Goal: Task Accomplishment & Management: Complete application form

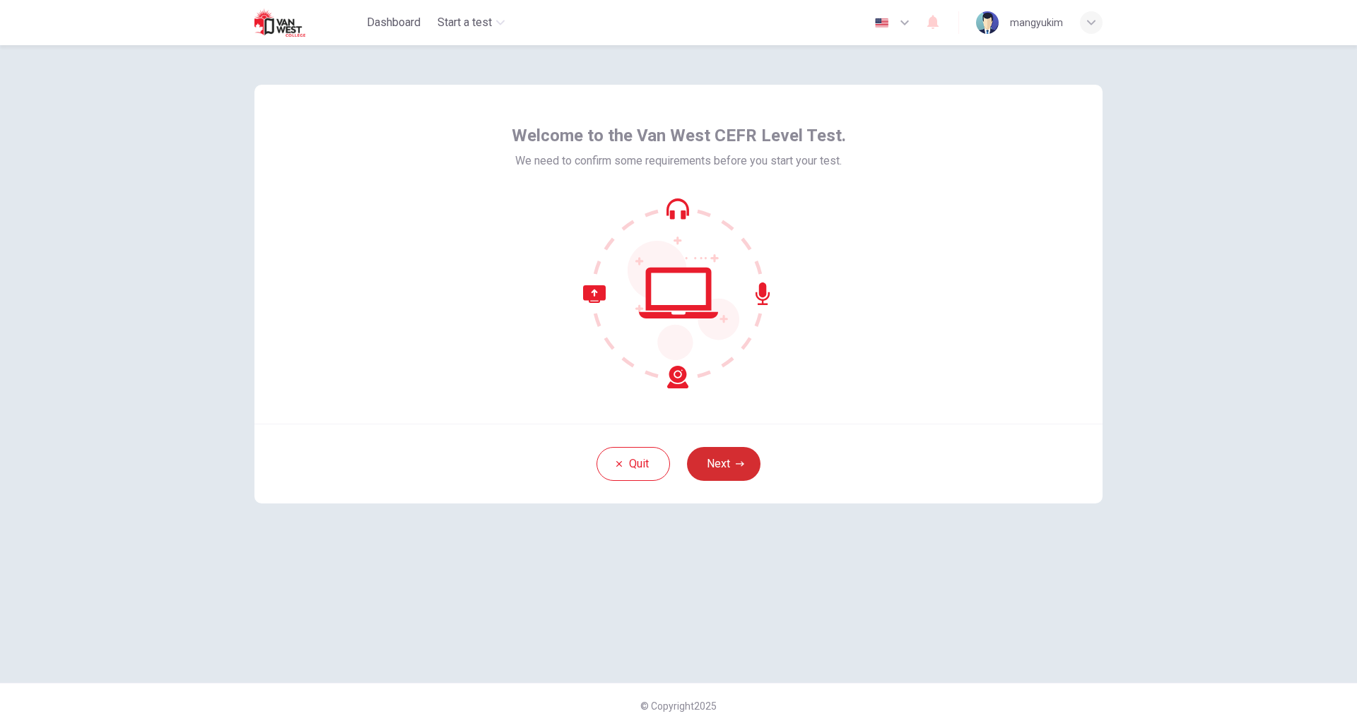
click at [737, 459] on button "Next" at bounding box center [723, 464] width 73 height 34
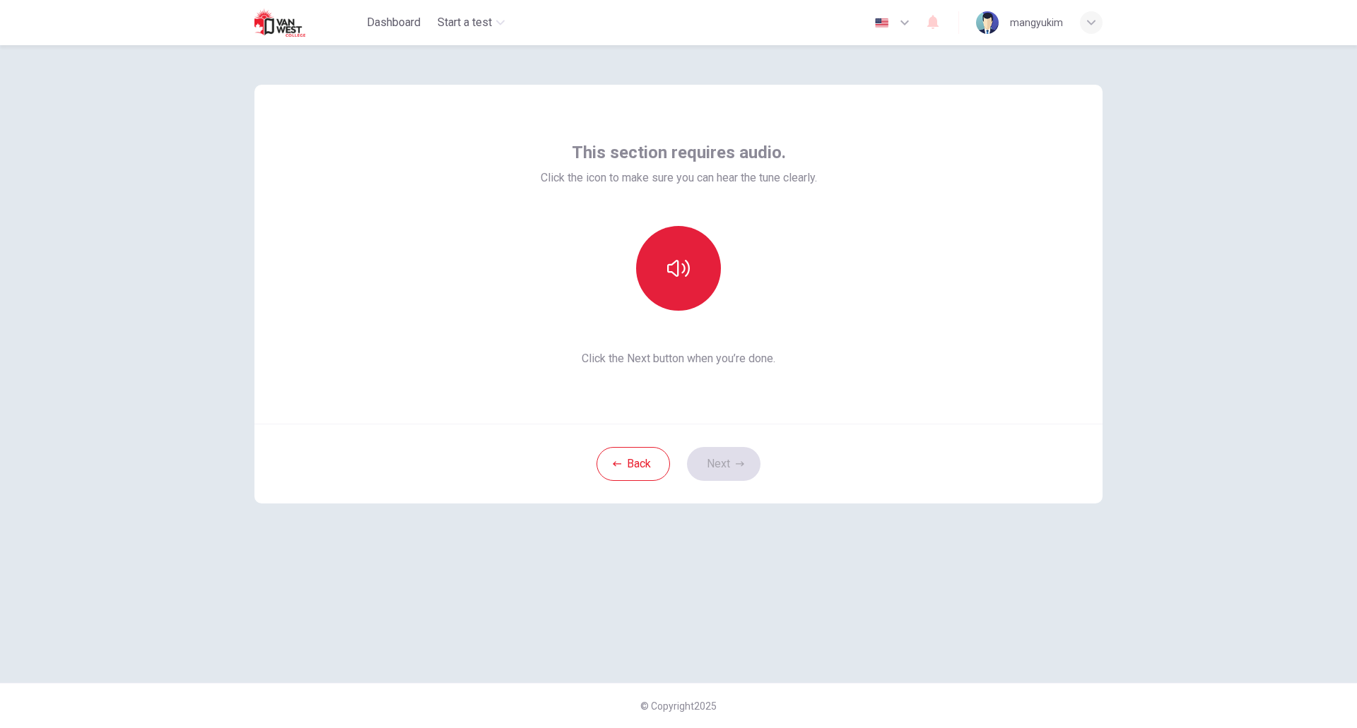
click at [671, 293] on button "button" at bounding box center [678, 268] width 85 height 85
click at [892, 603] on div "This section requires audio. Click the icon to make sure you can hear the tune …" at bounding box center [678, 364] width 893 height 638
click at [716, 458] on button "Next" at bounding box center [723, 464] width 73 height 34
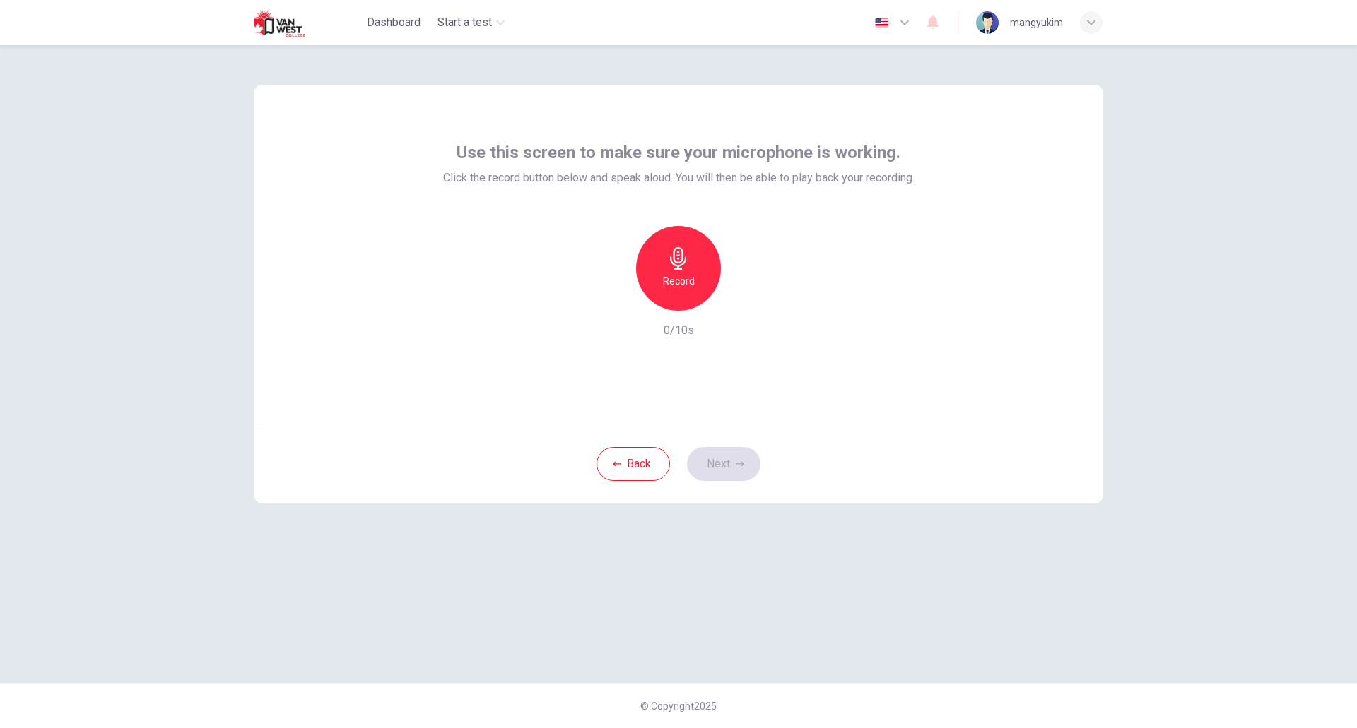
click at [657, 288] on div "Record" at bounding box center [678, 268] width 85 height 85
click at [746, 297] on icon "button" at bounding box center [743, 300] width 14 height 14
click at [741, 456] on button "Next" at bounding box center [723, 464] width 73 height 34
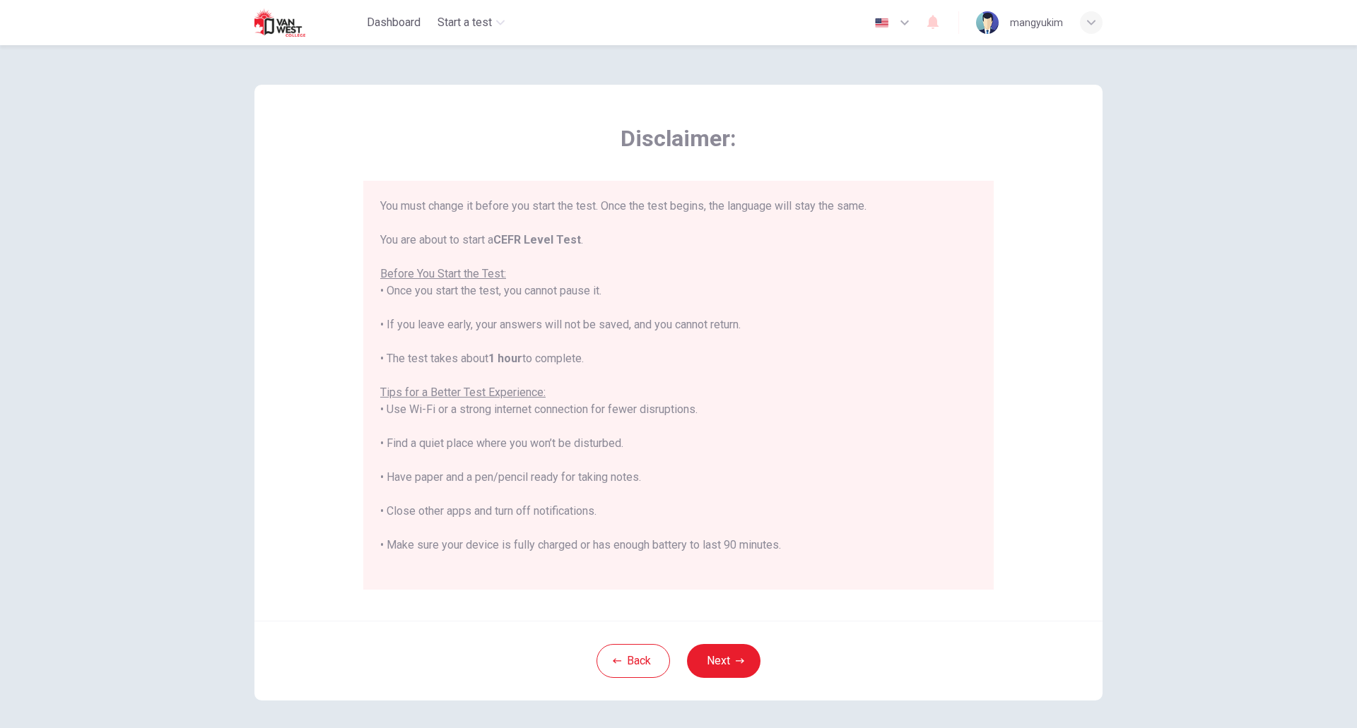
scroll to position [134, 0]
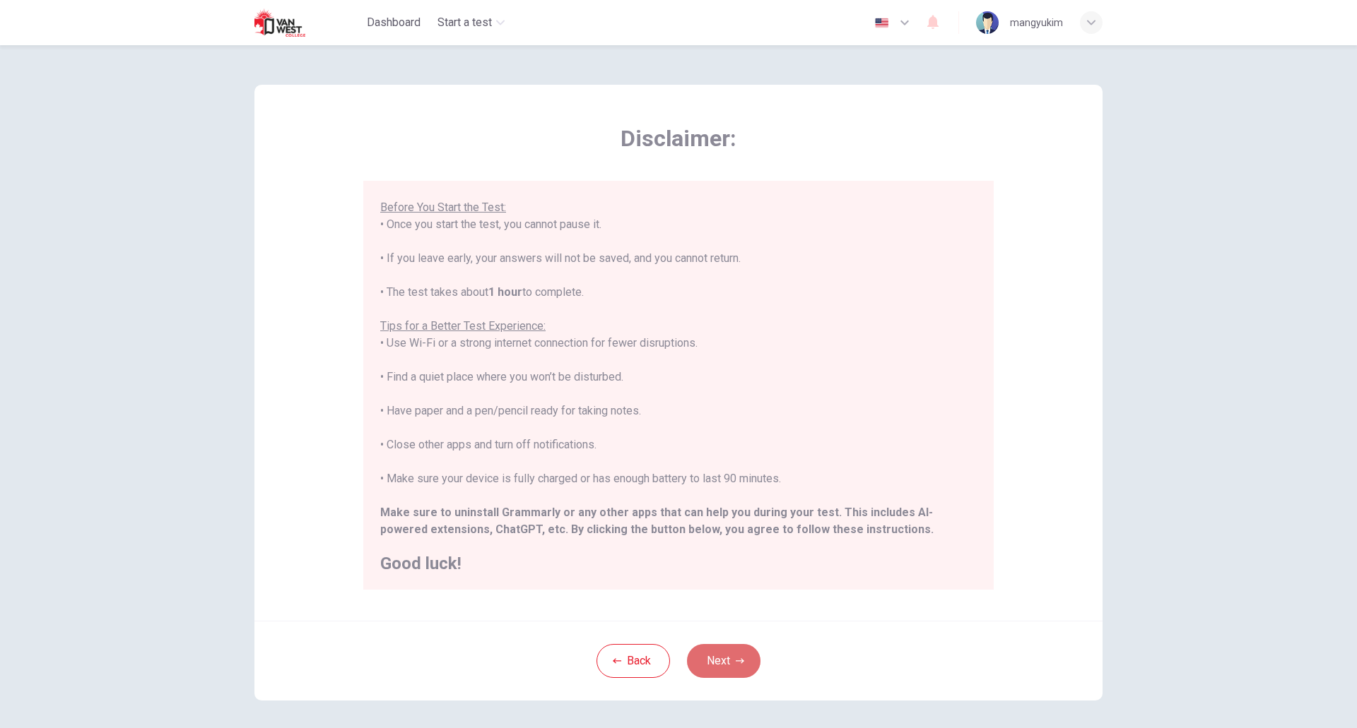
click at [715, 668] on button "Next" at bounding box center [723, 661] width 73 height 34
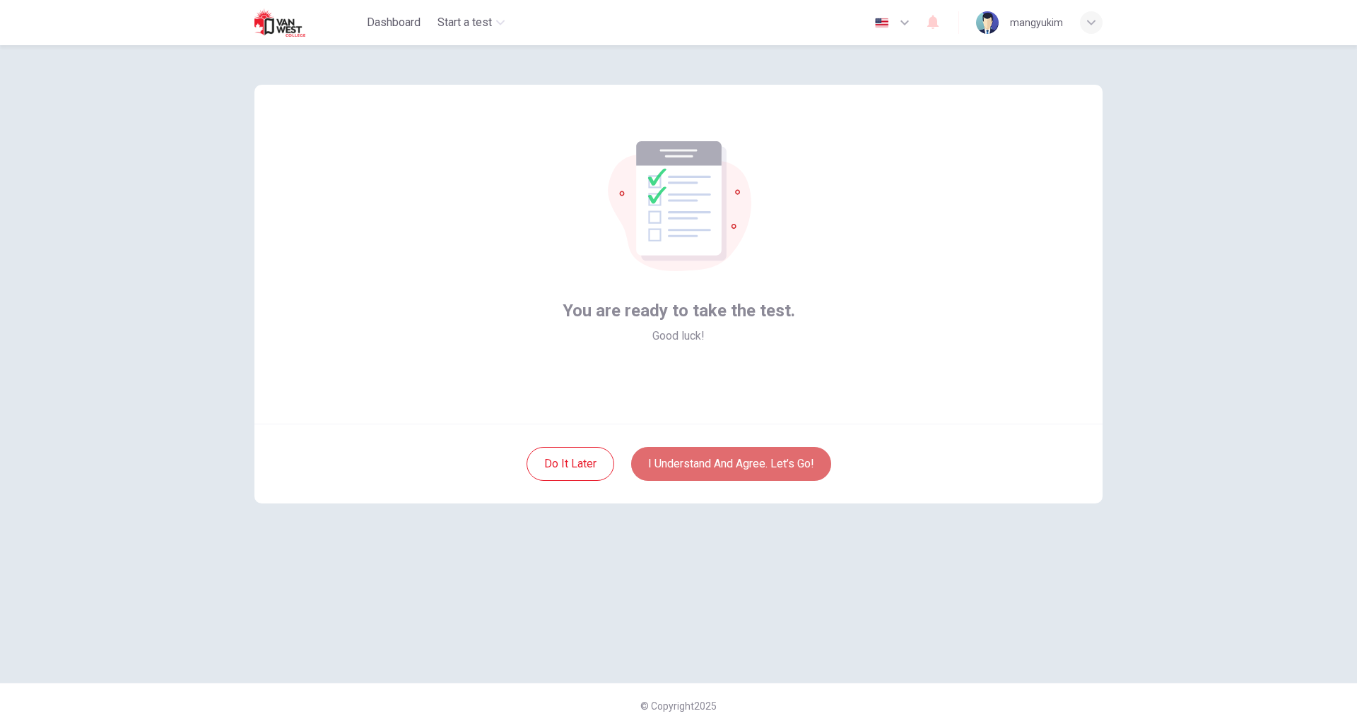
drag, startPoint x: 663, startPoint y: 456, endPoint x: 679, endPoint y: 478, distance: 27.3
click at [679, 478] on button "I understand and agree. Let’s go!" at bounding box center [731, 464] width 200 height 34
click at [735, 448] on button "I understand and agree. Let’s go!" at bounding box center [731, 464] width 200 height 34
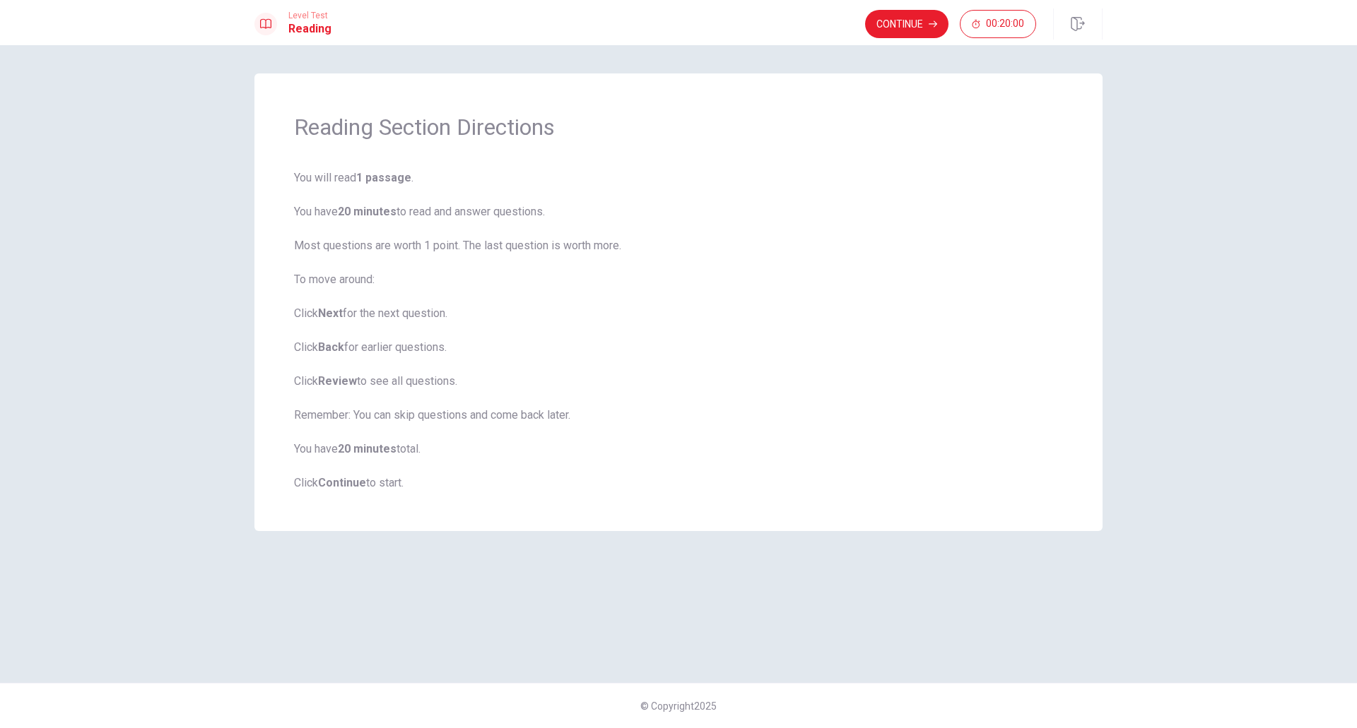
drag, startPoint x: 294, startPoint y: 211, endPoint x: 495, endPoint y: 293, distance: 217.4
click at [880, 23] on button "Continue" at bounding box center [906, 24] width 83 height 28
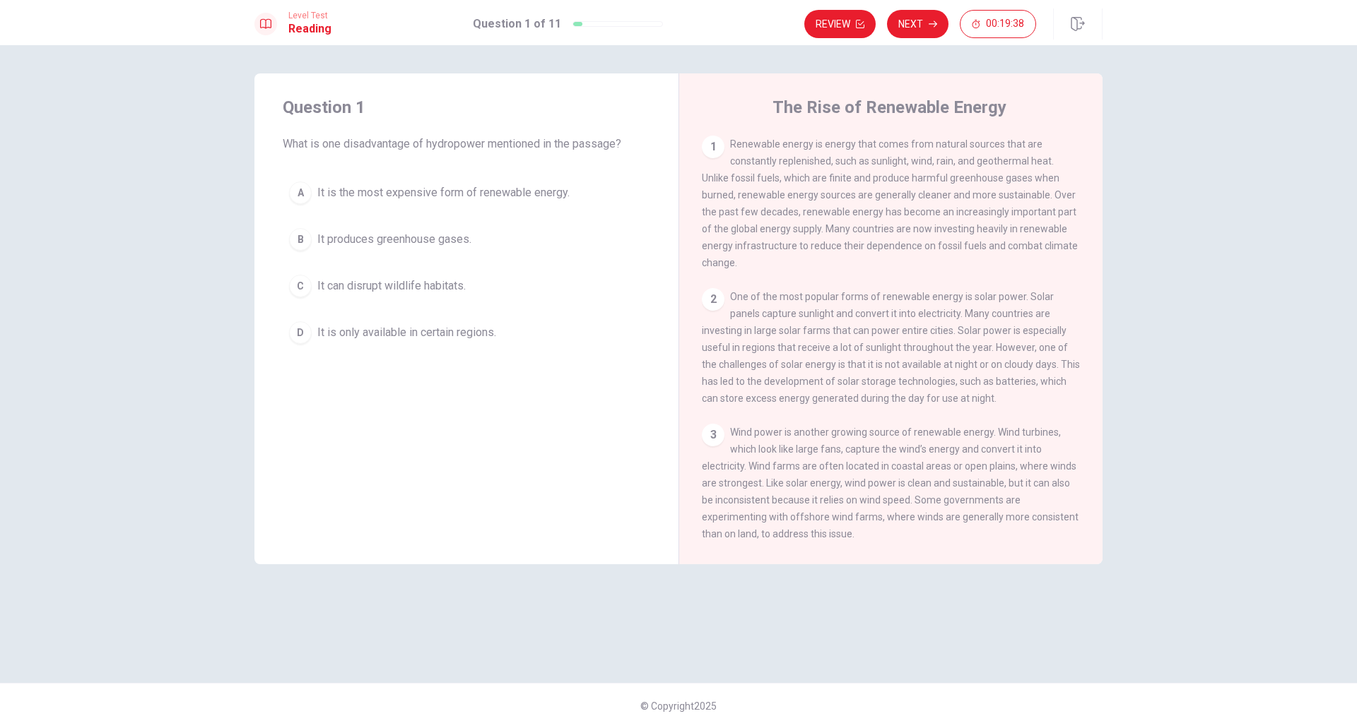
drag, startPoint x: 725, startPoint y: 147, endPoint x: 779, endPoint y: 225, distance: 95.1
click at [779, 225] on div "1 Renewable energy is energy that comes from natural sources that are constantl…" at bounding box center [891, 204] width 379 height 136
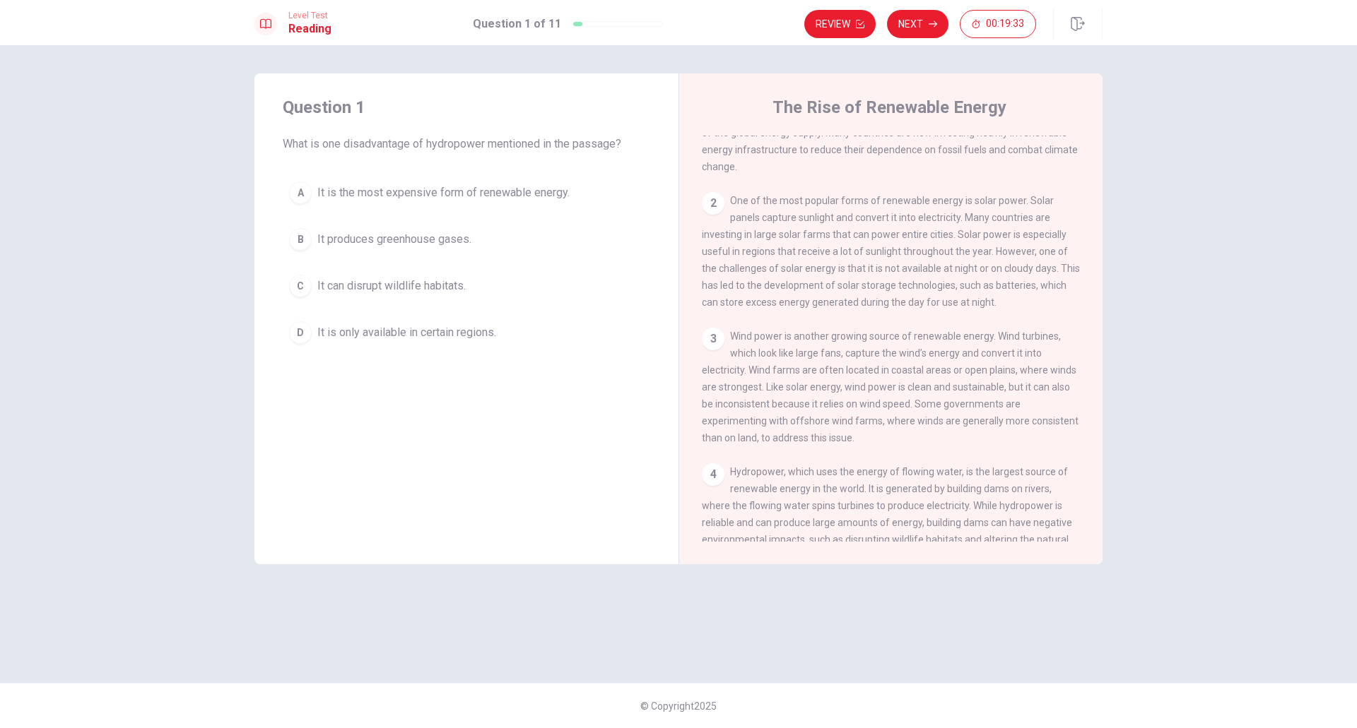
scroll to position [95, 0]
click at [401, 146] on span "What is one disadvantage of hydropower mentioned in the passage?" at bounding box center [466, 144] width 367 height 17
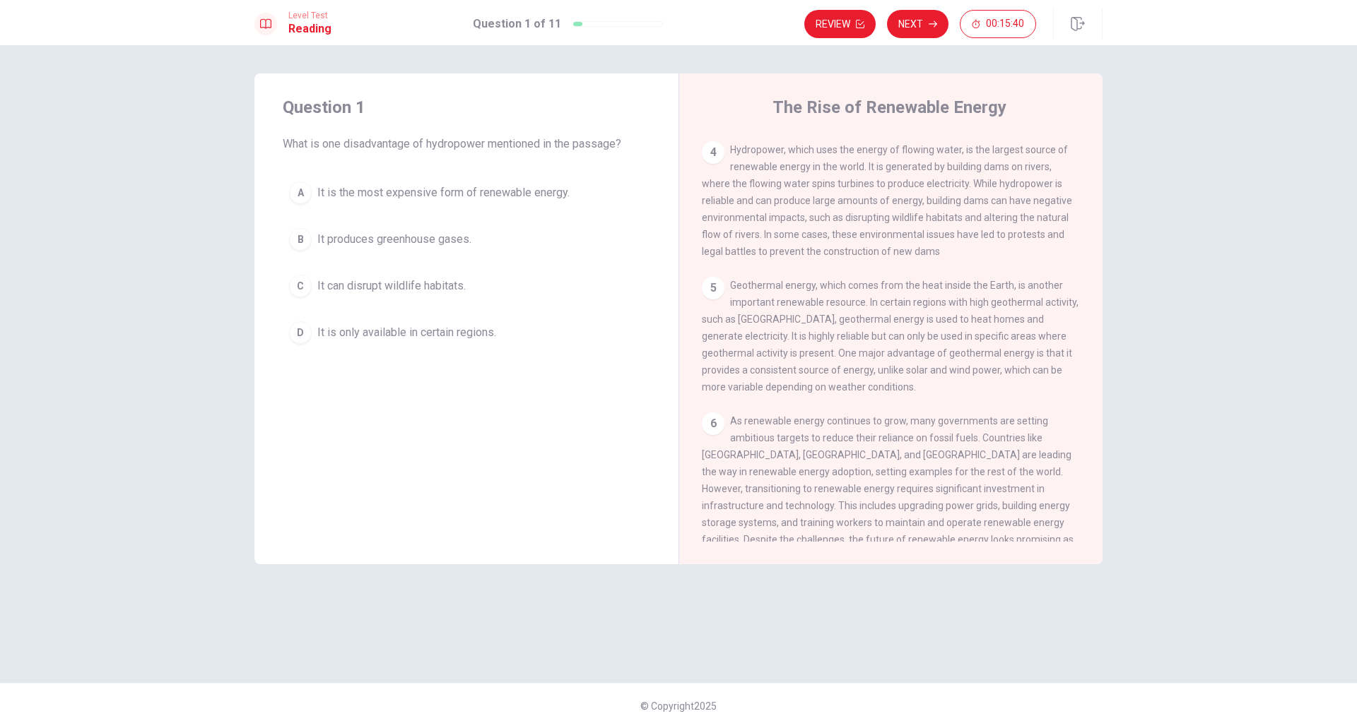
scroll to position [479, 0]
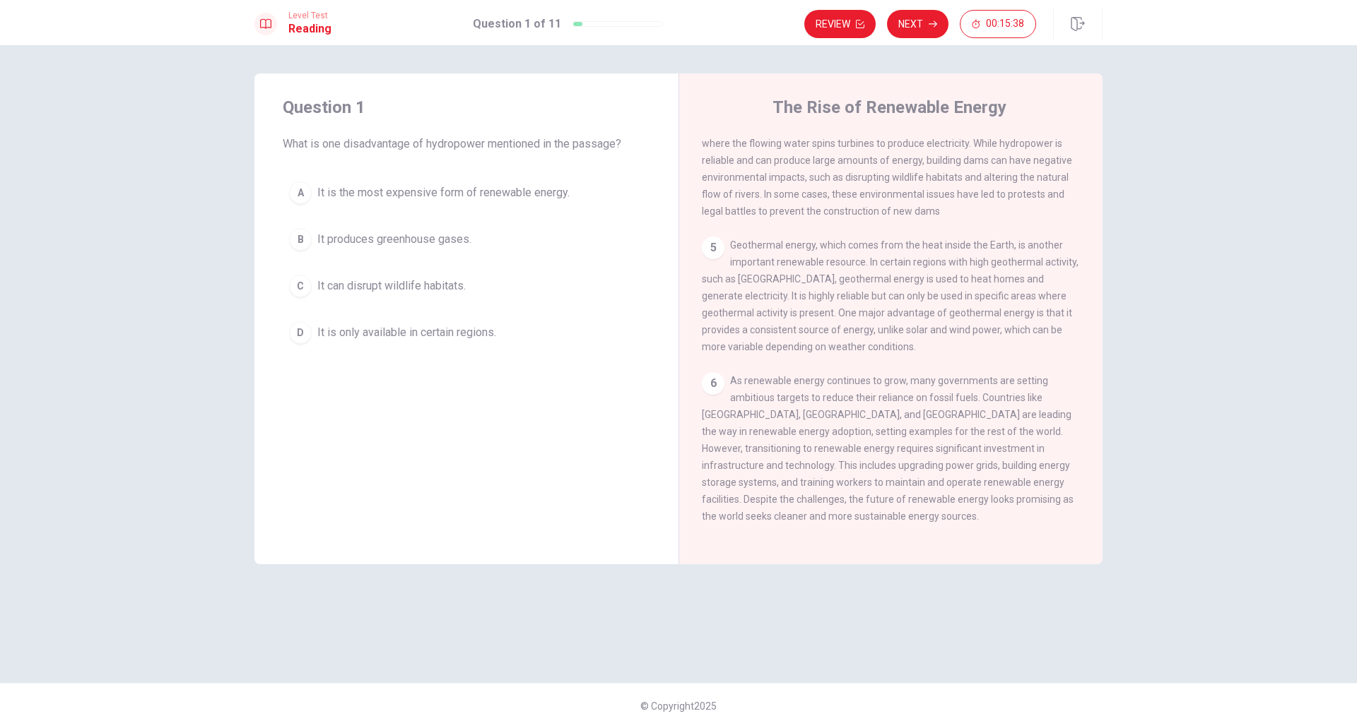
drag, startPoint x: 755, startPoint y: 387, endPoint x: 820, endPoint y: 426, distance: 76.1
click at [820, 426] on div "6 As renewable energy continues to grow, many governments are setting ambitious…" at bounding box center [891, 448] width 379 height 153
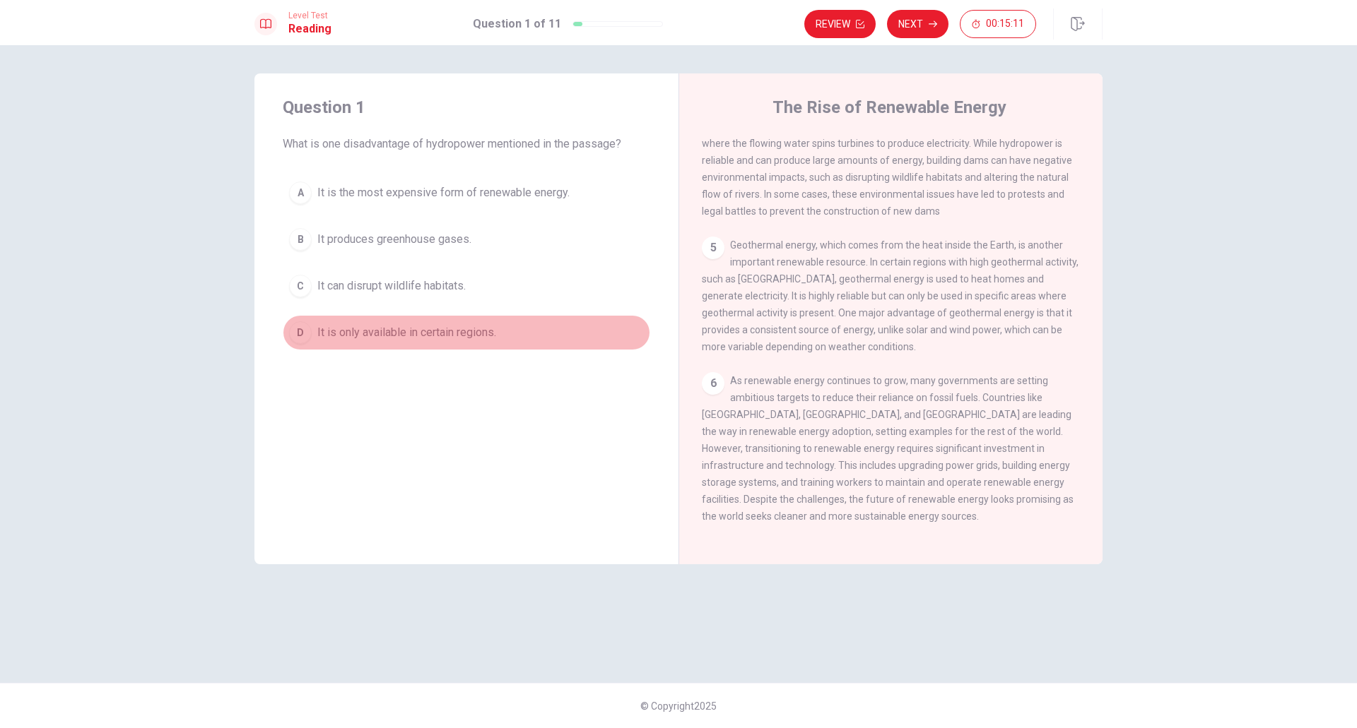
click at [369, 344] on button "D It is only available in certain regions." at bounding box center [466, 332] width 367 height 35
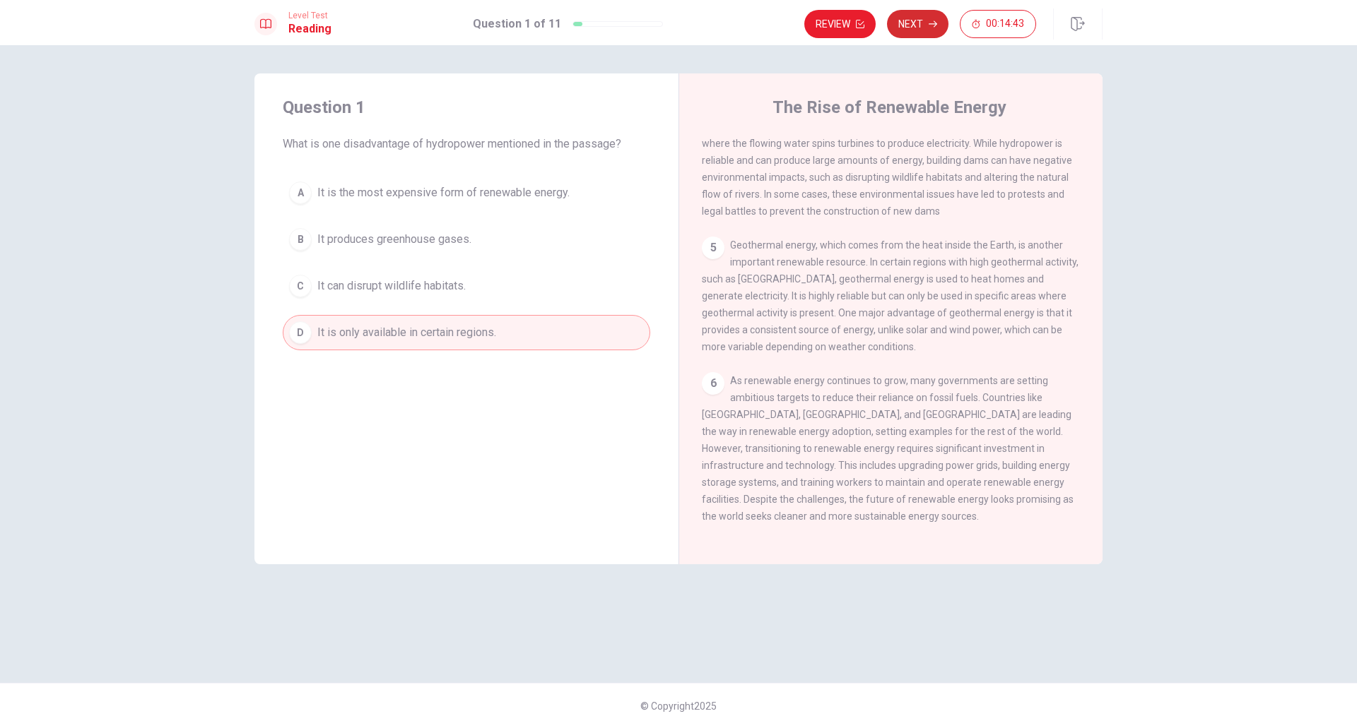
click at [896, 20] on button "Next" at bounding box center [917, 24] width 61 height 28
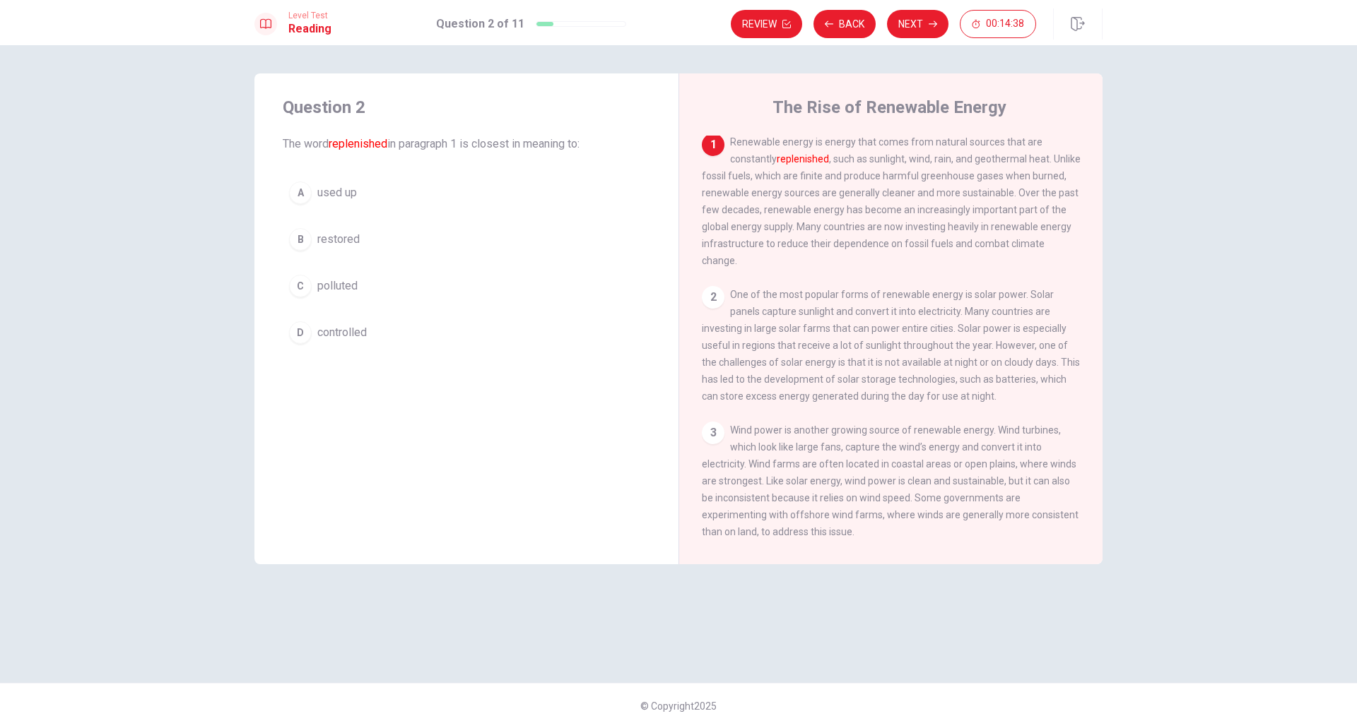
scroll to position [0, 0]
drag, startPoint x: 733, startPoint y: 146, endPoint x: 784, endPoint y: 170, distance: 56.3
click at [784, 170] on div "1 Renewable energy is energy that comes from natural sources that are constantl…" at bounding box center [891, 204] width 379 height 136
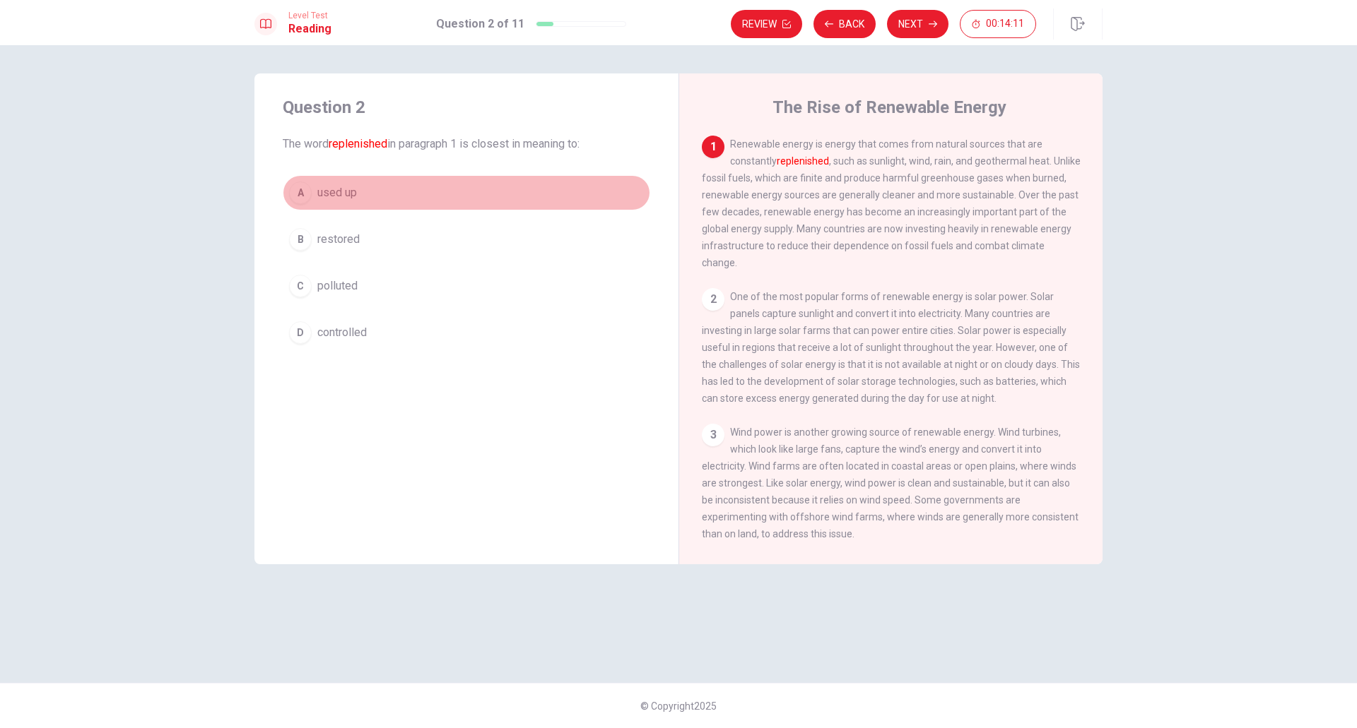
drag, startPoint x: 356, startPoint y: 199, endPoint x: 401, endPoint y: 182, distance: 48.3
click at [401, 182] on button "A used up" at bounding box center [466, 192] width 367 height 35
click at [400, 180] on button "A used up" at bounding box center [466, 192] width 367 height 35
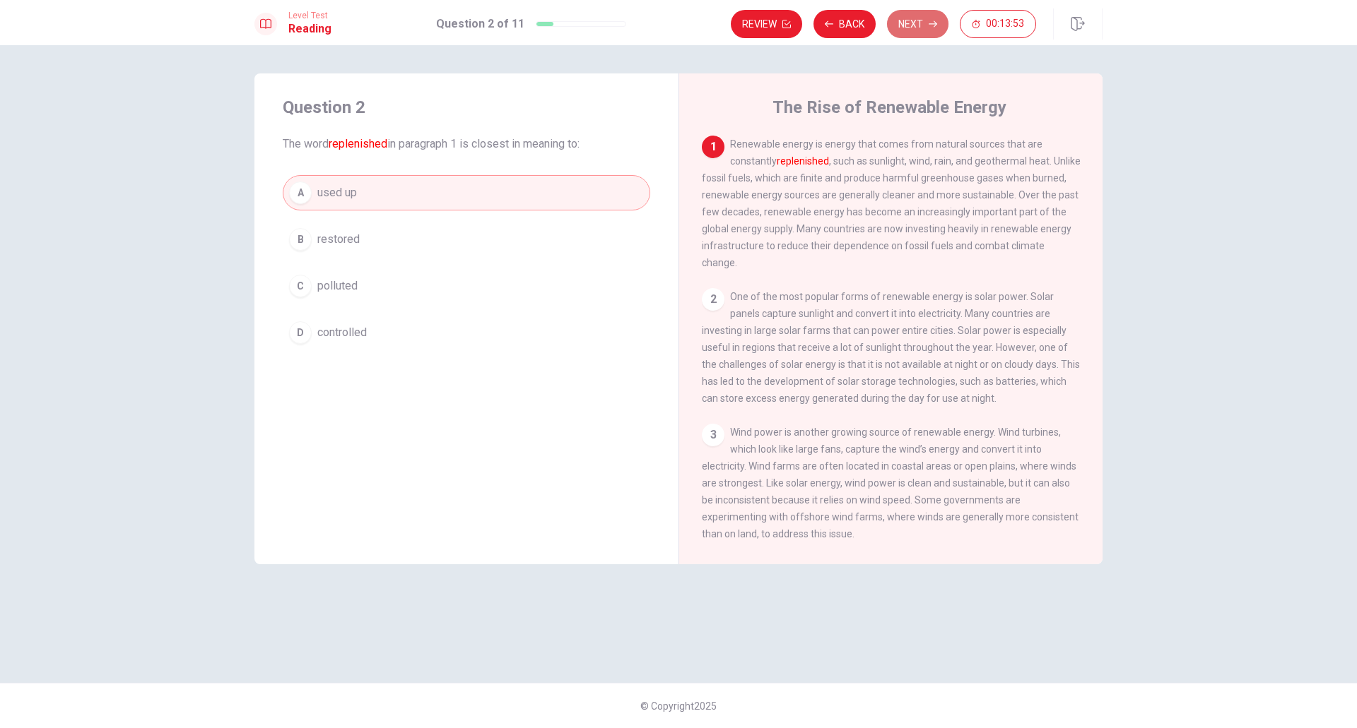
click at [914, 13] on button "Next" at bounding box center [917, 24] width 61 height 28
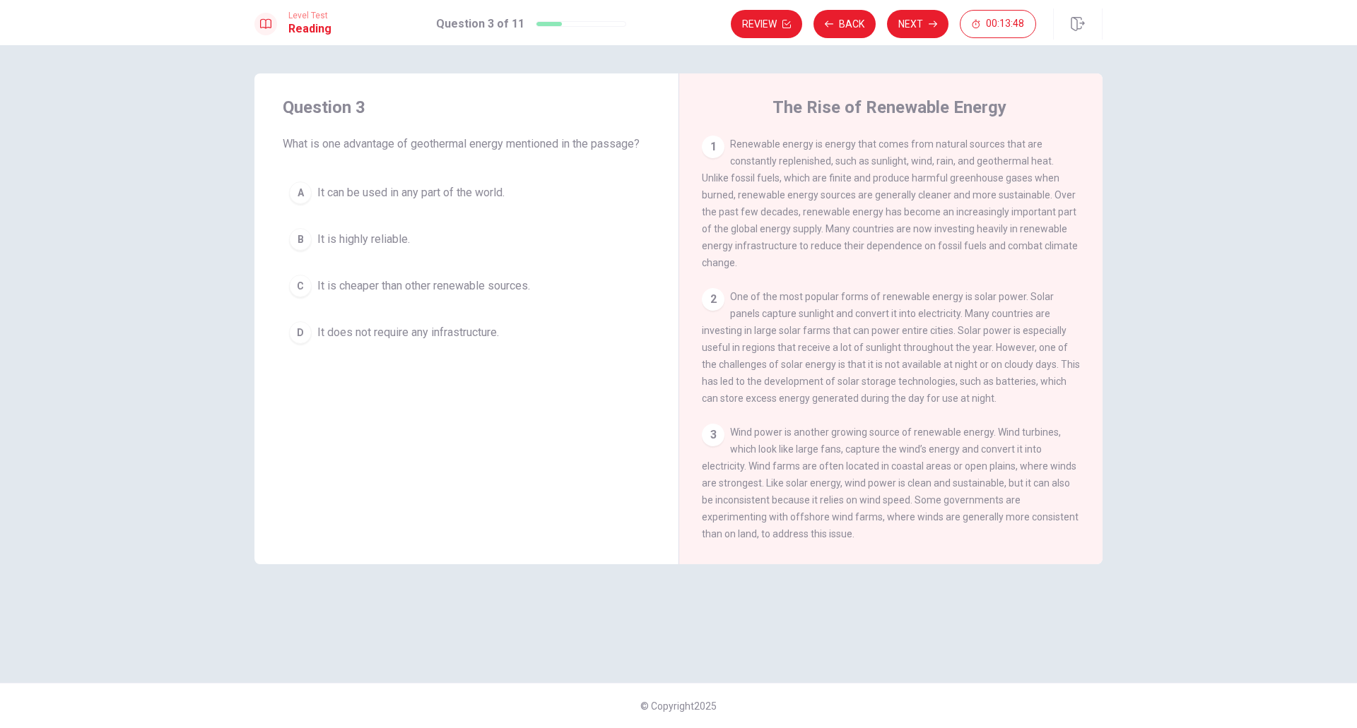
drag, startPoint x: 282, startPoint y: 153, endPoint x: 339, endPoint y: 140, distance: 58.6
click at [339, 140] on div "Question 3 What is one advantage of geothermal energy mentioned in the passage?…" at bounding box center [466, 223] width 424 height 300
drag, startPoint x: 339, startPoint y: 140, endPoint x: 425, endPoint y: 131, distance: 86.7
click at [425, 131] on div "Question 3 What is one advantage of geothermal energy mentioned in the passage?" at bounding box center [466, 124] width 367 height 57
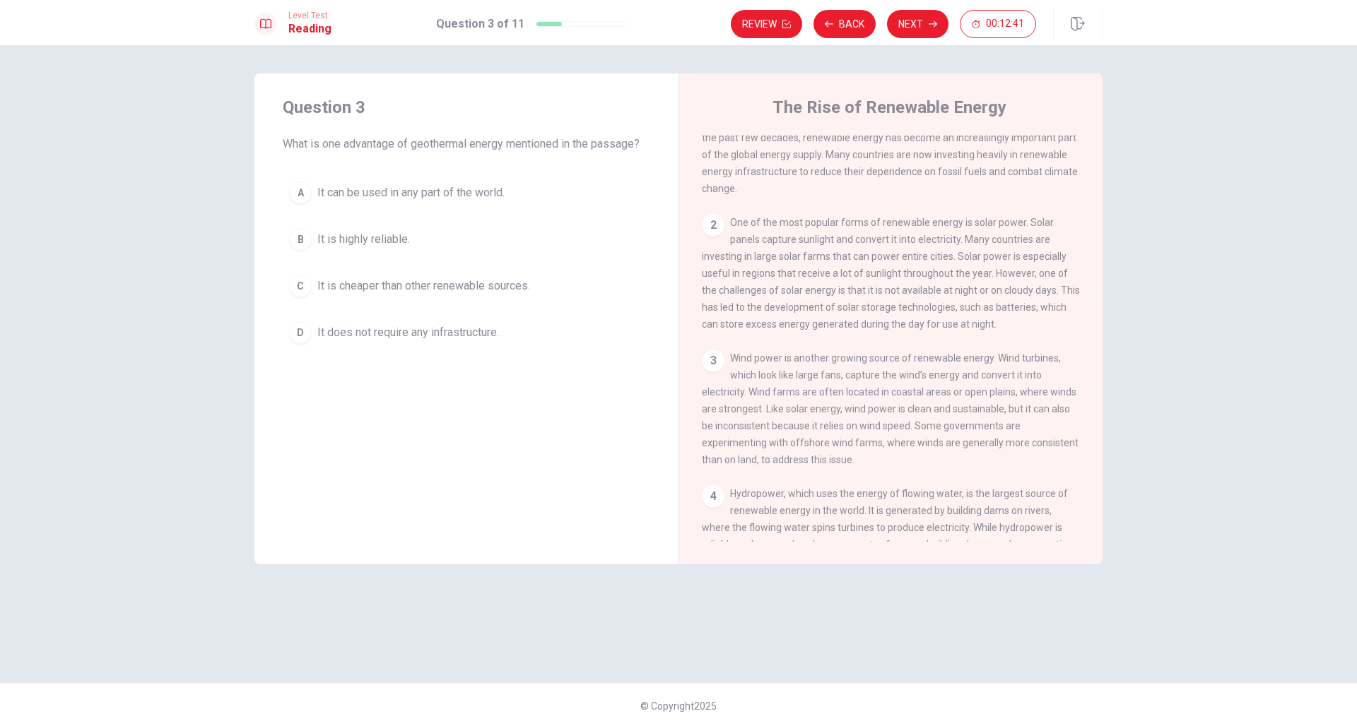
scroll to position [75, 0]
click at [420, 153] on div "Question 3 What is one advantage of geothermal energy mentioned in the passage?…" at bounding box center [466, 223] width 424 height 300
drag, startPoint x: 406, startPoint y: 146, endPoint x: 480, endPoint y: 131, distance: 75.7
click at [480, 131] on div "Question 3 What is one advantage of geothermal energy mentioned in the passage?" at bounding box center [466, 124] width 367 height 57
click at [479, 194] on span "It can be used in any part of the world." at bounding box center [410, 192] width 187 height 17
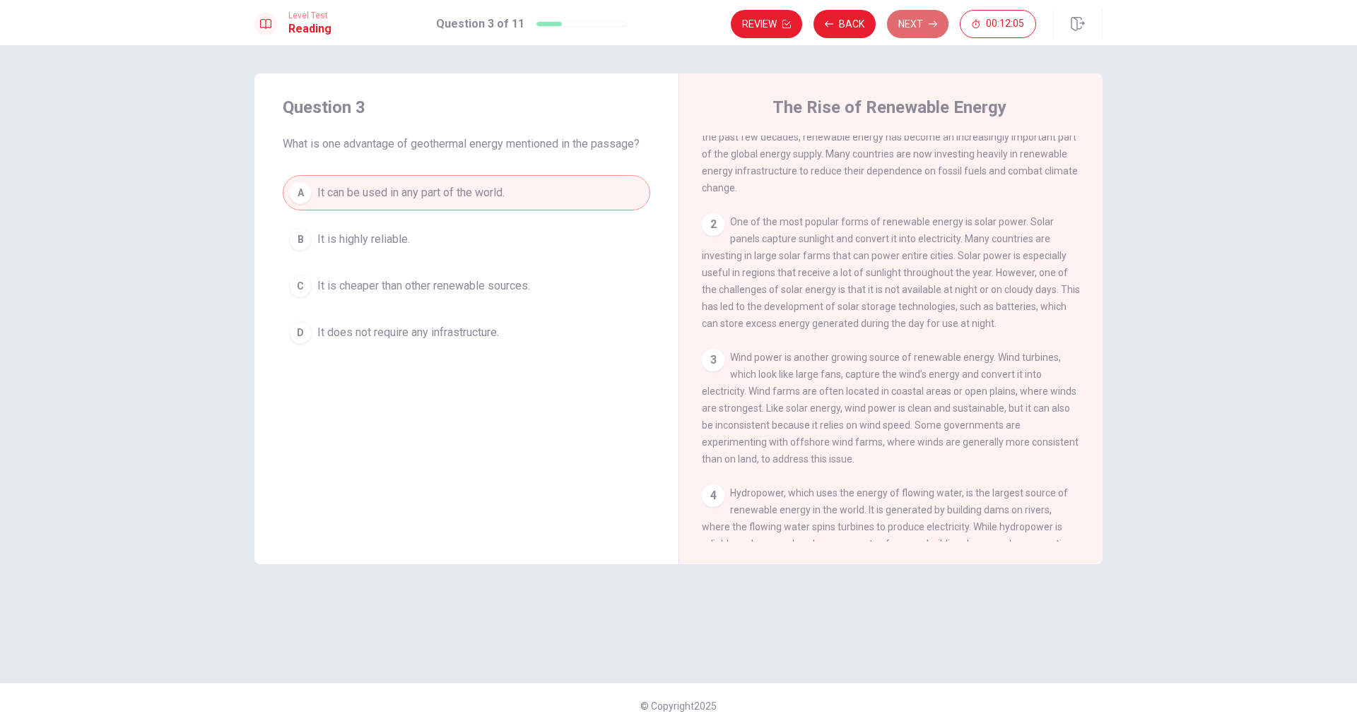
click at [914, 30] on button "Next" at bounding box center [917, 24] width 61 height 28
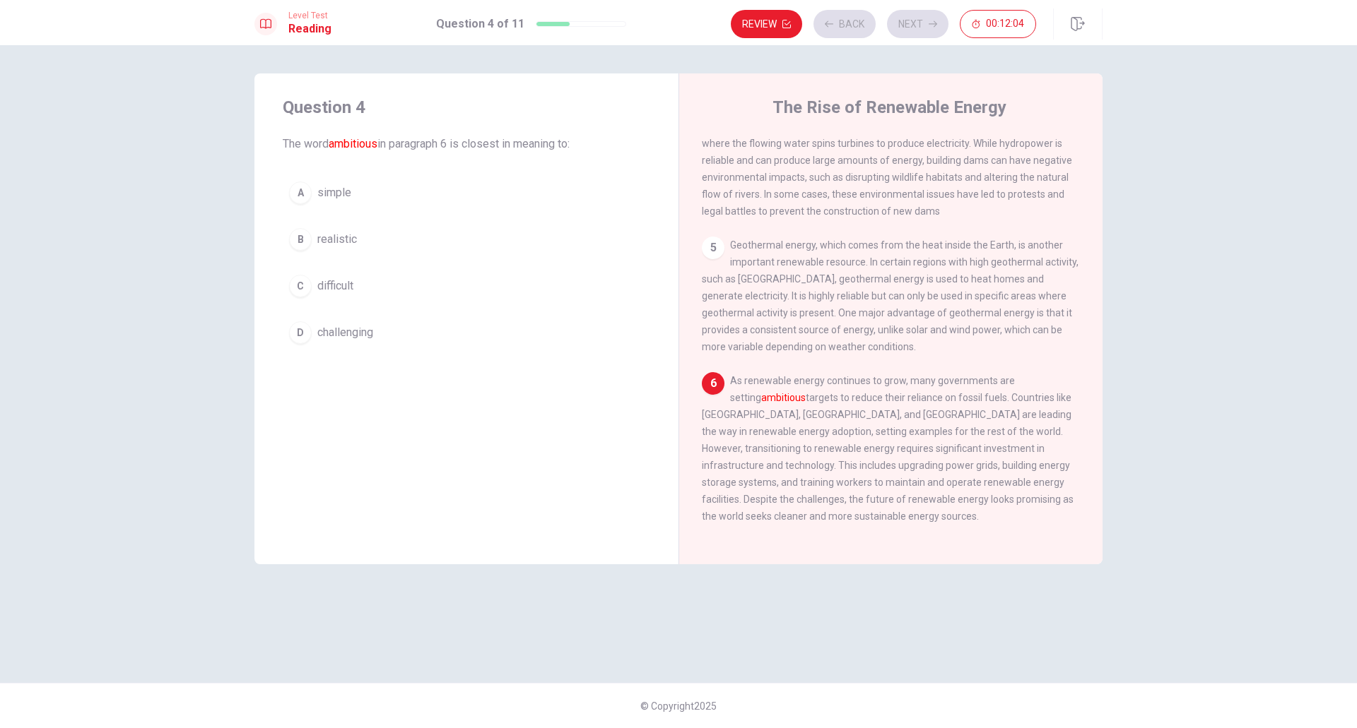
scroll to position [479, 0]
drag, startPoint x: 389, startPoint y: 141, endPoint x: 441, endPoint y: 137, distance: 52.4
click at [420, 138] on span "The word ambitious in paragraph 6 is closest in meaning to:" at bounding box center [466, 144] width 367 height 17
click at [761, 394] on font "ambitious" at bounding box center [783, 397] width 45 height 11
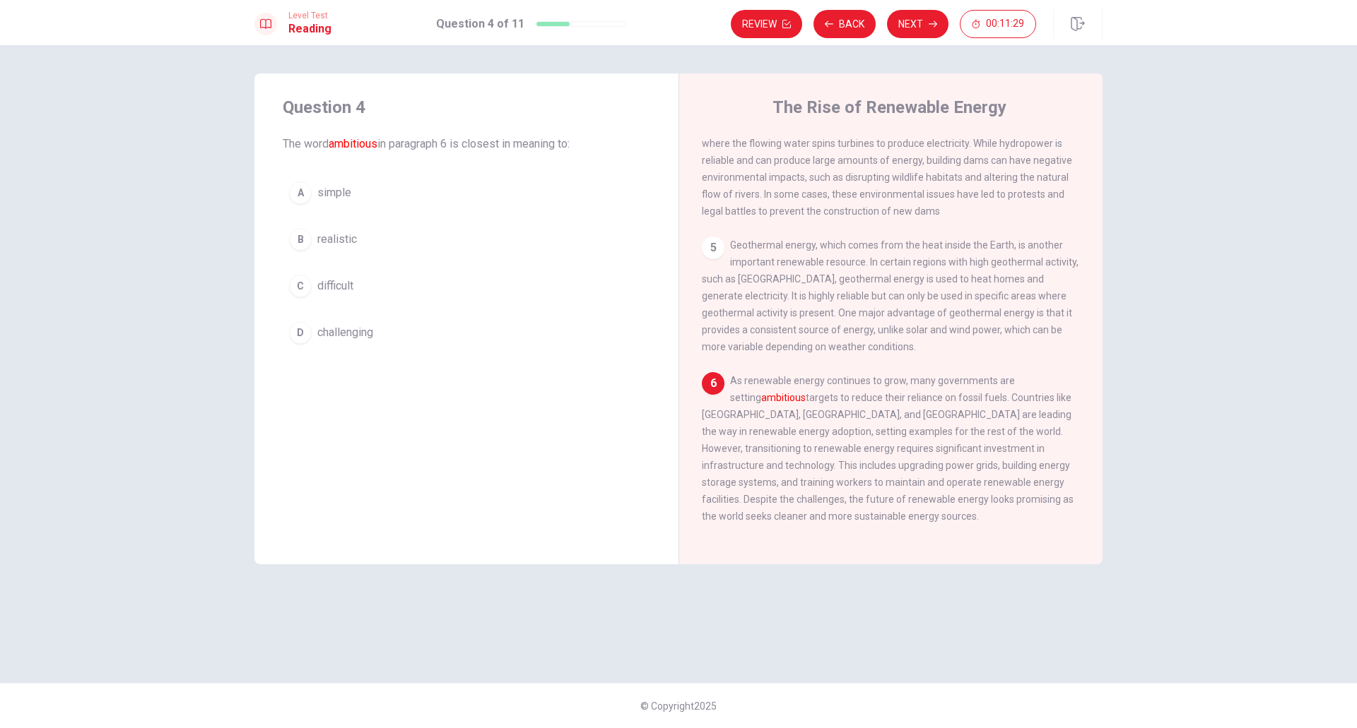
click at [349, 331] on span "challenging" at bounding box center [345, 332] width 56 height 17
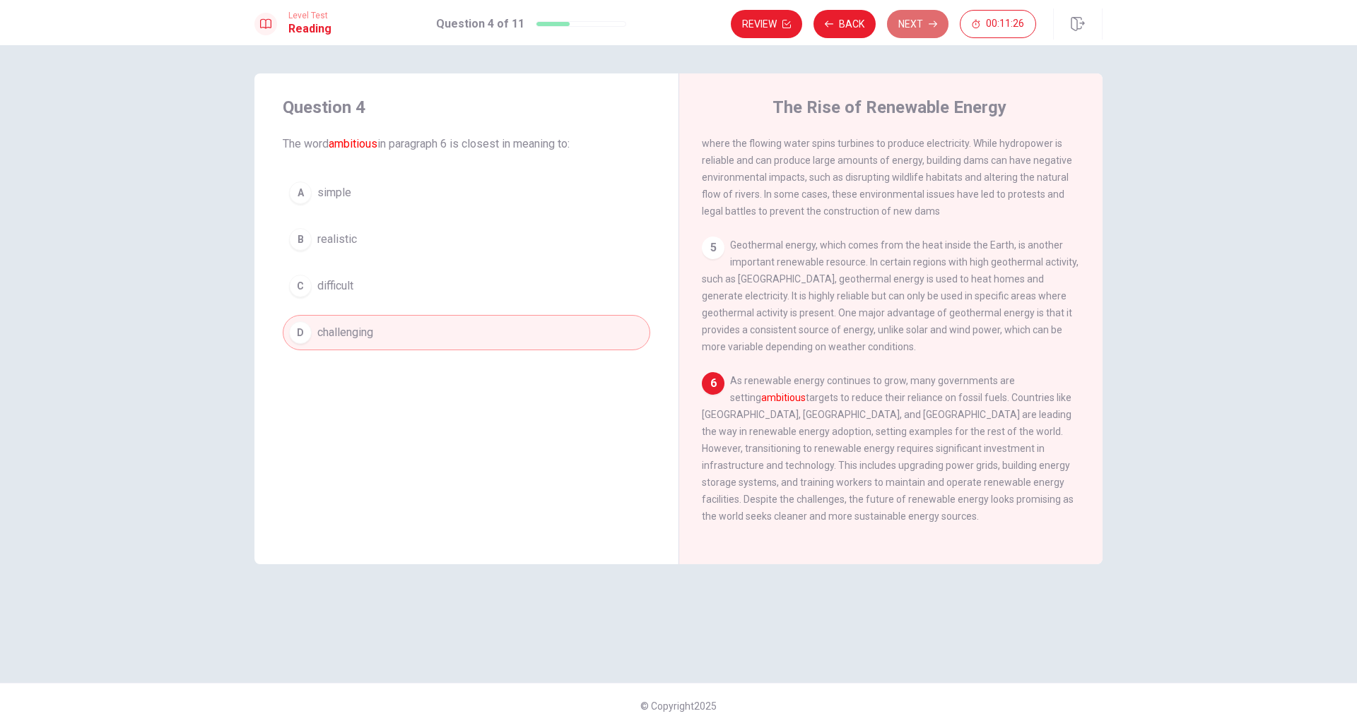
click at [924, 17] on button "Next" at bounding box center [917, 24] width 61 height 28
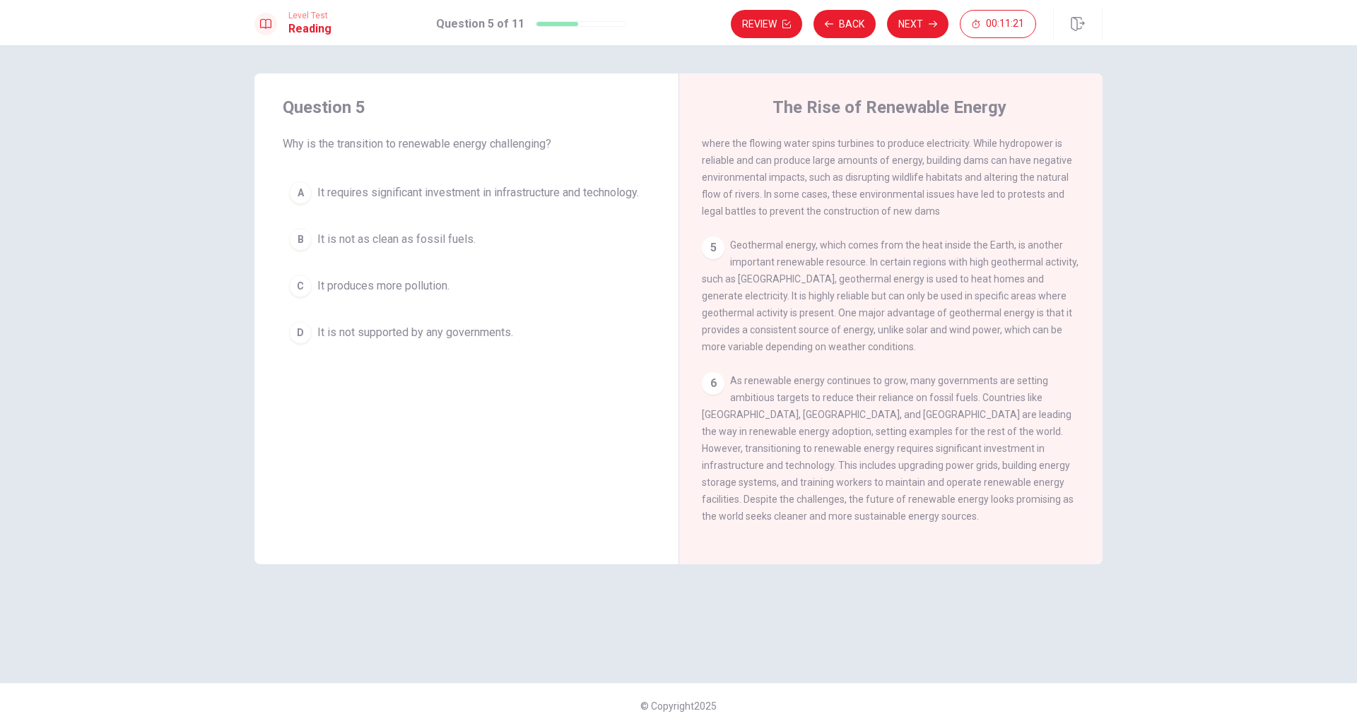
click at [413, 145] on span "Why is the transition to renewable energy challenging?" at bounding box center [466, 144] width 367 height 17
drag, startPoint x: 278, startPoint y: 144, endPoint x: 435, endPoint y: 142, distance: 156.9
click at [435, 142] on div "Question 5 Why is the transition to renewable energy challenging? A It requires…" at bounding box center [466, 223] width 424 height 300
click at [437, 144] on span "Why is the transition to renewable energy challenging?" at bounding box center [466, 144] width 367 height 17
click at [438, 257] on button "B It is not as clean as fossil fuels." at bounding box center [466, 239] width 367 height 35
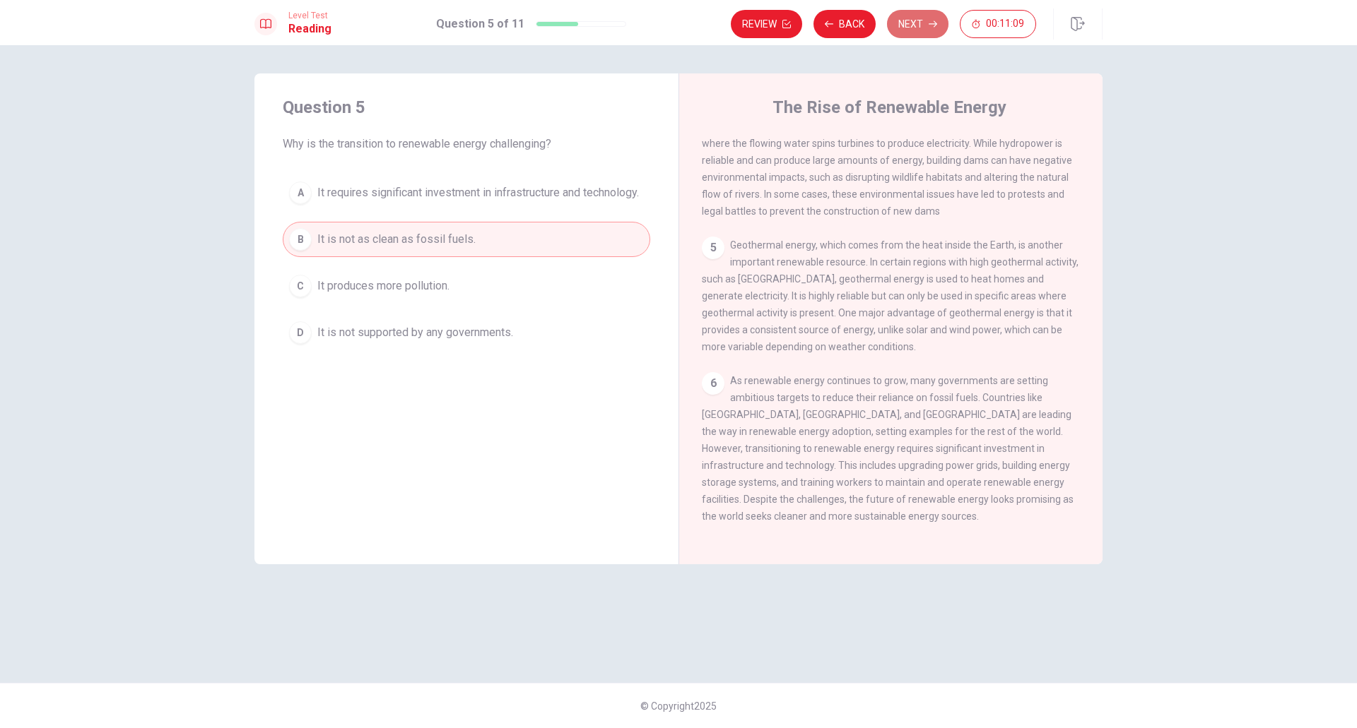
click at [916, 16] on button "Next" at bounding box center [917, 24] width 61 height 28
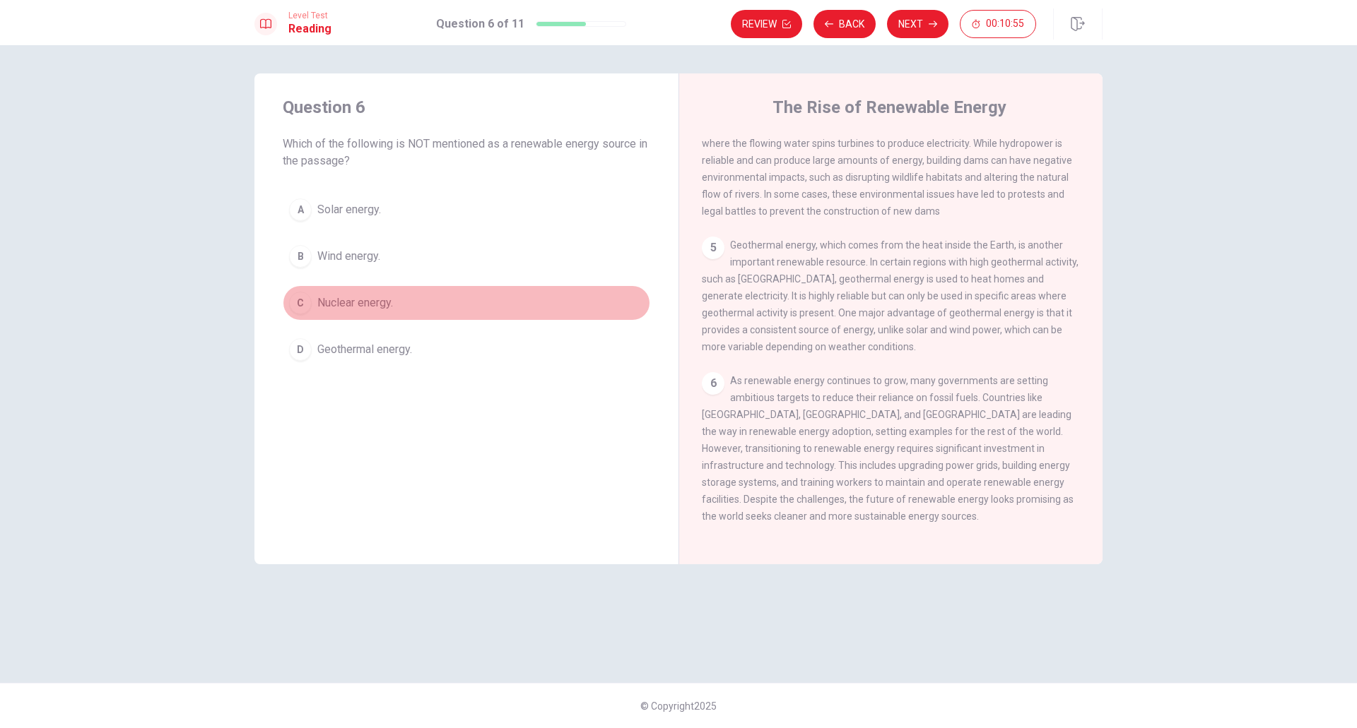
click at [389, 306] on span "Nuclear energy." at bounding box center [355, 303] width 76 height 17
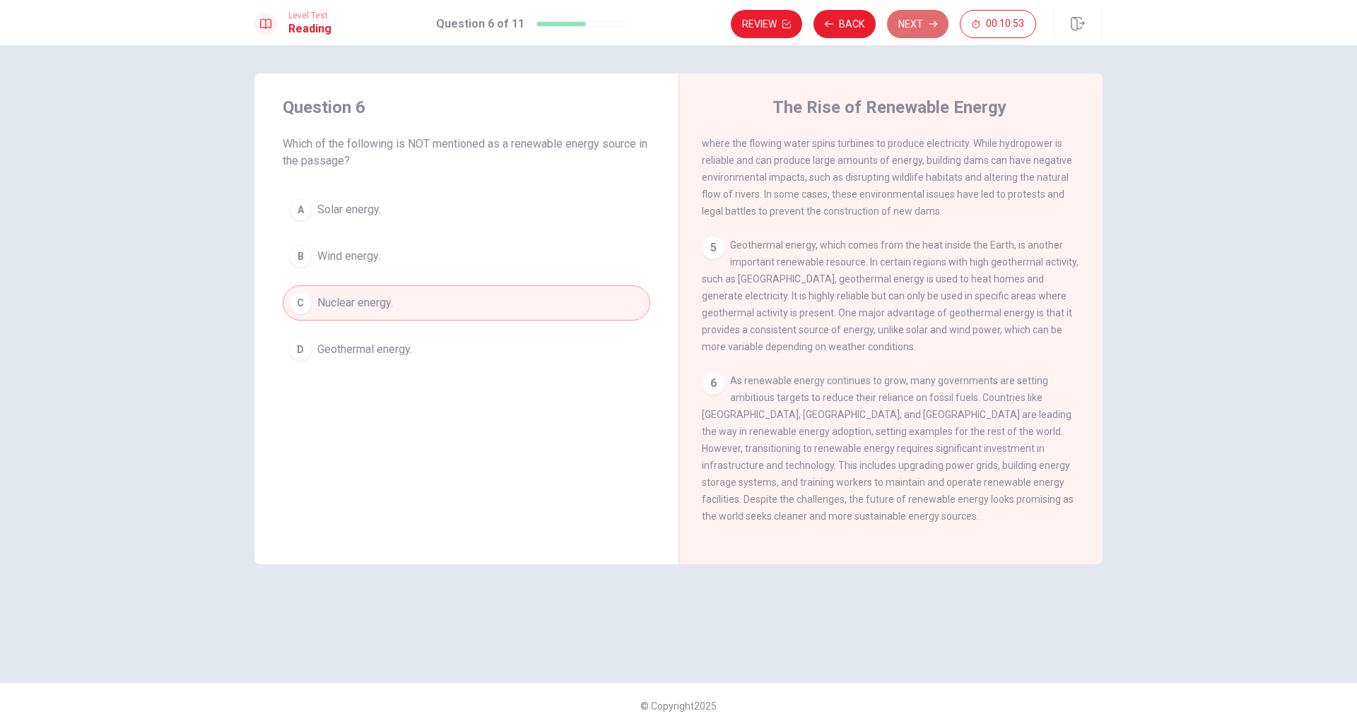
click at [900, 26] on button "Next" at bounding box center [917, 24] width 61 height 28
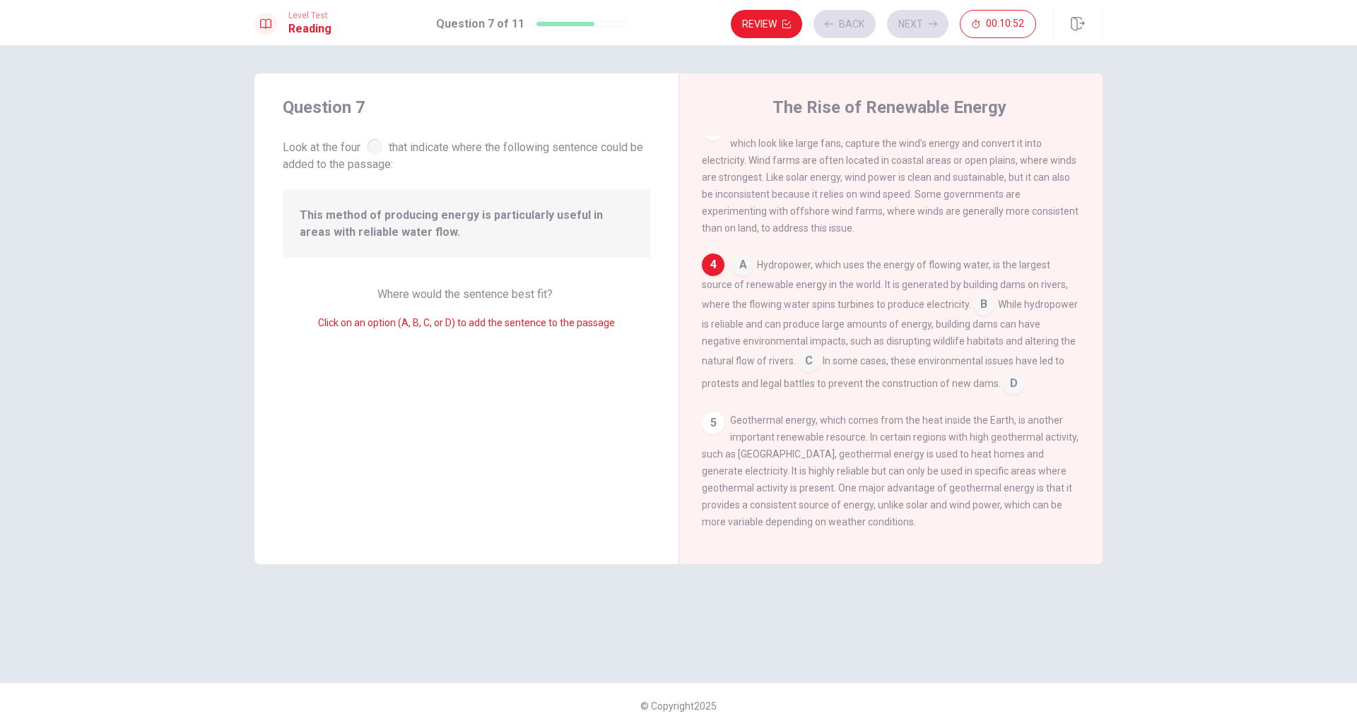
scroll to position [328, 0]
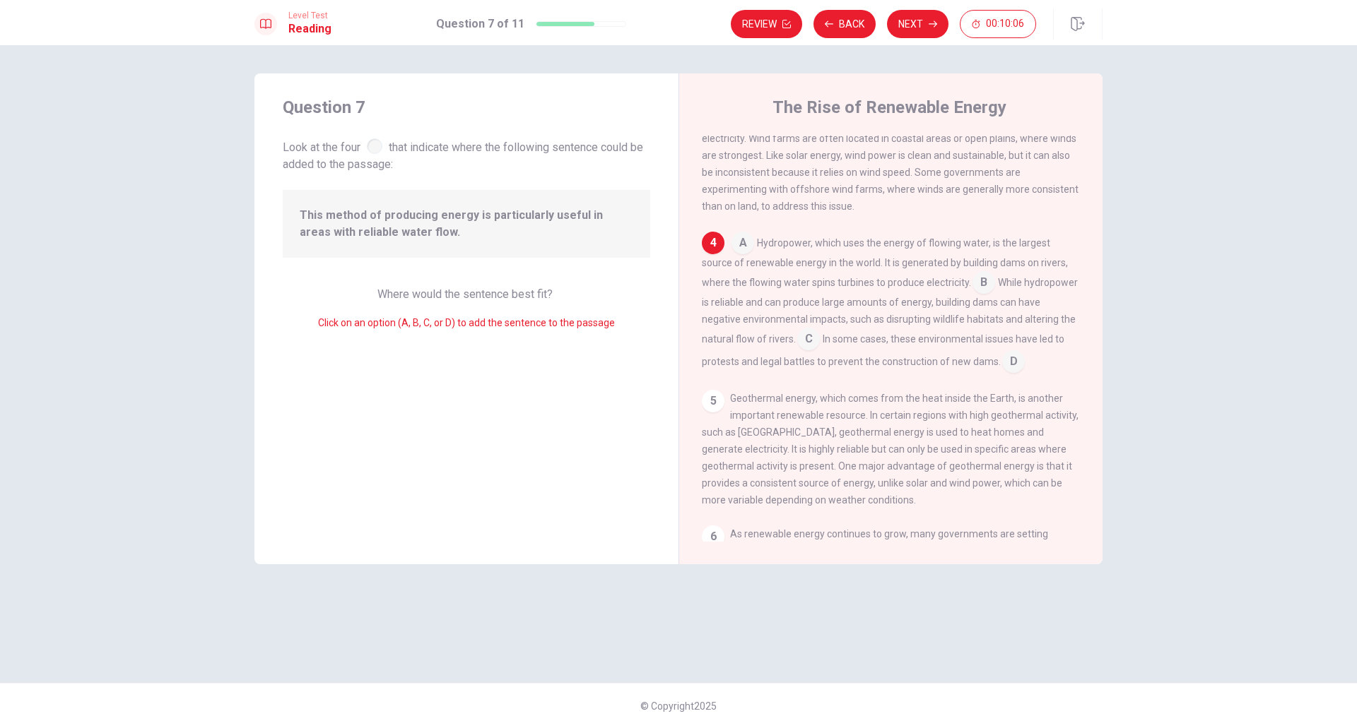
click at [984, 289] on input at bounding box center [983, 284] width 23 height 23
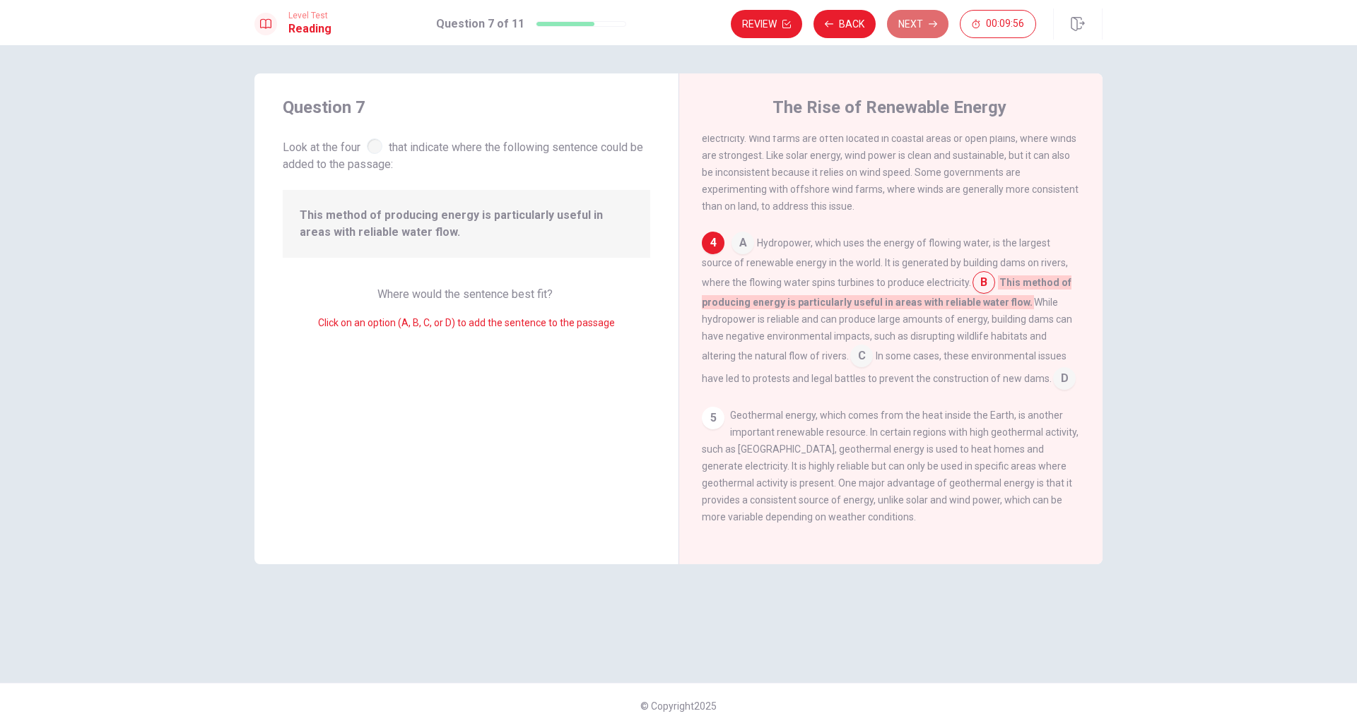
click at [933, 26] on icon "button" at bounding box center [932, 24] width 8 height 8
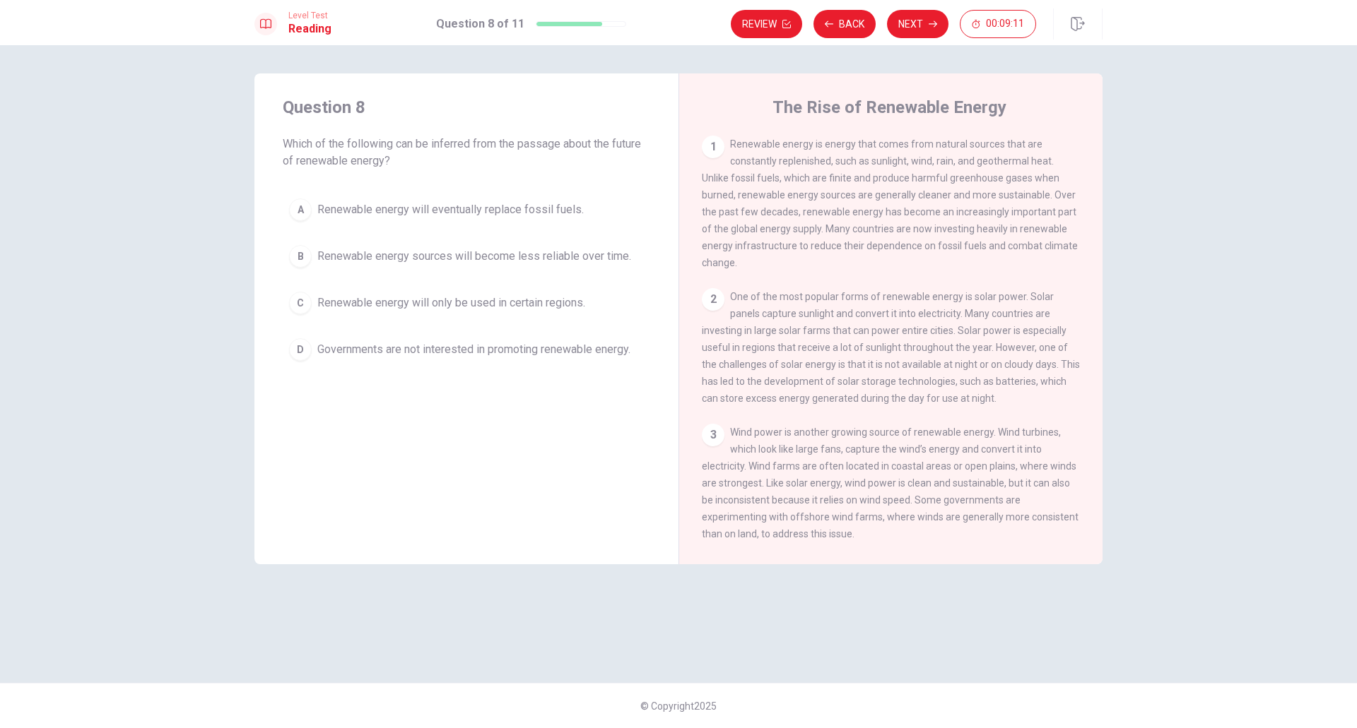
click at [541, 270] on div "A Renewable energy will eventually replace fossil fuels. B Renewable energy sou…" at bounding box center [466, 279] width 367 height 175
click at [545, 205] on span "Renewable energy will eventually replace fossil fuels." at bounding box center [450, 209] width 266 height 17
click at [927, 7] on div "Level Test Reading Question 8 of 11 Review Back Next 00:08:25" at bounding box center [678, 22] width 1357 height 45
click at [922, 19] on button "Next" at bounding box center [917, 24] width 61 height 28
drag, startPoint x: 413, startPoint y: 146, endPoint x: 543, endPoint y: 165, distance: 132.1
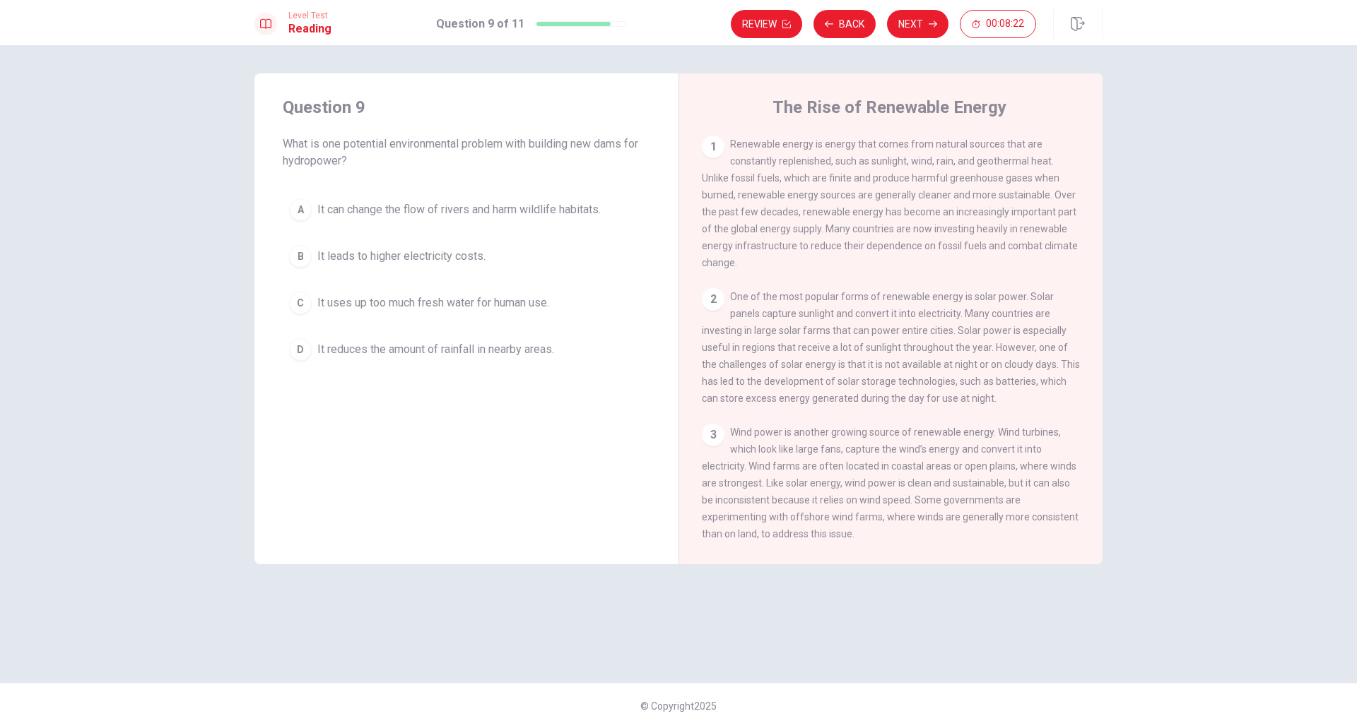
click at [543, 165] on span "What is one potential environmental problem with building new dams for hydropow…" at bounding box center [466, 153] width 367 height 34
click at [423, 208] on span "It can change the flow of rivers and harm wildlife habitats." at bounding box center [458, 209] width 283 height 17
click at [914, 17] on button "Next" at bounding box center [917, 24] width 61 height 28
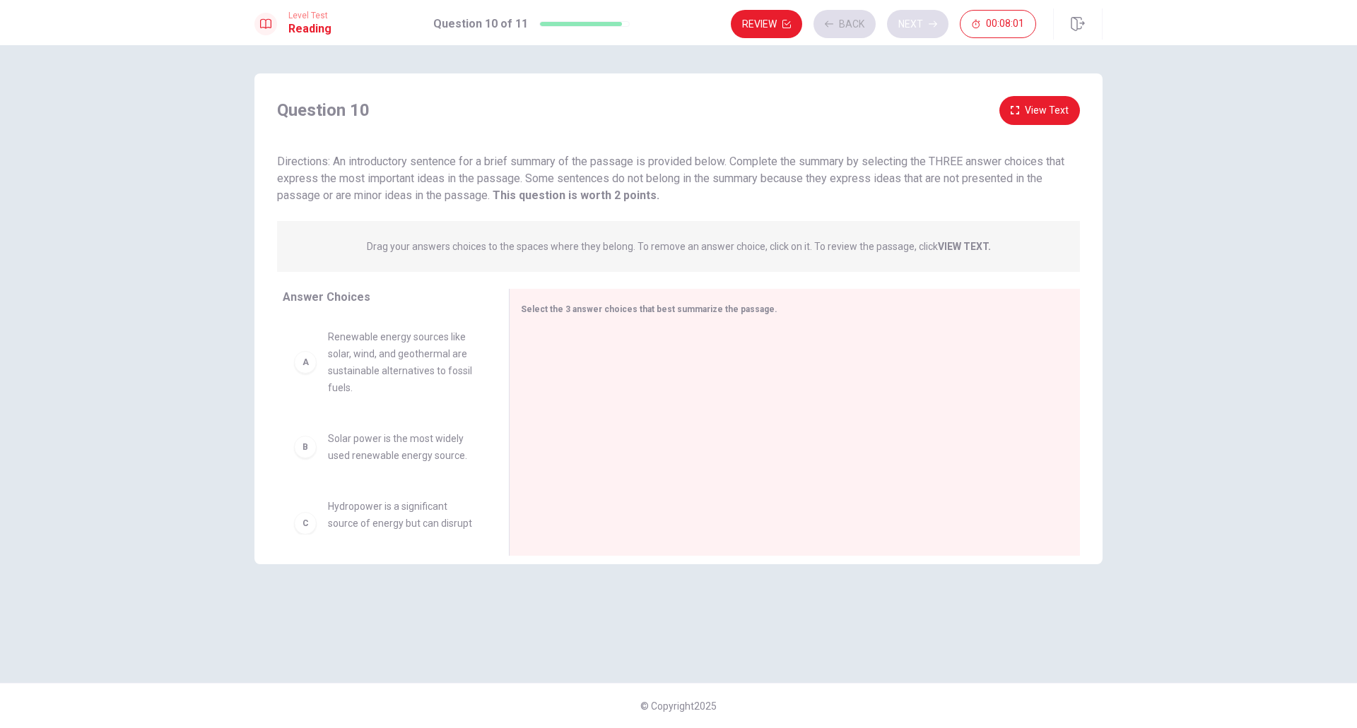
click at [914, 17] on div "Review Back Next 00:08:01" at bounding box center [883, 24] width 305 height 28
drag, startPoint x: 274, startPoint y: 165, endPoint x: 406, endPoint y: 166, distance: 131.4
click at [406, 166] on div "Question 10 View Text Directions: An introductory sentence for a brief summary …" at bounding box center [678, 150] width 848 height 108
click at [521, 206] on div "Question 10 View Text Directions: An introductory sentence for a brief summary …" at bounding box center [678, 329] width 848 height 467
click at [596, 335] on div at bounding box center [789, 423] width 536 height 189
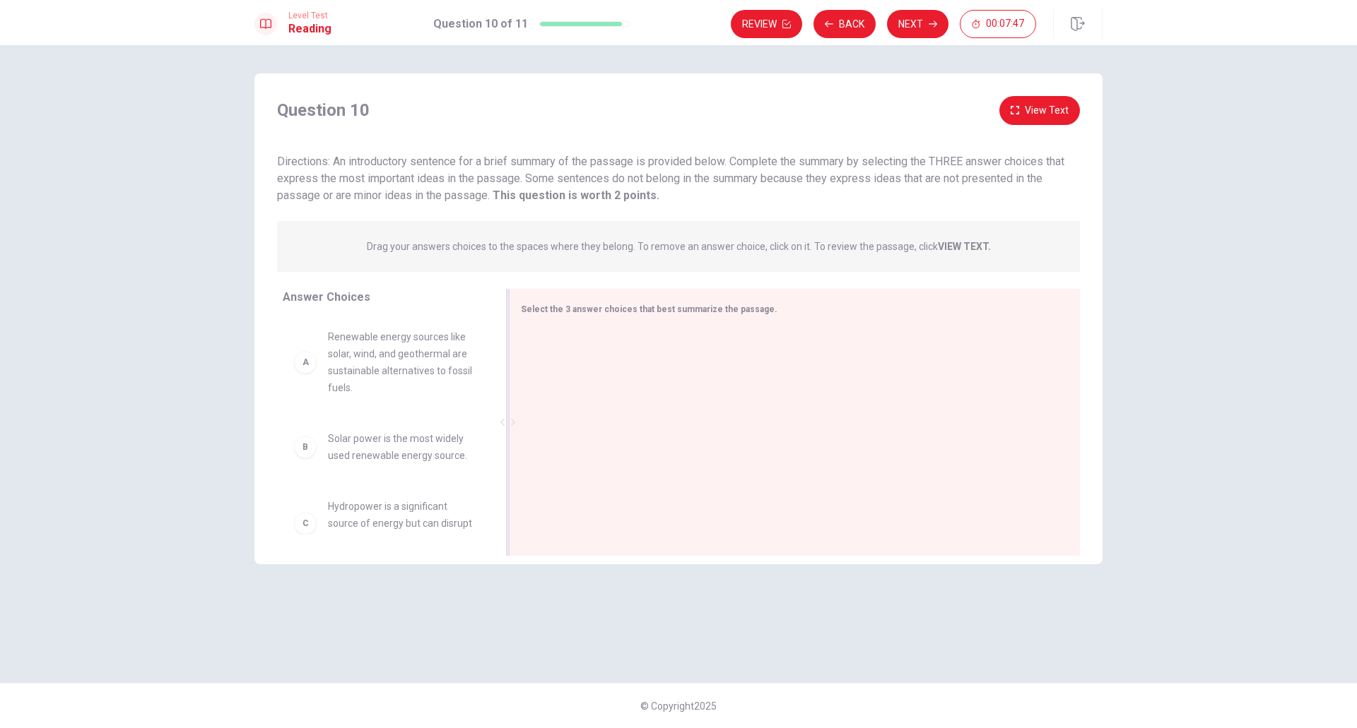
click at [610, 309] on span "Select the 3 answer choices that best summarize the passage." at bounding box center [649, 310] width 256 height 10
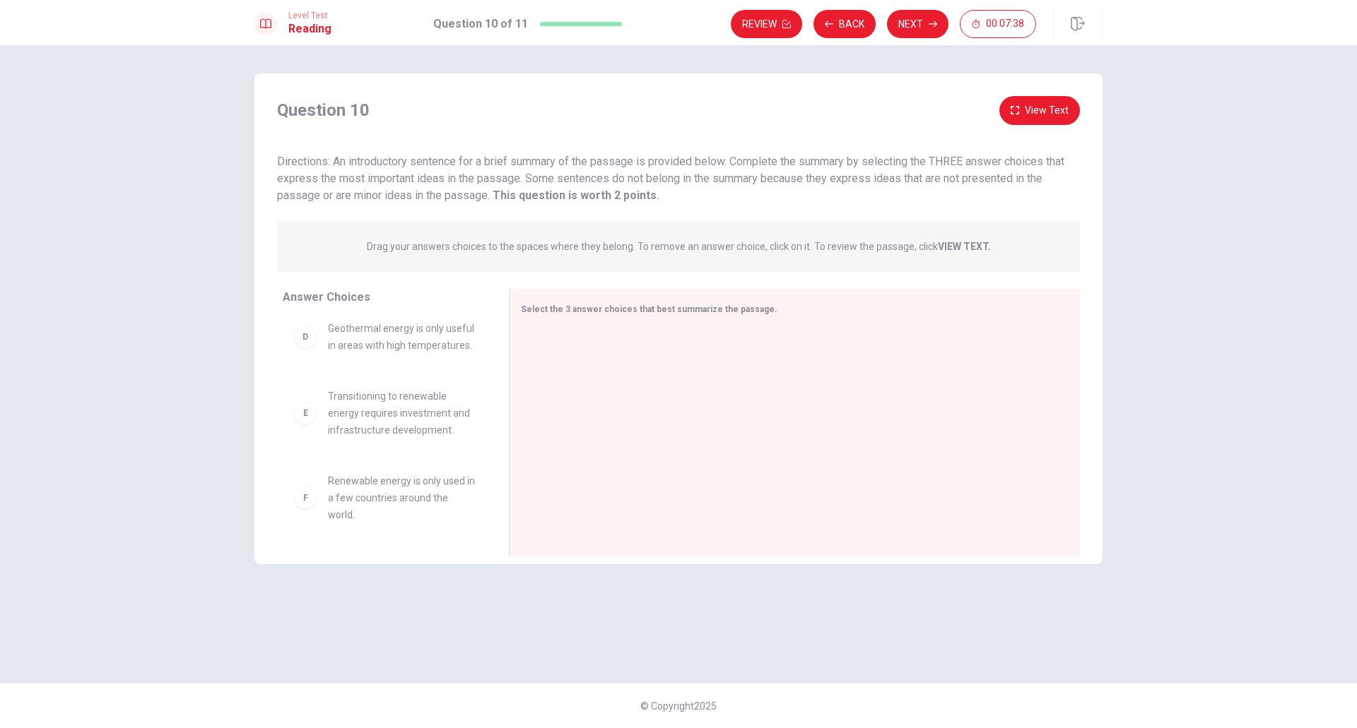
scroll to position [0, 0]
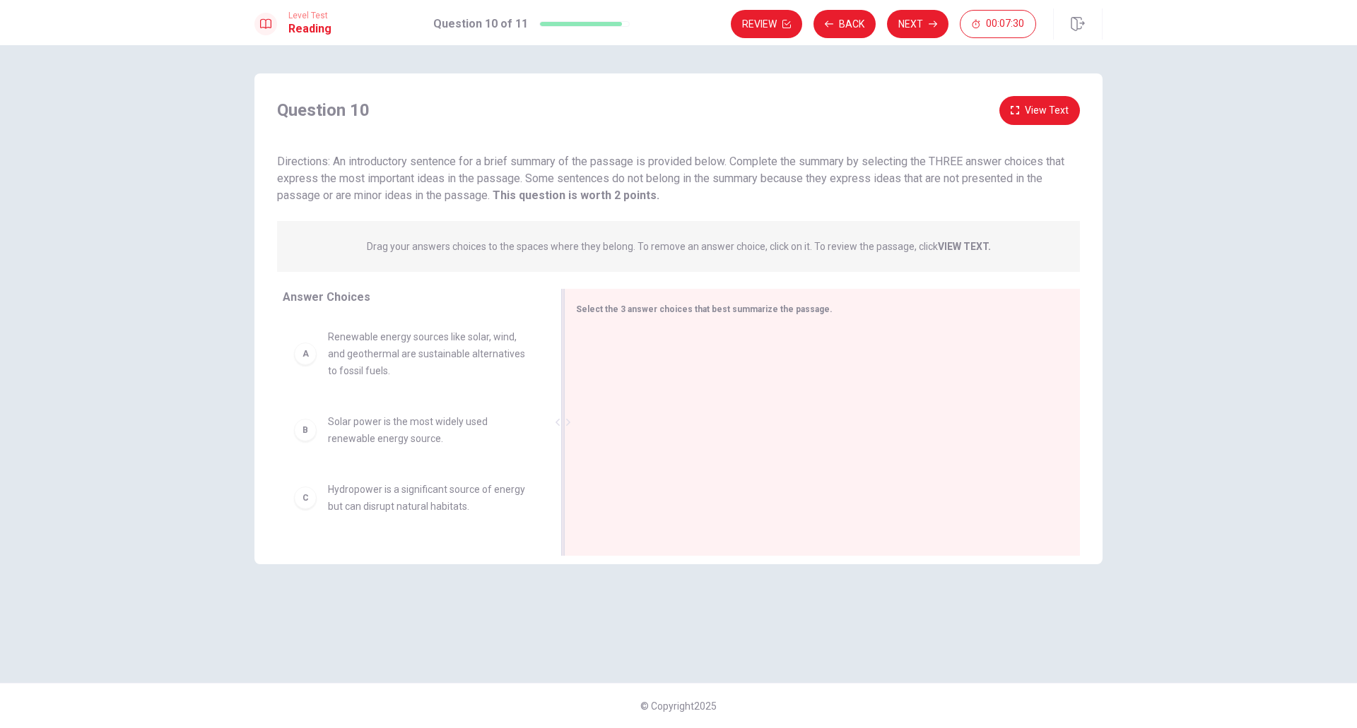
drag, startPoint x: 512, startPoint y: 422, endPoint x: 567, endPoint y: 423, distance: 55.8
click at [567, 423] on icon at bounding box center [568, 422] width 7 height 7
drag, startPoint x: 384, startPoint y: 246, endPoint x: 564, endPoint y: 247, distance: 179.5
click at [564, 247] on p "Drag your answers choices to the spaces where they belong. To remove an answer …" at bounding box center [679, 246] width 624 height 11
click at [476, 344] on span "Renewable energy sources like solar, wind, and geothermal are sustainable alter…" at bounding box center [429, 354] width 203 height 51
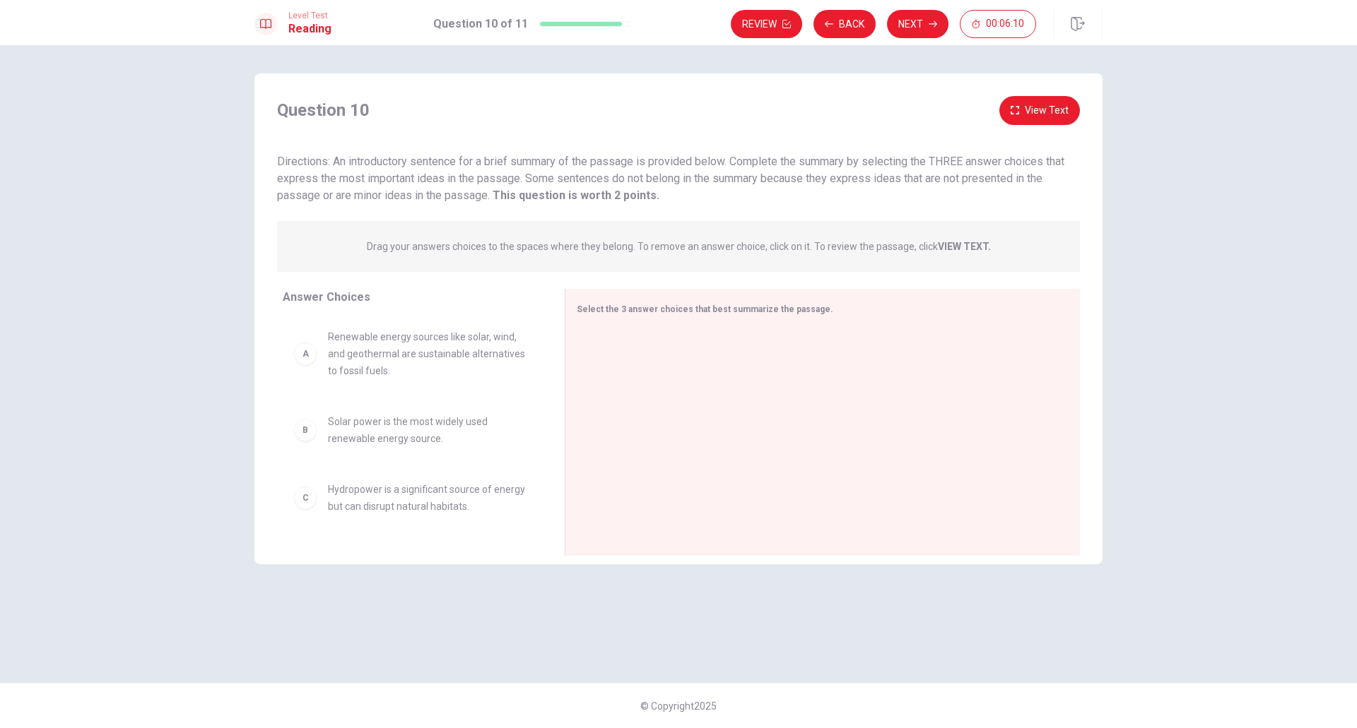
click at [308, 360] on div "A" at bounding box center [305, 354] width 23 height 23
click at [312, 365] on div "A Renewable energy sources like solar, wind, and geothermal are sustainable alt…" at bounding box center [412, 354] width 237 height 51
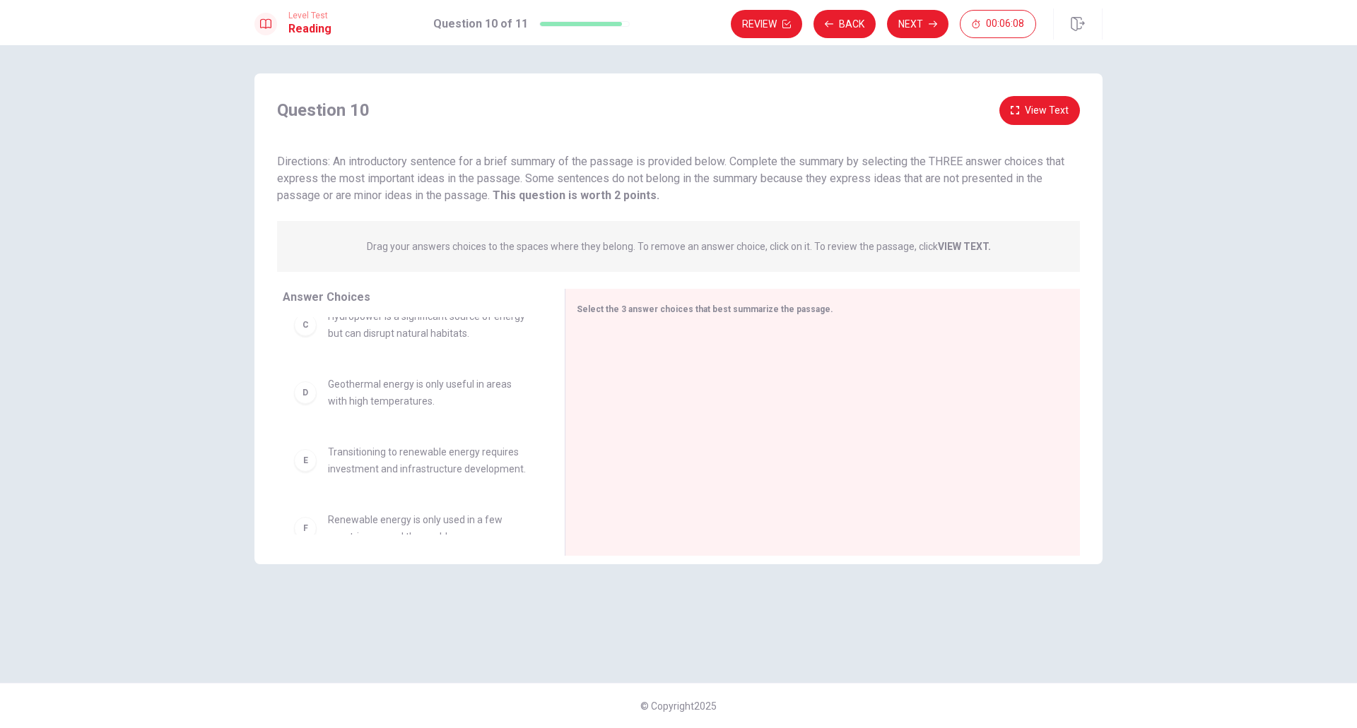
scroll to position [174, 0]
click at [309, 398] on div "D" at bounding box center [305, 392] width 23 height 23
click at [387, 391] on span "Geothermal energy is only useful in areas with high temperatures." at bounding box center [429, 392] width 203 height 34
drag, startPoint x: 372, startPoint y: 387, endPoint x: 358, endPoint y: 381, distance: 15.9
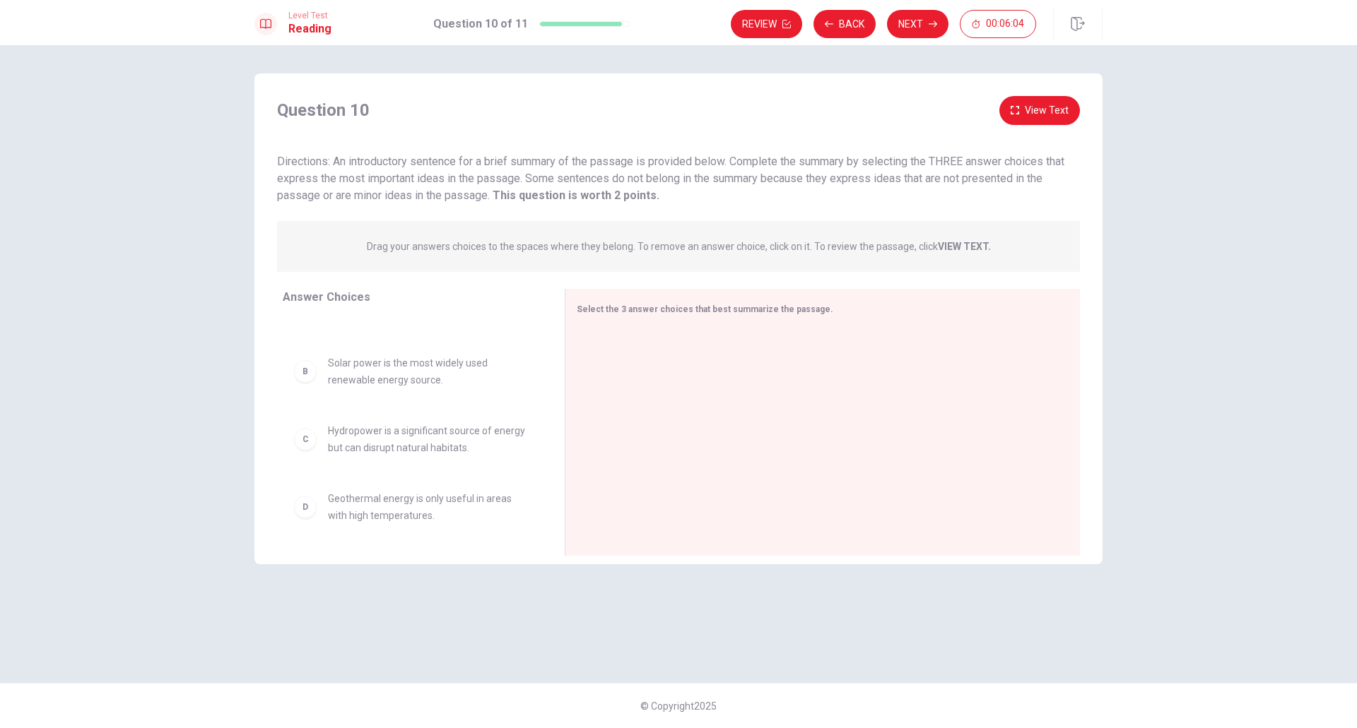
scroll to position [0, 0]
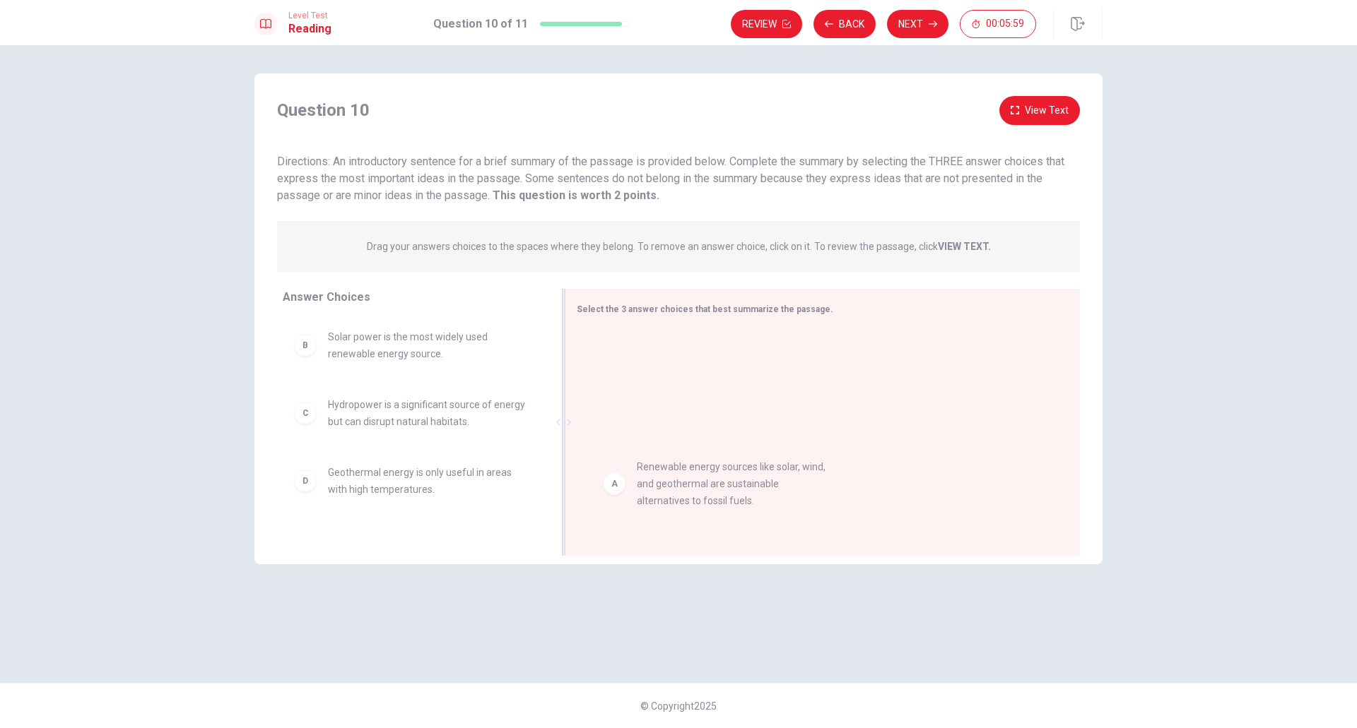
drag, startPoint x: 408, startPoint y: 355, endPoint x: 723, endPoint y: 487, distance: 340.8
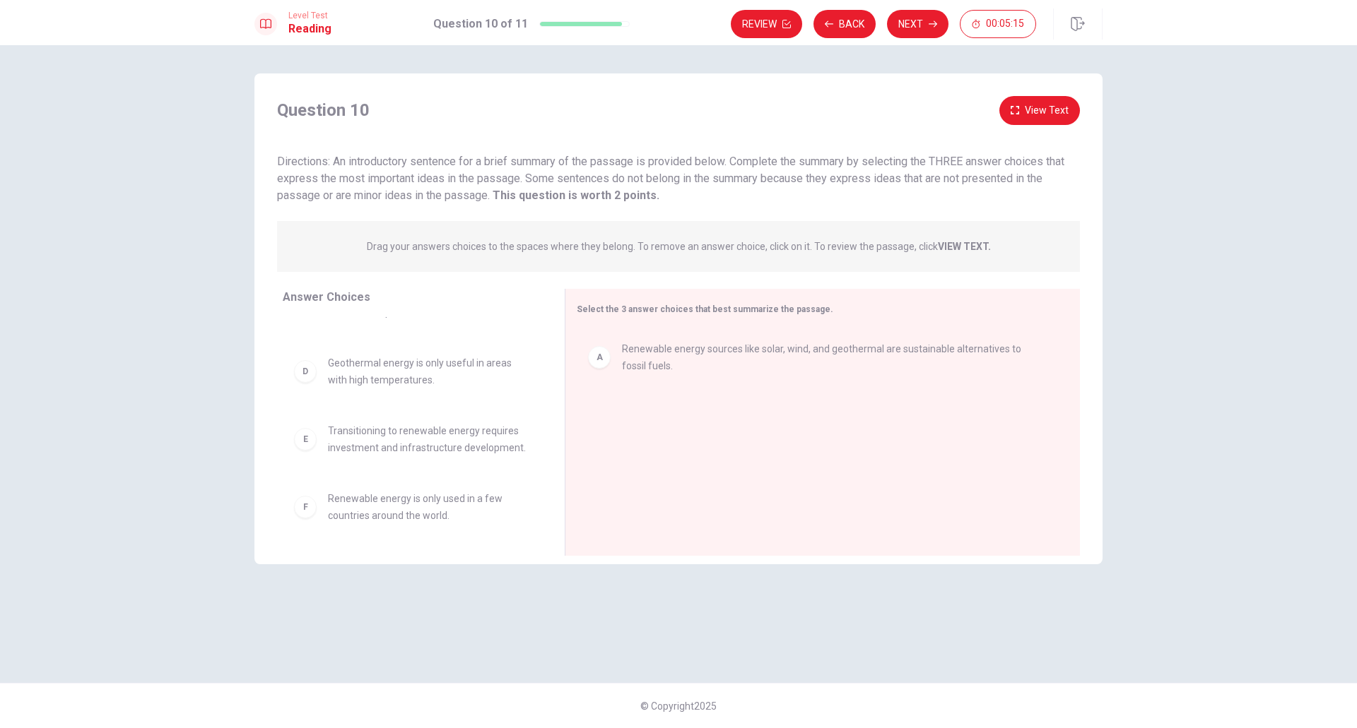
scroll to position [110, 0]
drag, startPoint x: 447, startPoint y: 447, endPoint x: 726, endPoint y: 468, distance: 280.6
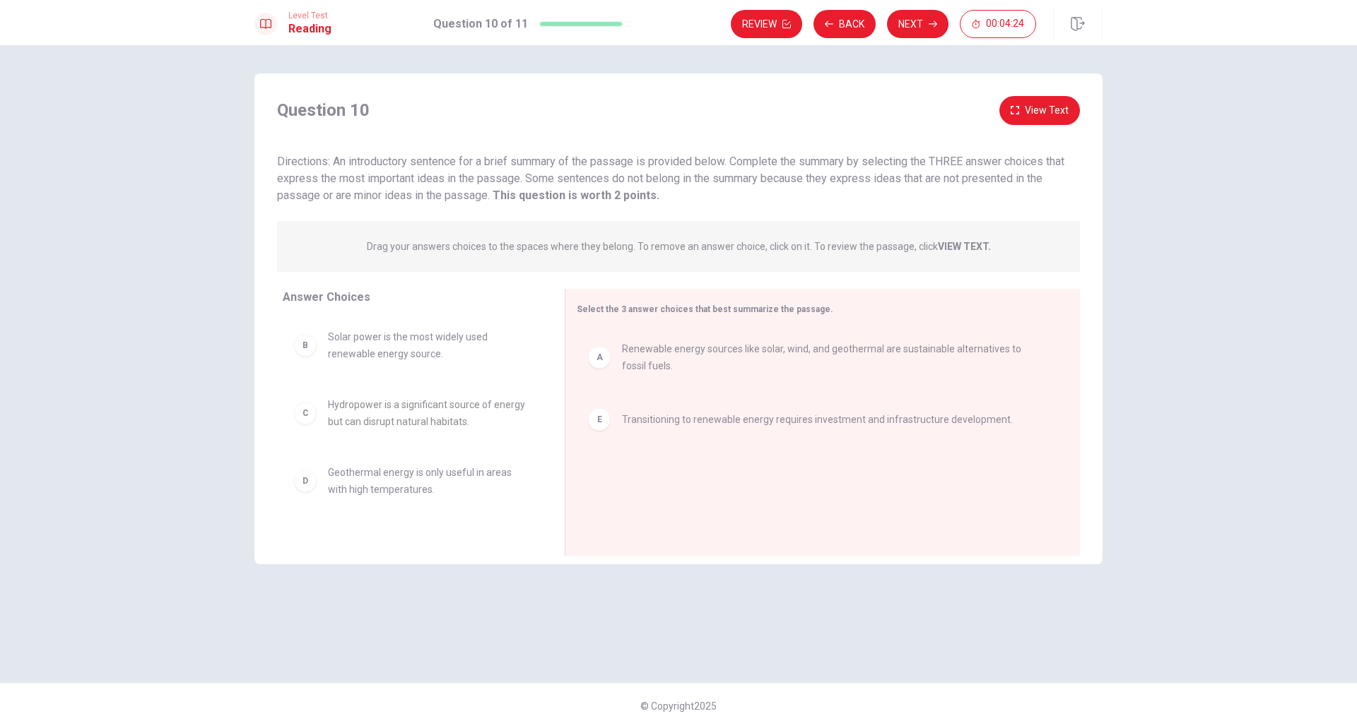
scroll to position [42, 0]
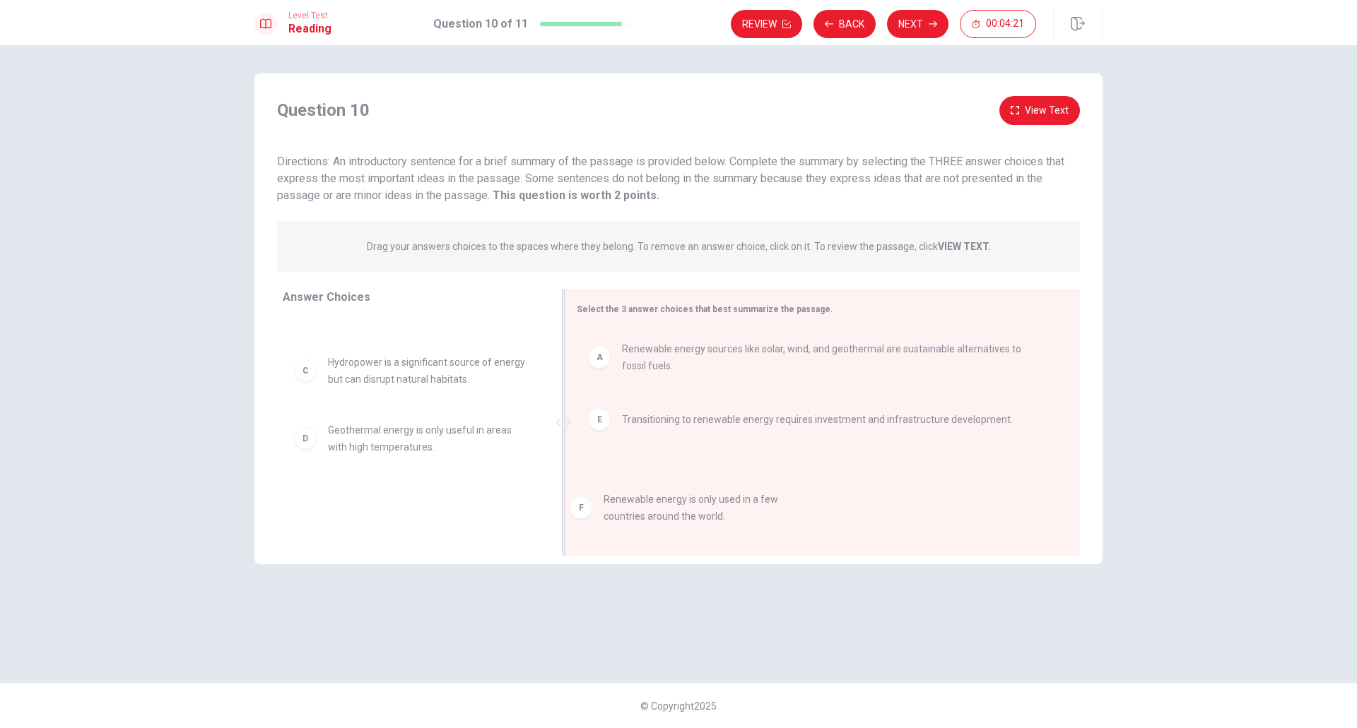
drag, startPoint x: 447, startPoint y: 514, endPoint x: 772, endPoint y: 495, distance: 324.8
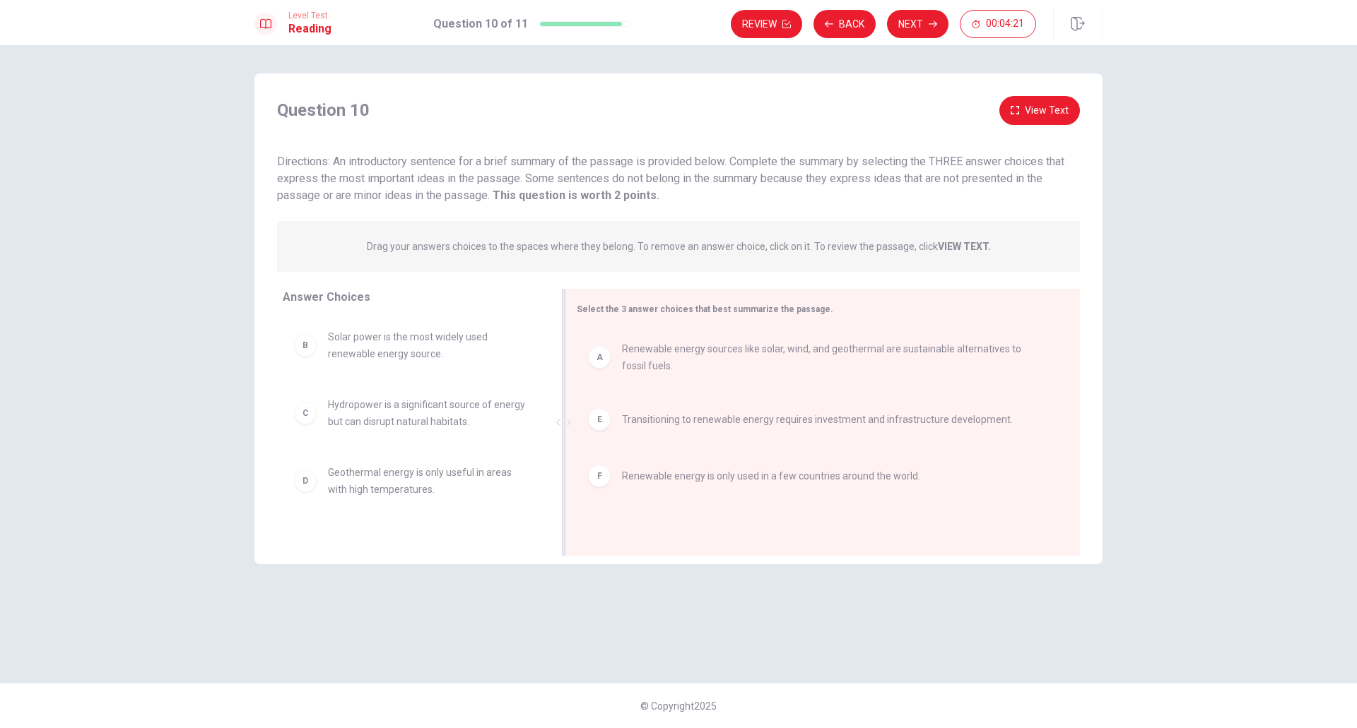
scroll to position [0, 0]
drag, startPoint x: 698, startPoint y: 481, endPoint x: 425, endPoint y: 476, distance: 272.8
drag, startPoint x: 397, startPoint y: 488, endPoint x: 695, endPoint y: 488, distance: 297.5
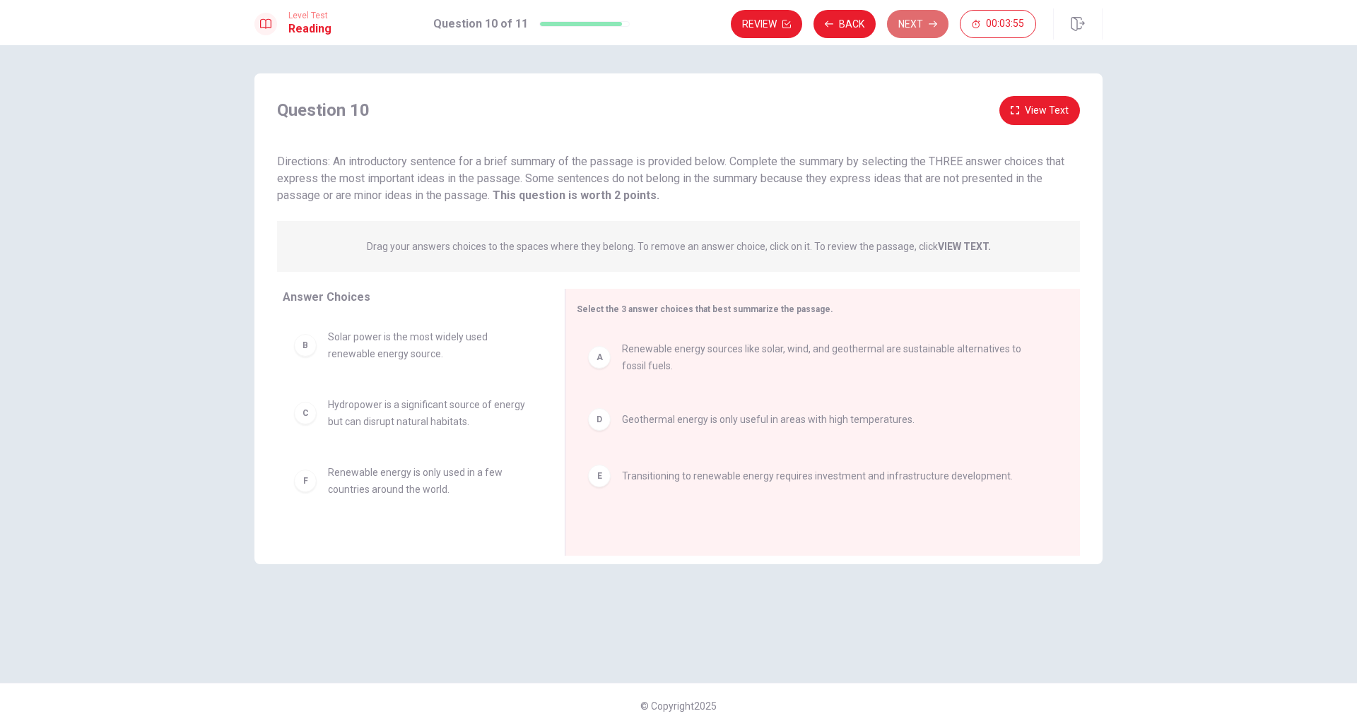
click at [937, 24] on icon "button" at bounding box center [932, 24] width 8 height 6
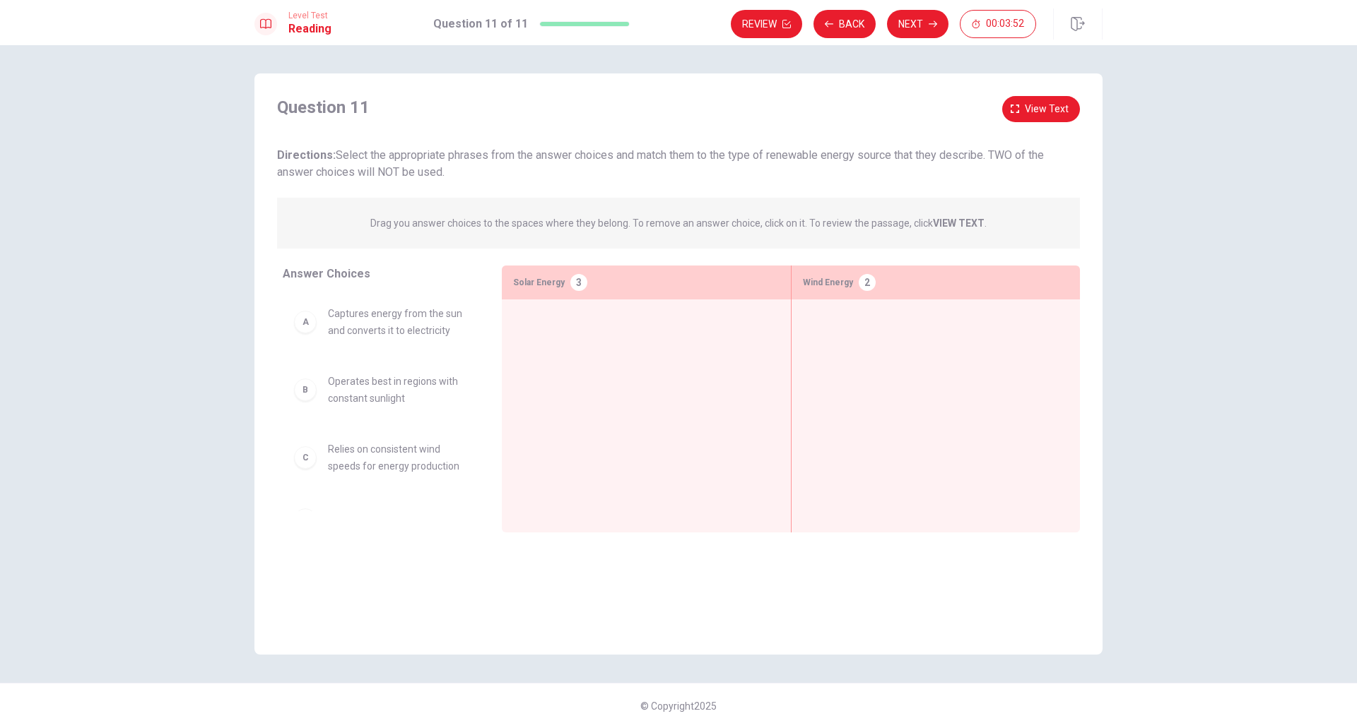
drag, startPoint x: 331, startPoint y: 149, endPoint x: 418, endPoint y: 166, distance: 88.5
click at [418, 166] on span "Directions: Select the appropriate phrases from the answer choices and match th…" at bounding box center [660, 163] width 767 height 30
drag, startPoint x: 425, startPoint y: 333, endPoint x: 629, endPoint y: 382, distance: 210.1
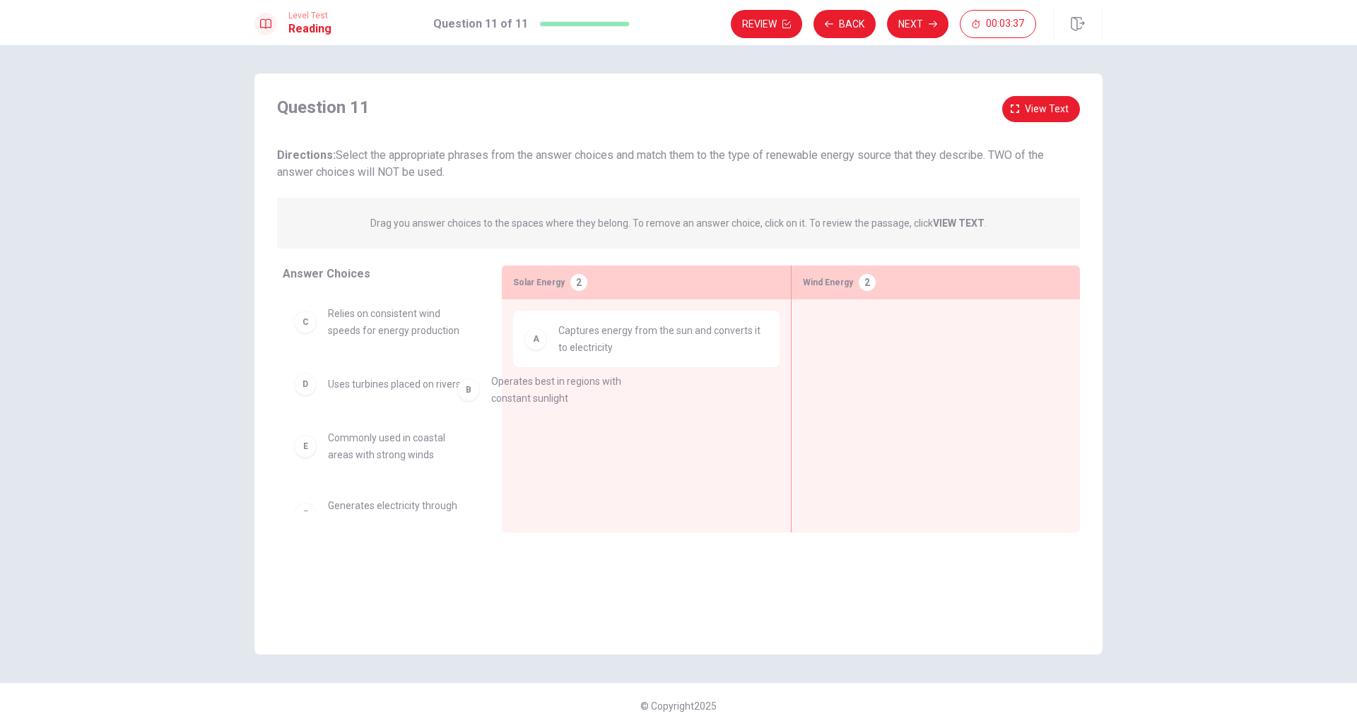
drag, startPoint x: 400, startPoint y: 336, endPoint x: 594, endPoint y: 416, distance: 209.4
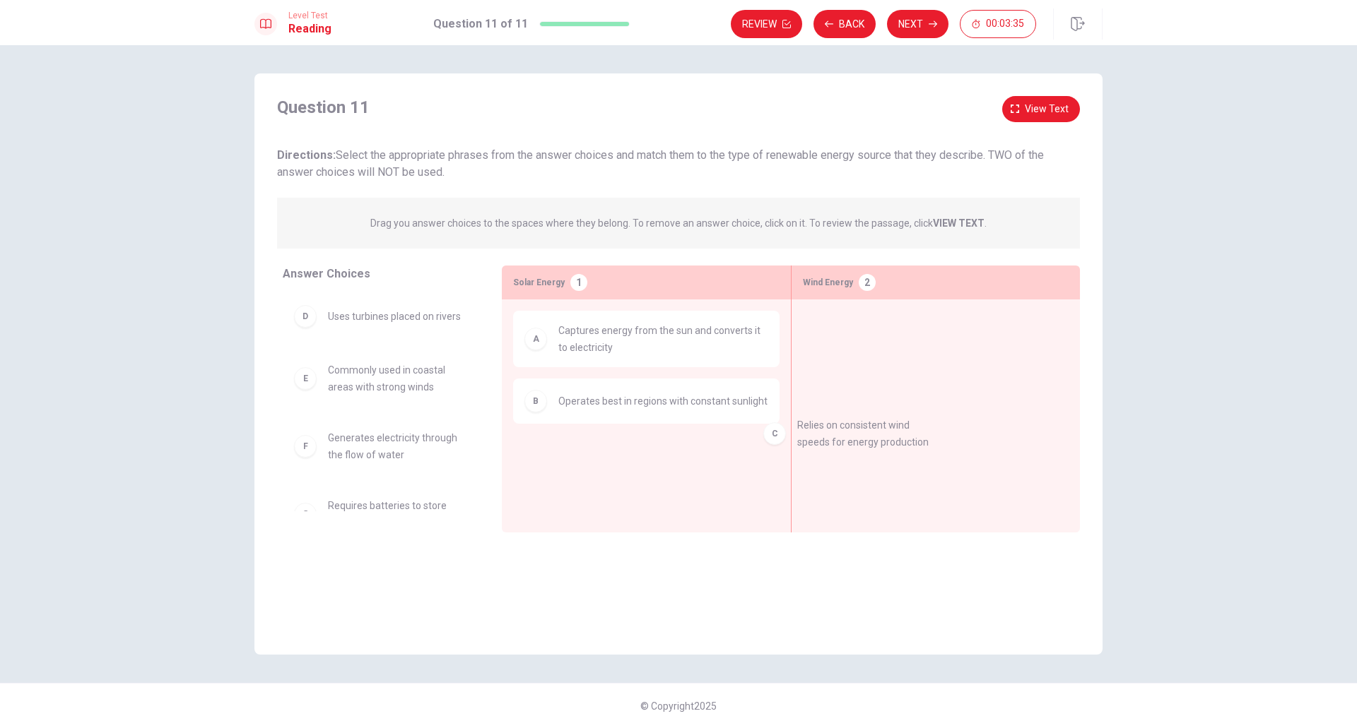
drag, startPoint x: 419, startPoint y: 334, endPoint x: 903, endPoint y: 449, distance: 497.4
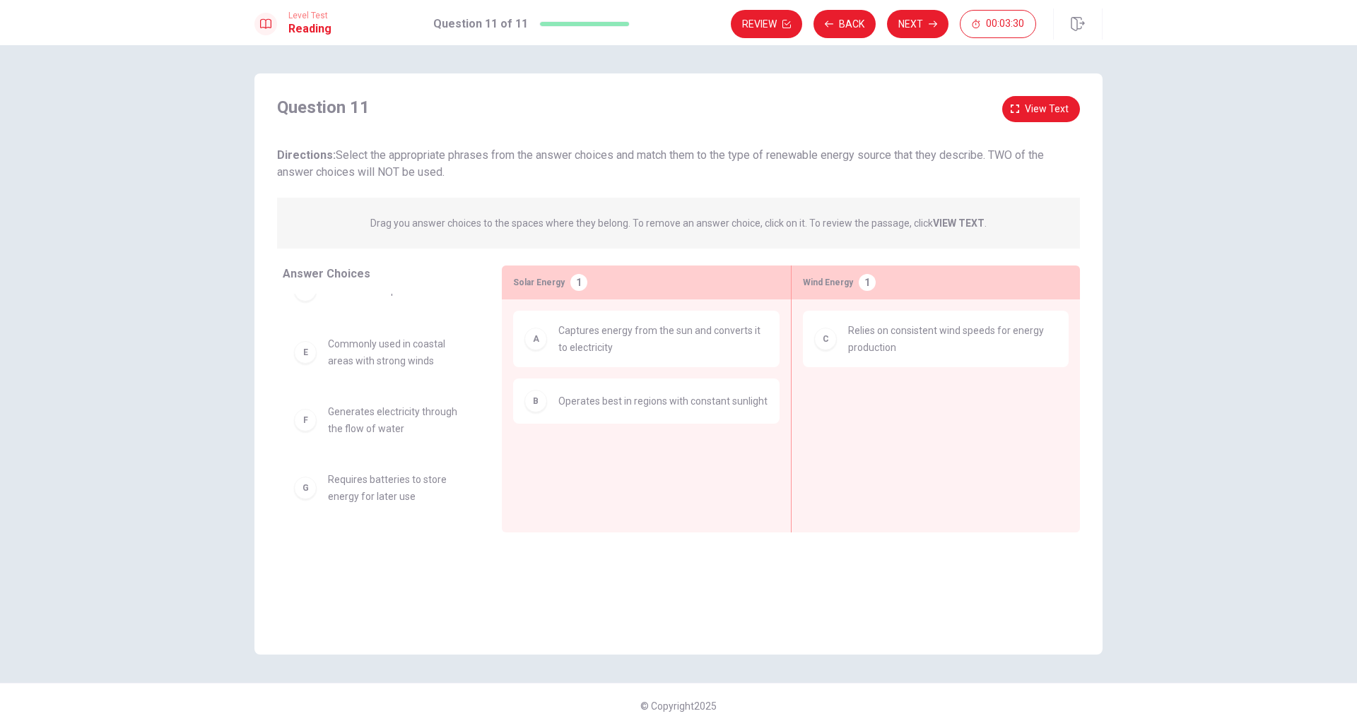
scroll to position [25, 0]
drag, startPoint x: 399, startPoint y: 343, endPoint x: 883, endPoint y: 451, distance: 496.5
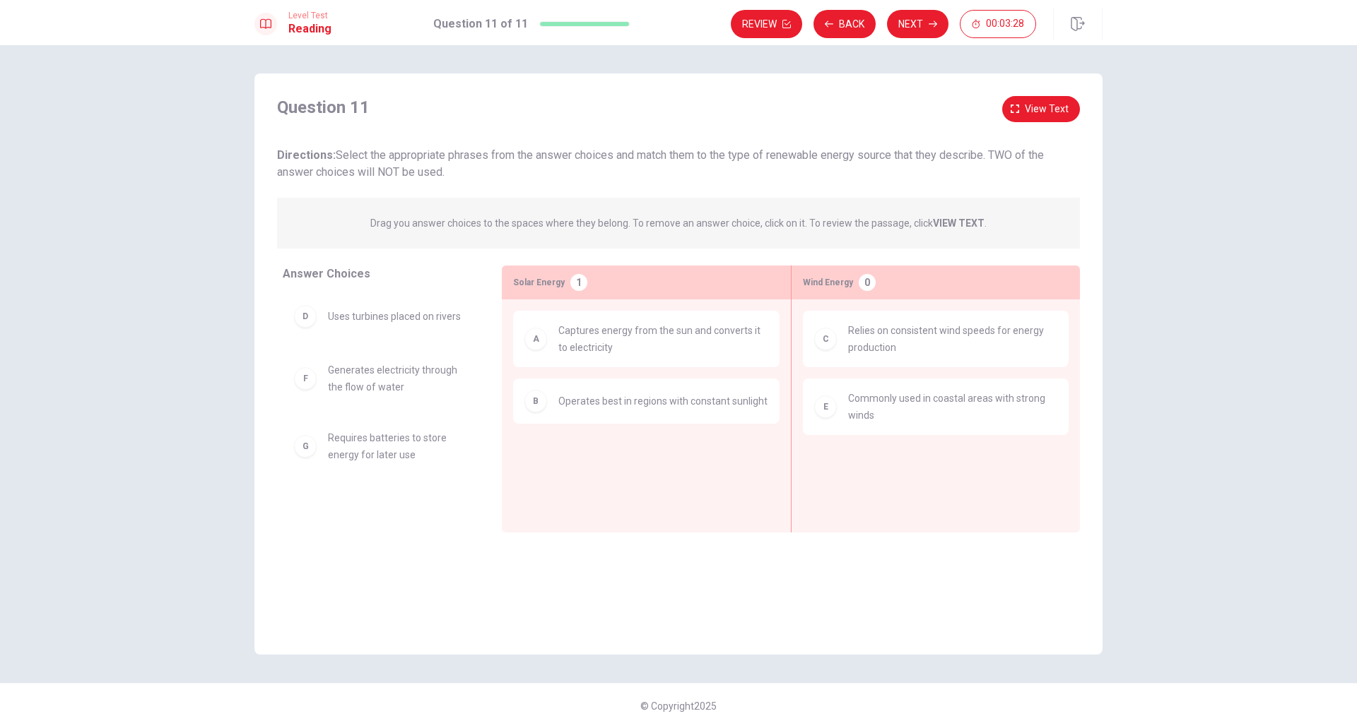
scroll to position [0, 0]
click at [921, 26] on button "Next" at bounding box center [917, 24] width 61 height 28
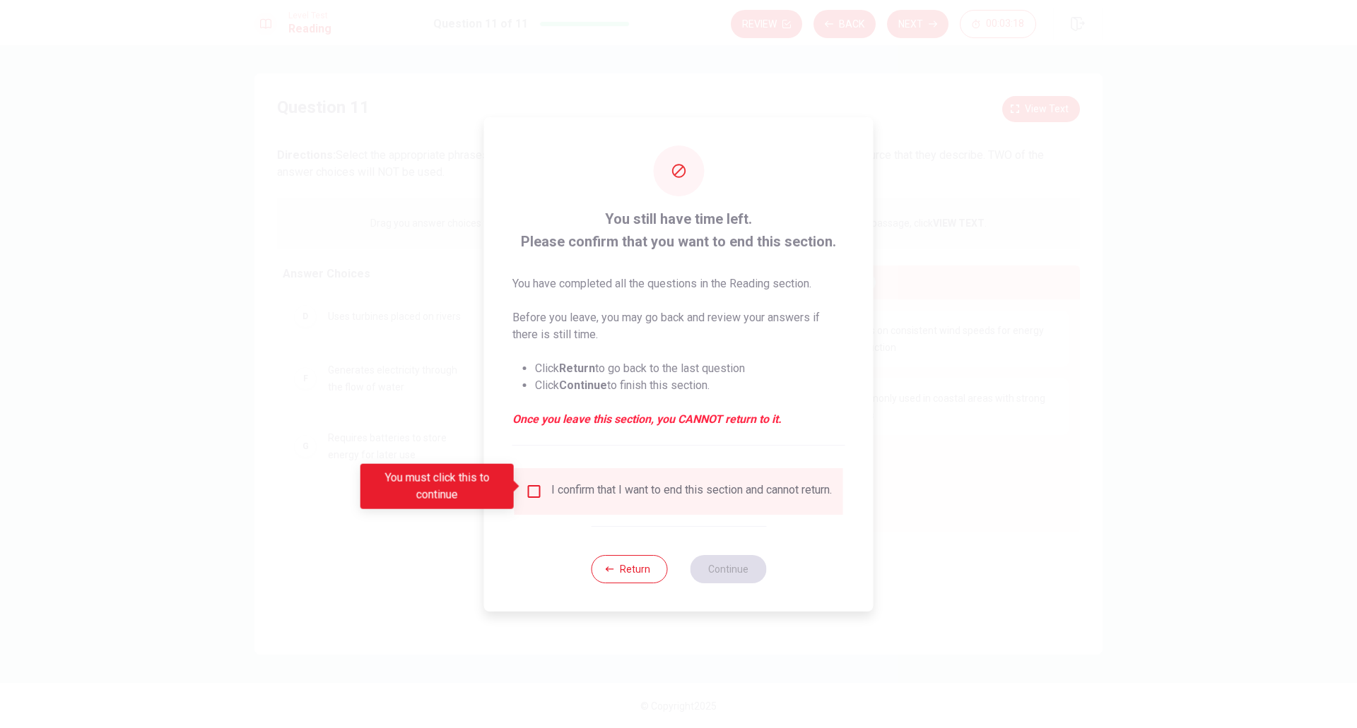
click at [612, 487] on div "I confirm that I want to end this section and cannot return." at bounding box center [691, 491] width 281 height 17
click at [534, 474] on div "I confirm that I want to end this section and cannot return." at bounding box center [678, 491] width 329 height 47
click at [533, 483] on input "You must click this to continue" at bounding box center [534, 491] width 17 height 17
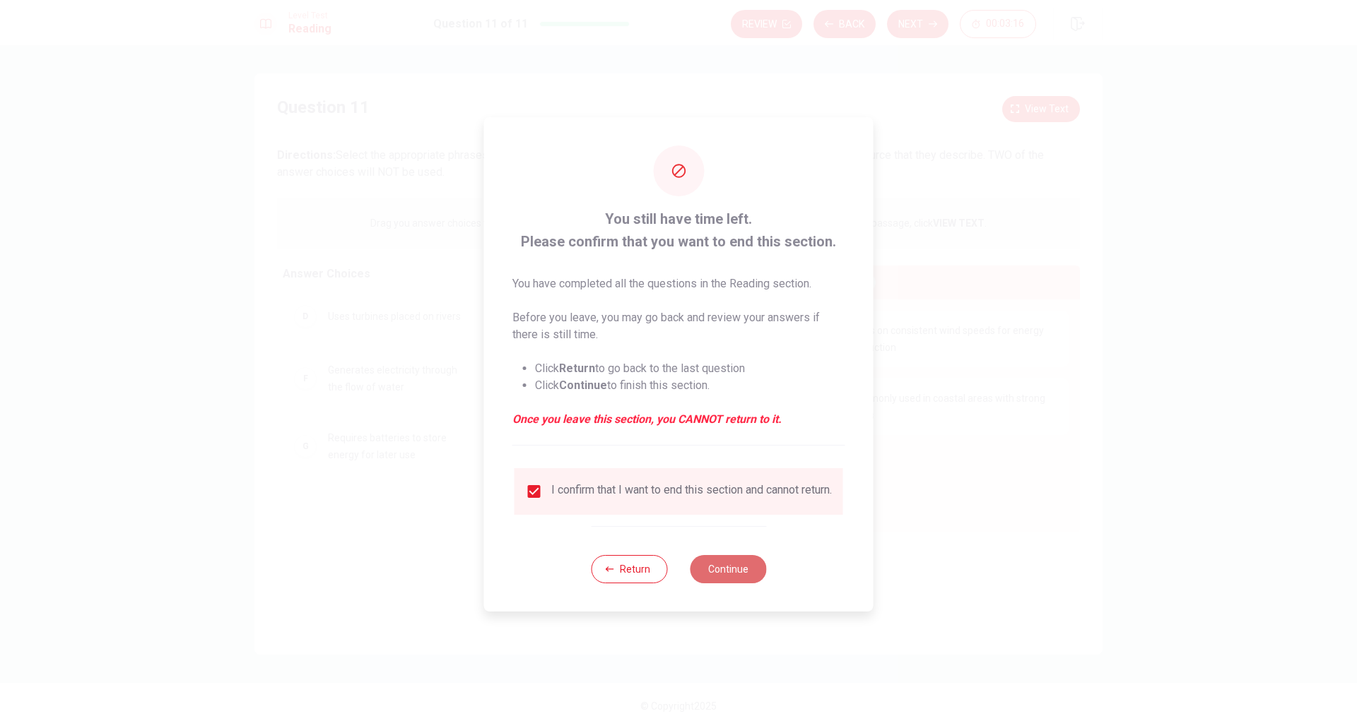
click at [748, 583] on button "Continue" at bounding box center [728, 569] width 76 height 28
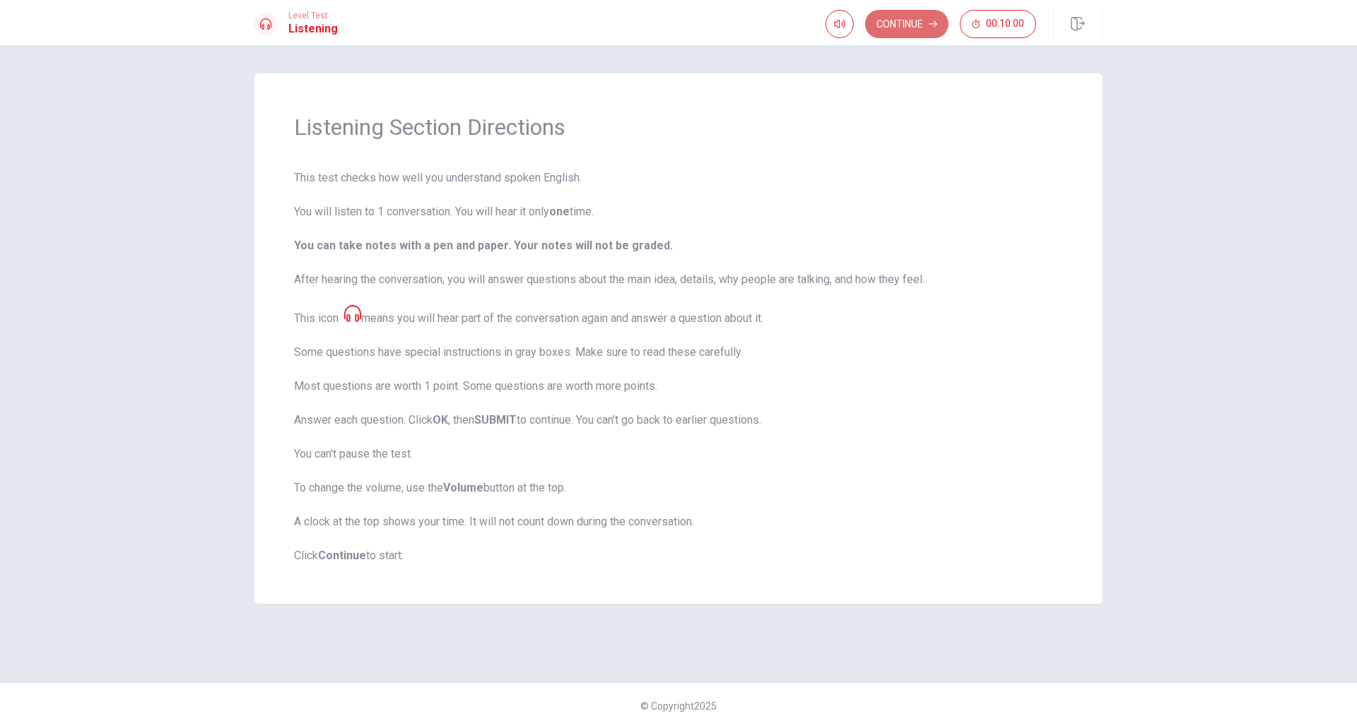
click at [911, 30] on button "Continue" at bounding box center [906, 24] width 83 height 28
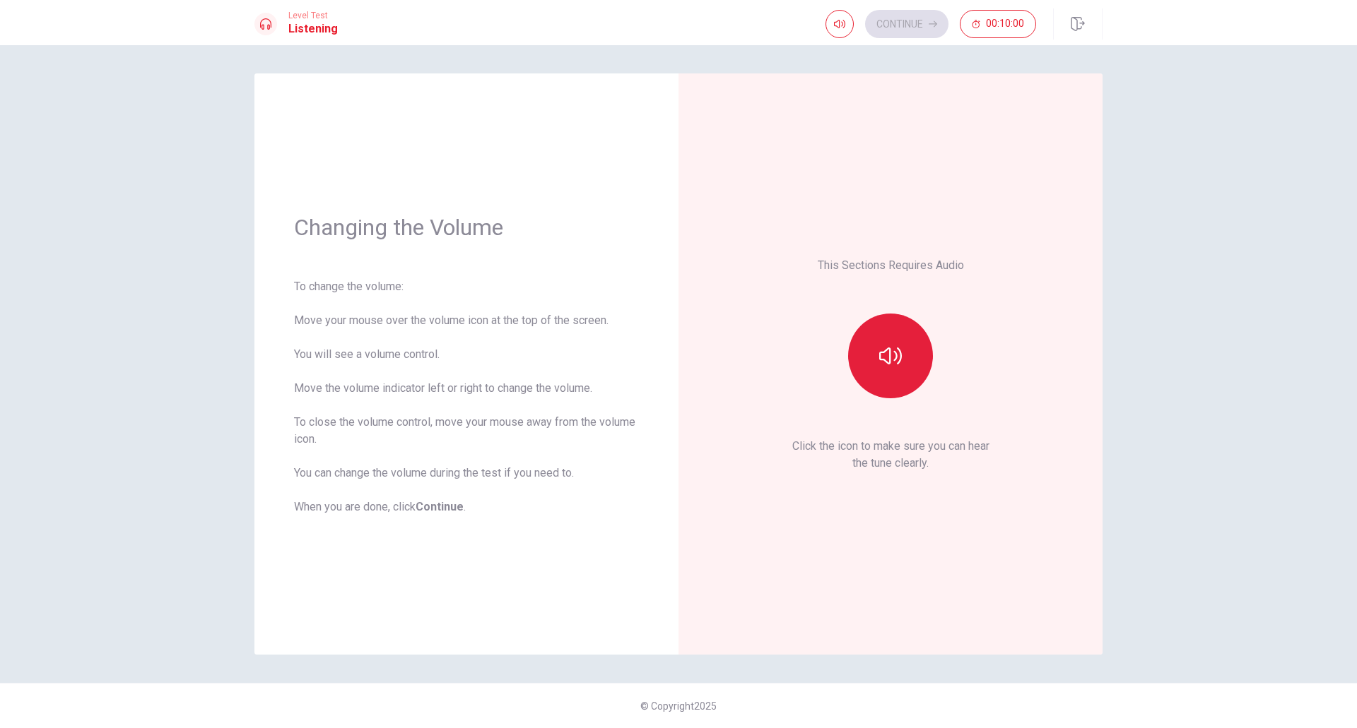
click at [869, 360] on button "button" at bounding box center [890, 356] width 85 height 85
click at [893, 9] on div "Continue 00:10:00" at bounding box center [963, 23] width 277 height 31
click at [904, 352] on button "button" at bounding box center [890, 356] width 85 height 85
click at [934, 12] on button "Continue" at bounding box center [906, 24] width 83 height 28
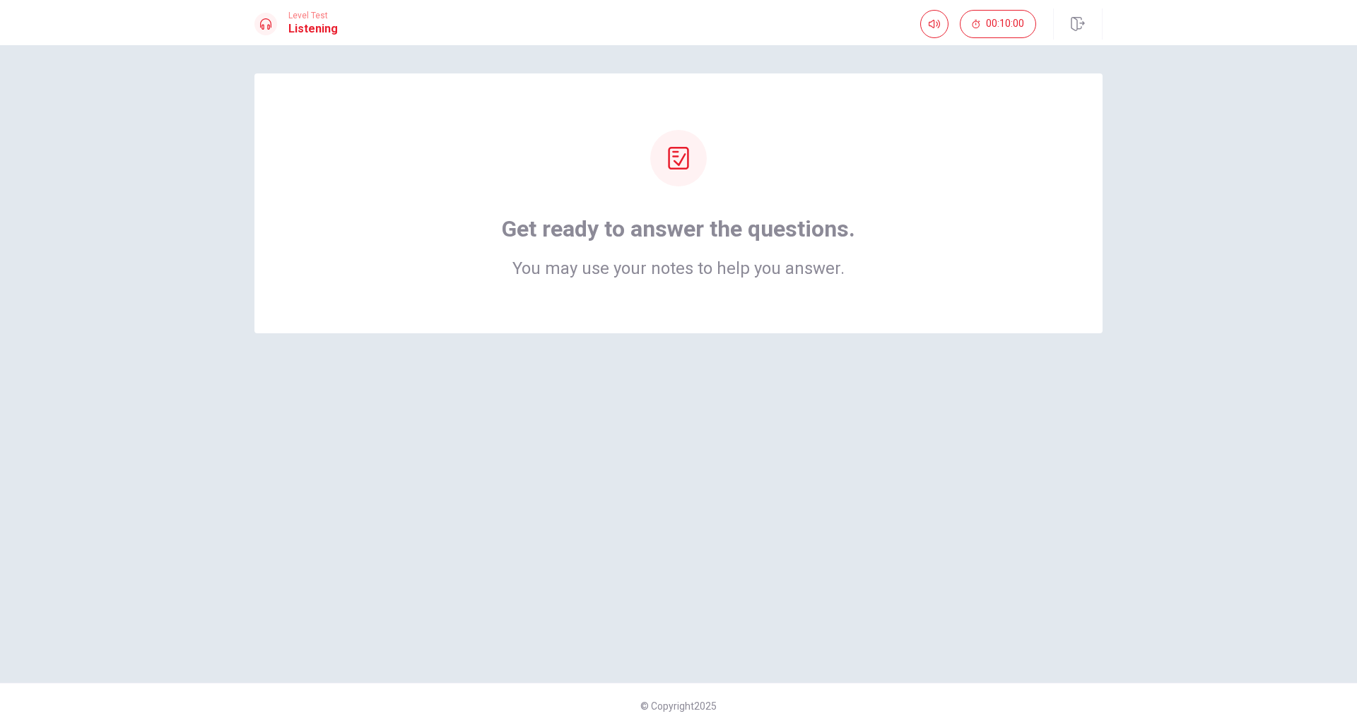
click at [728, 301] on div "Get ready to answer the questions. You may use your notes to help you answer." at bounding box center [678, 203] width 848 height 260
click at [676, 160] on icon at bounding box center [678, 158] width 23 height 23
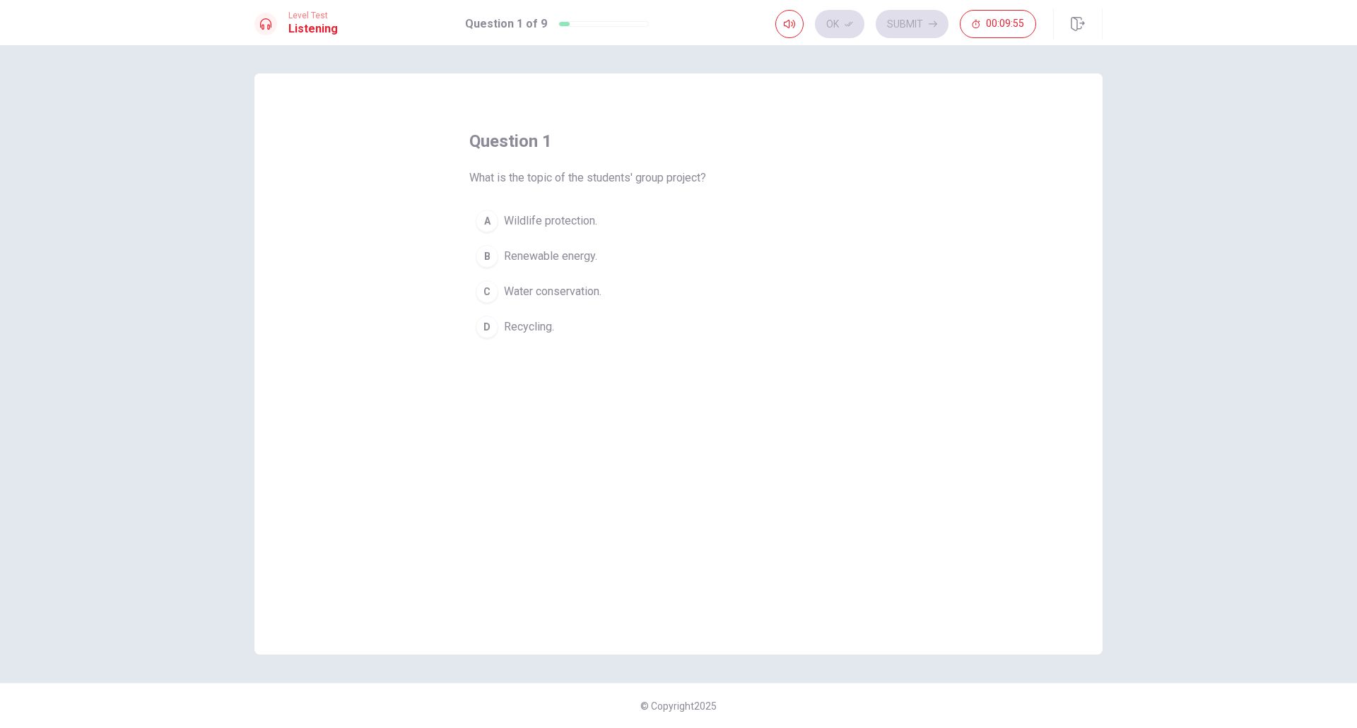
click at [488, 252] on div "B" at bounding box center [487, 256] width 23 height 23
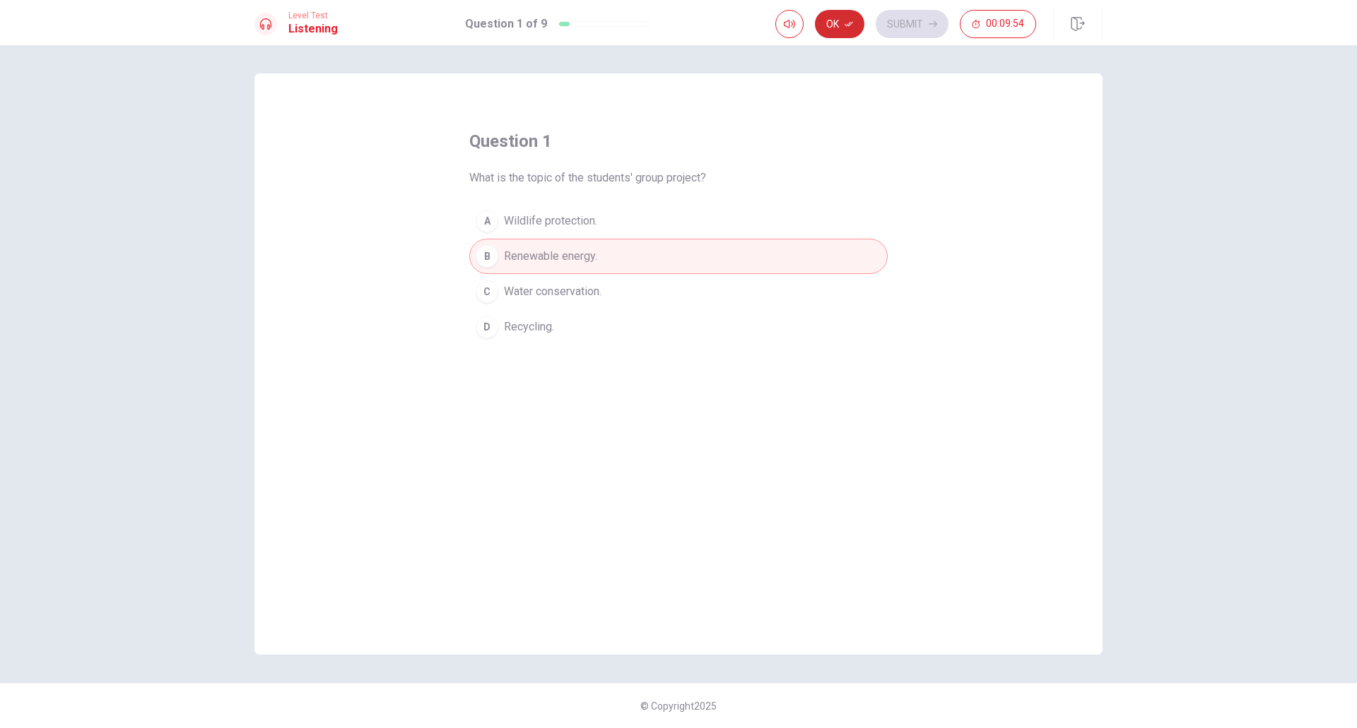
click at [842, 20] on button "Ok" at bounding box center [839, 24] width 49 height 28
click at [924, 19] on button "Submit" at bounding box center [911, 24] width 73 height 28
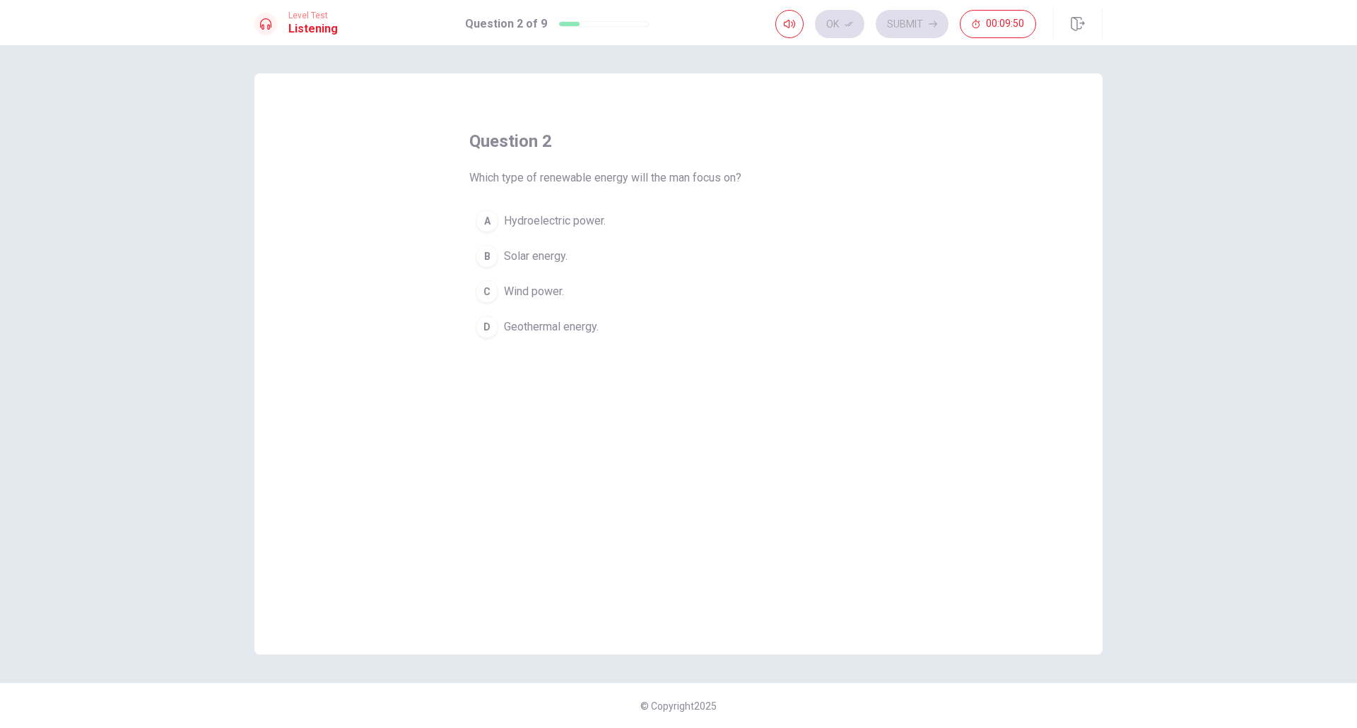
drag, startPoint x: 471, startPoint y: 170, endPoint x: 695, endPoint y: 190, distance: 224.2
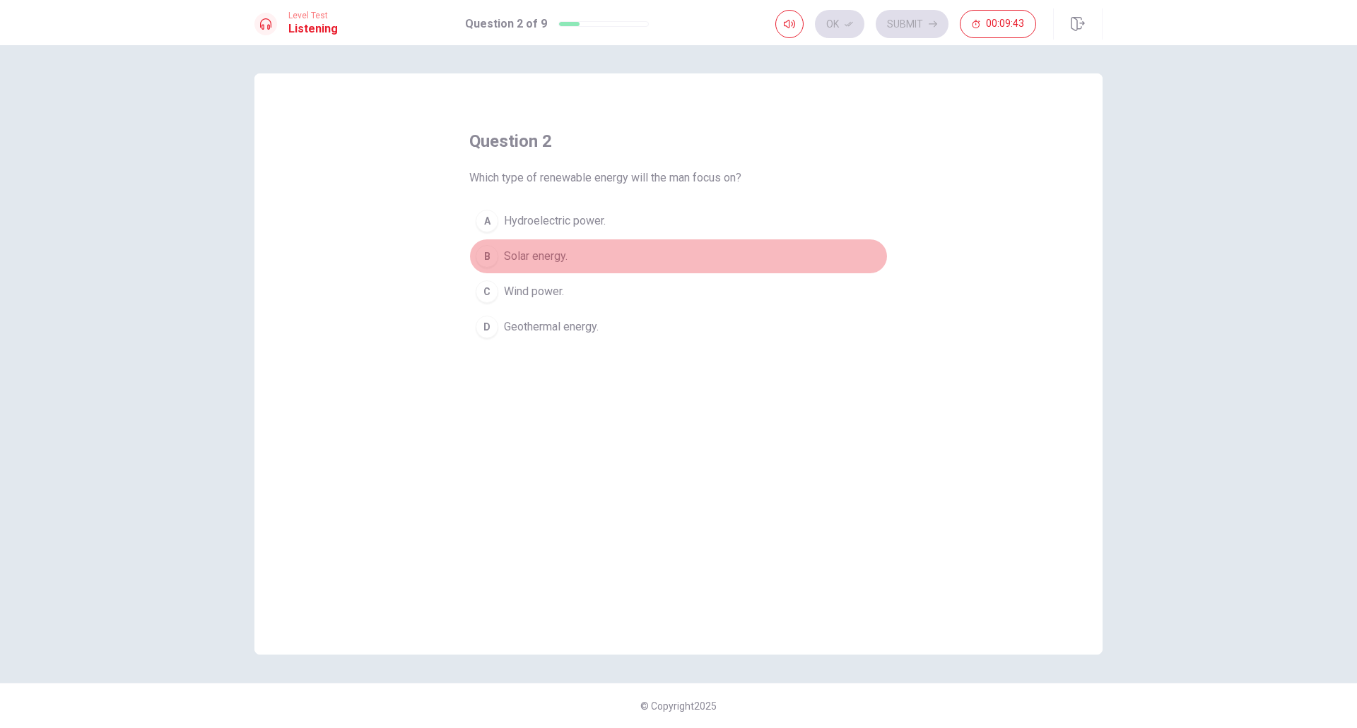
click at [535, 257] on span "Solar energy." at bounding box center [536, 256] width 64 height 17
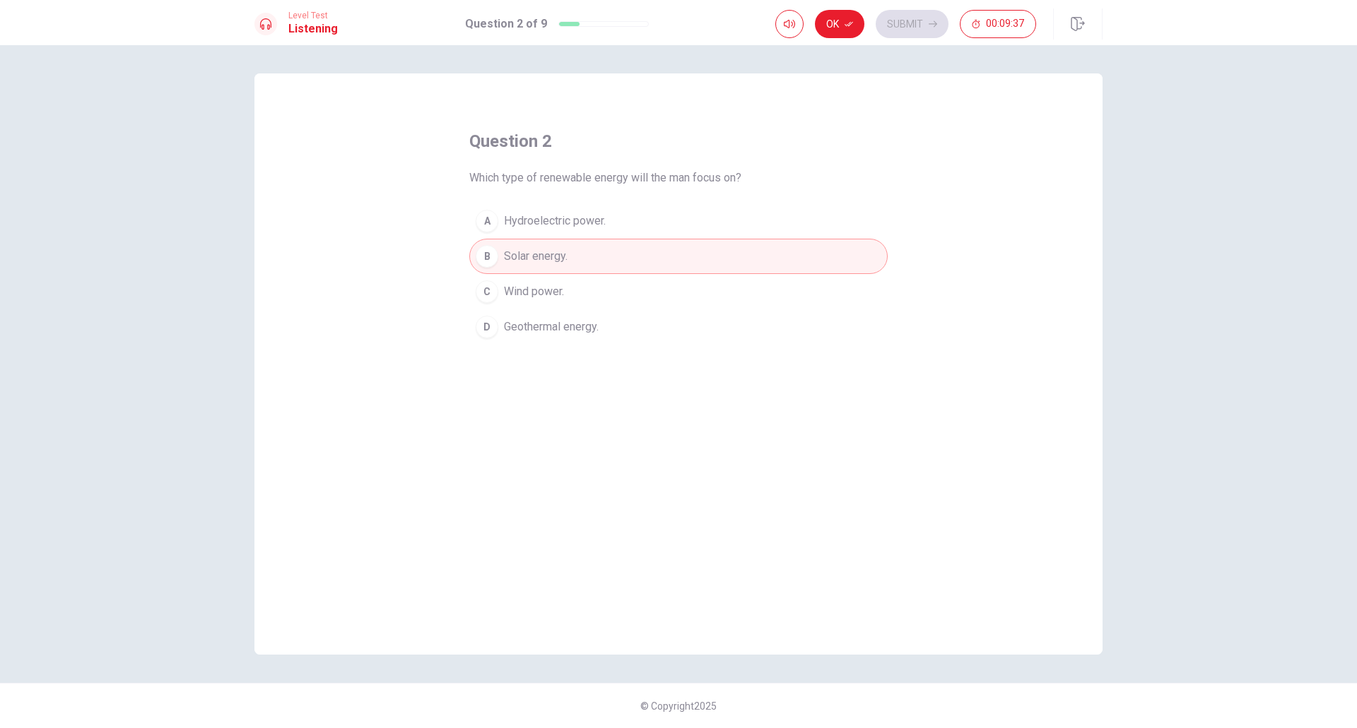
click at [376, 380] on div "question 2 Which type of renewable energy will the man focus on? A Hydroelectri…" at bounding box center [678, 364] width 848 height 582
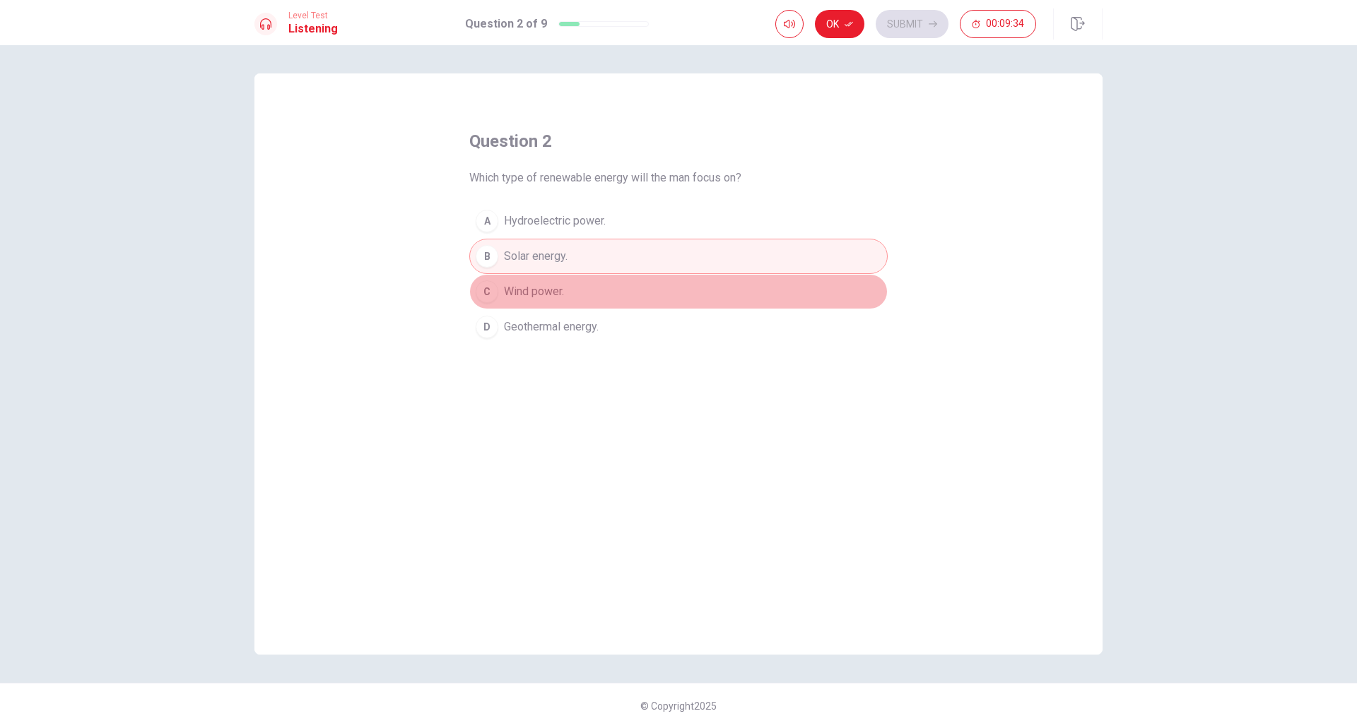
click at [512, 289] on span "Wind power." at bounding box center [534, 291] width 60 height 17
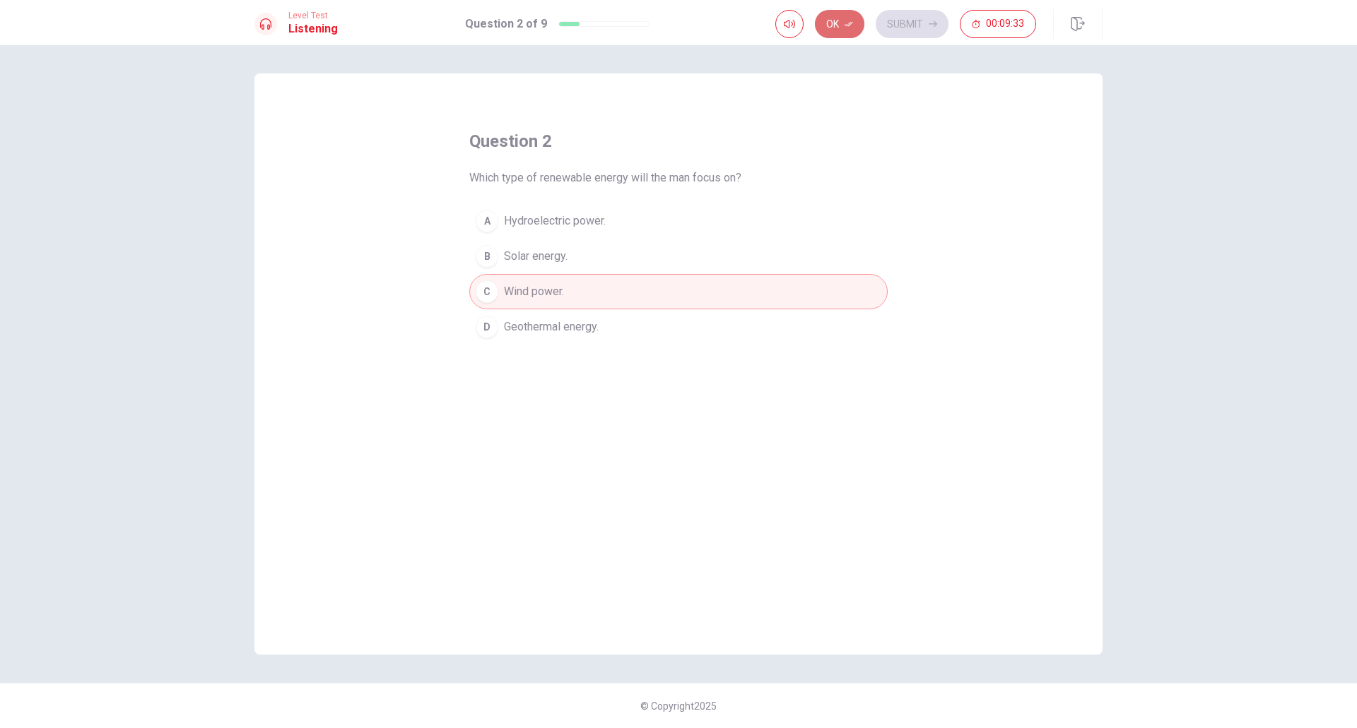
click at [831, 19] on button "Ok" at bounding box center [839, 24] width 49 height 28
click at [917, 19] on button "Submit" at bounding box center [911, 24] width 73 height 28
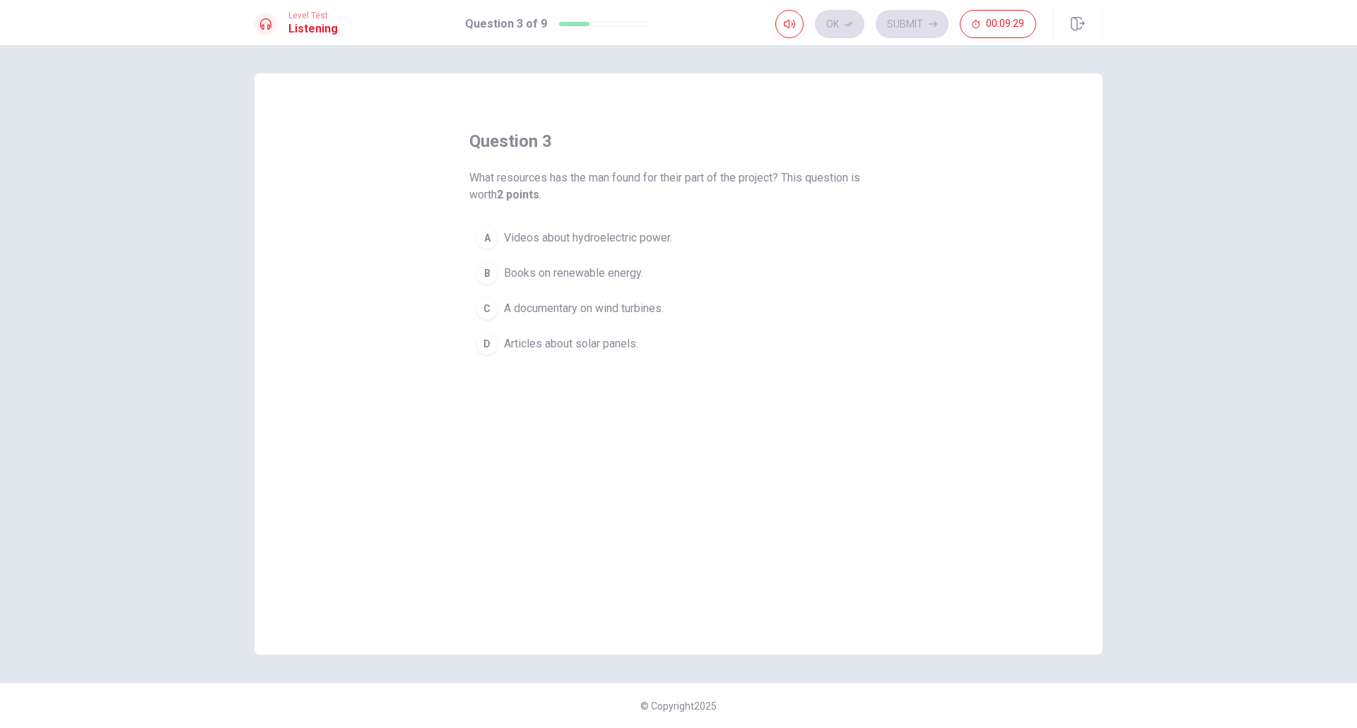
drag, startPoint x: 483, startPoint y: 165, endPoint x: 538, endPoint y: 187, distance: 59.3
click at [538, 187] on div "question 3 What resources has the man found for their part of the project? This…" at bounding box center [678, 246] width 418 height 232
click at [495, 336] on div "D" at bounding box center [487, 344] width 23 height 23
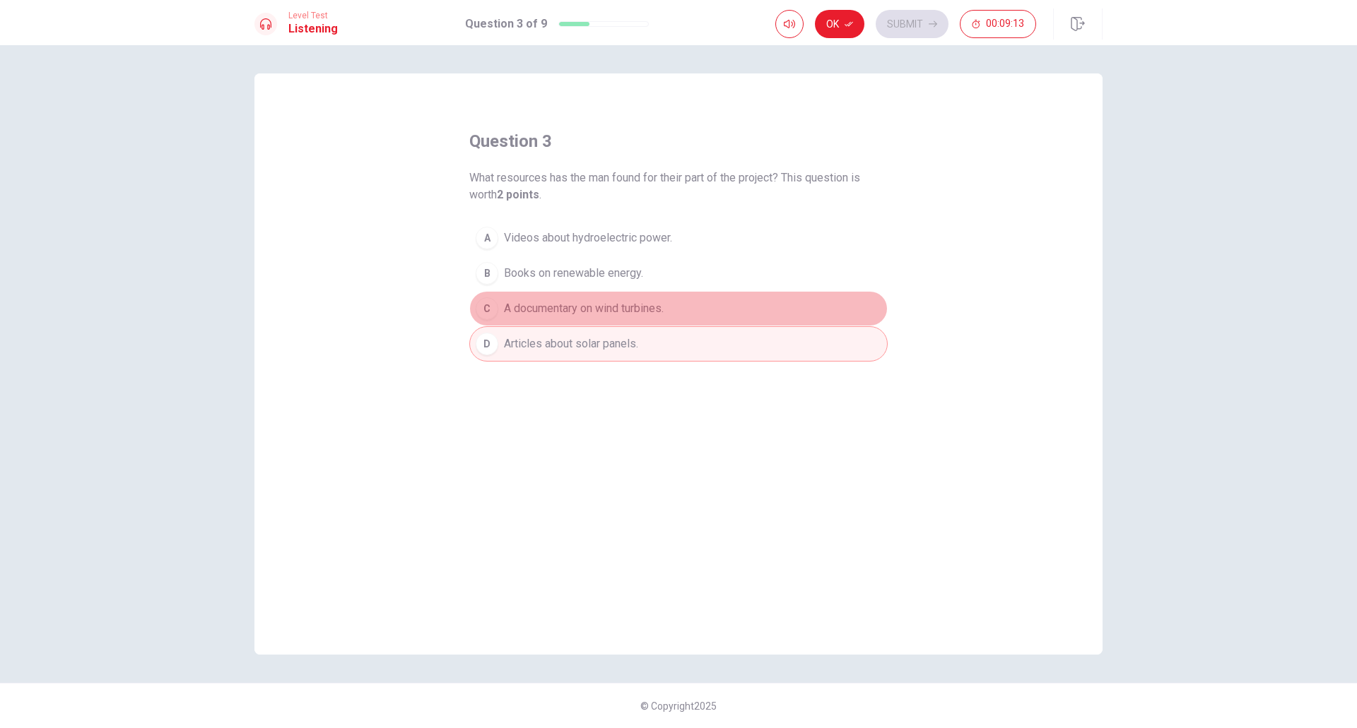
click at [490, 307] on div "C" at bounding box center [487, 308] width 23 height 23
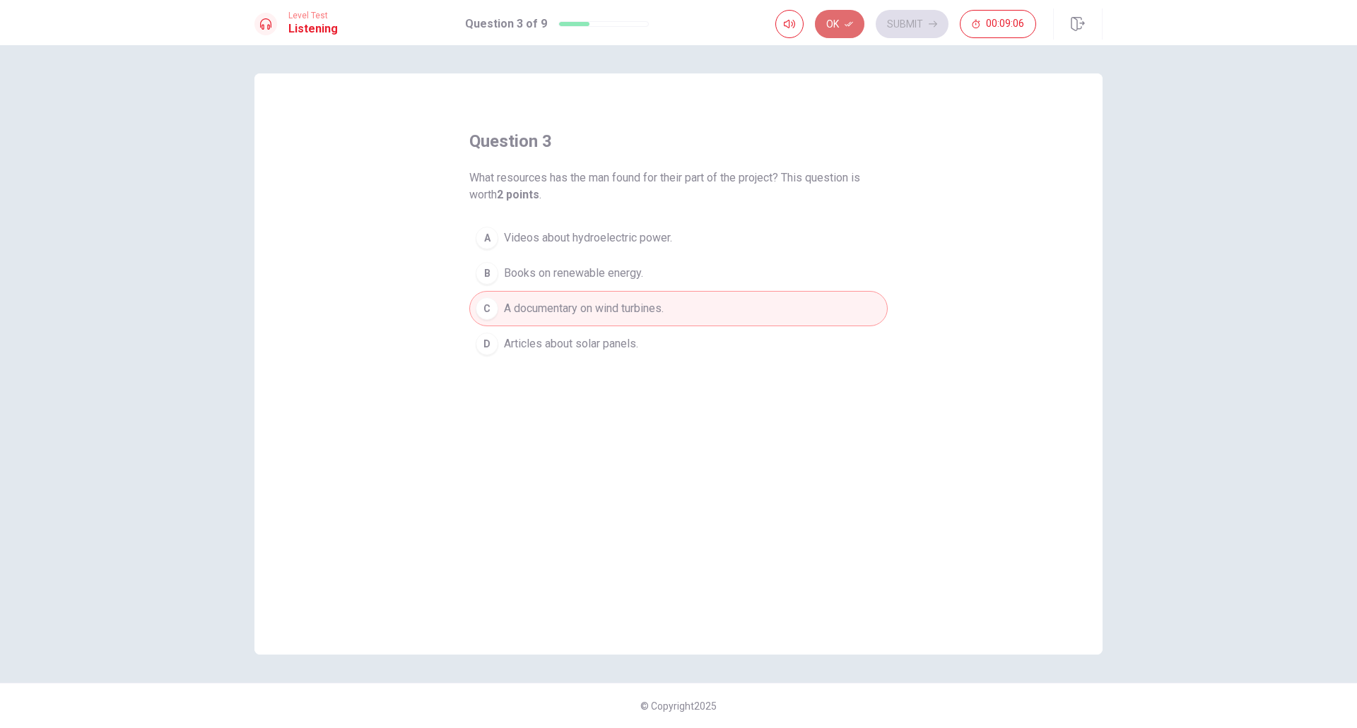
click at [836, 19] on button "Ok" at bounding box center [839, 24] width 49 height 28
click at [928, 30] on button "Submit" at bounding box center [911, 24] width 73 height 28
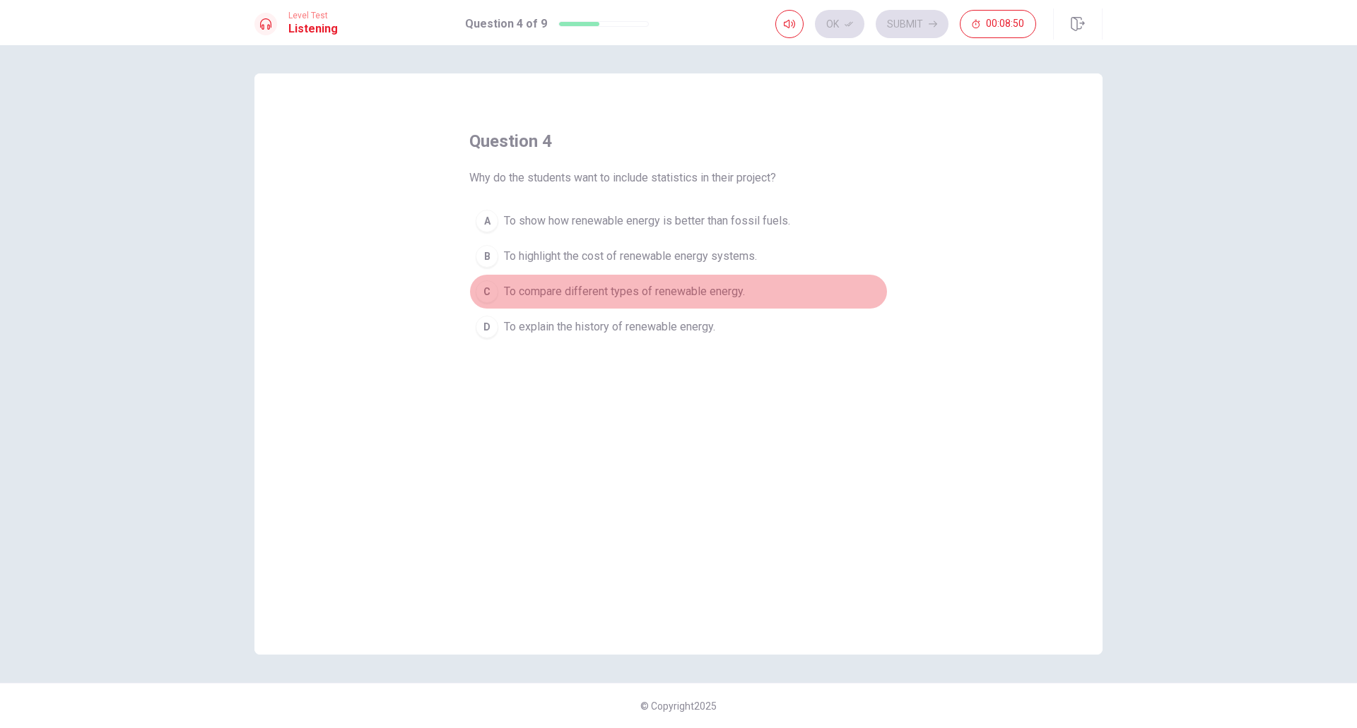
click at [672, 297] on span "To compare different types of renewable energy." at bounding box center [624, 291] width 241 height 17
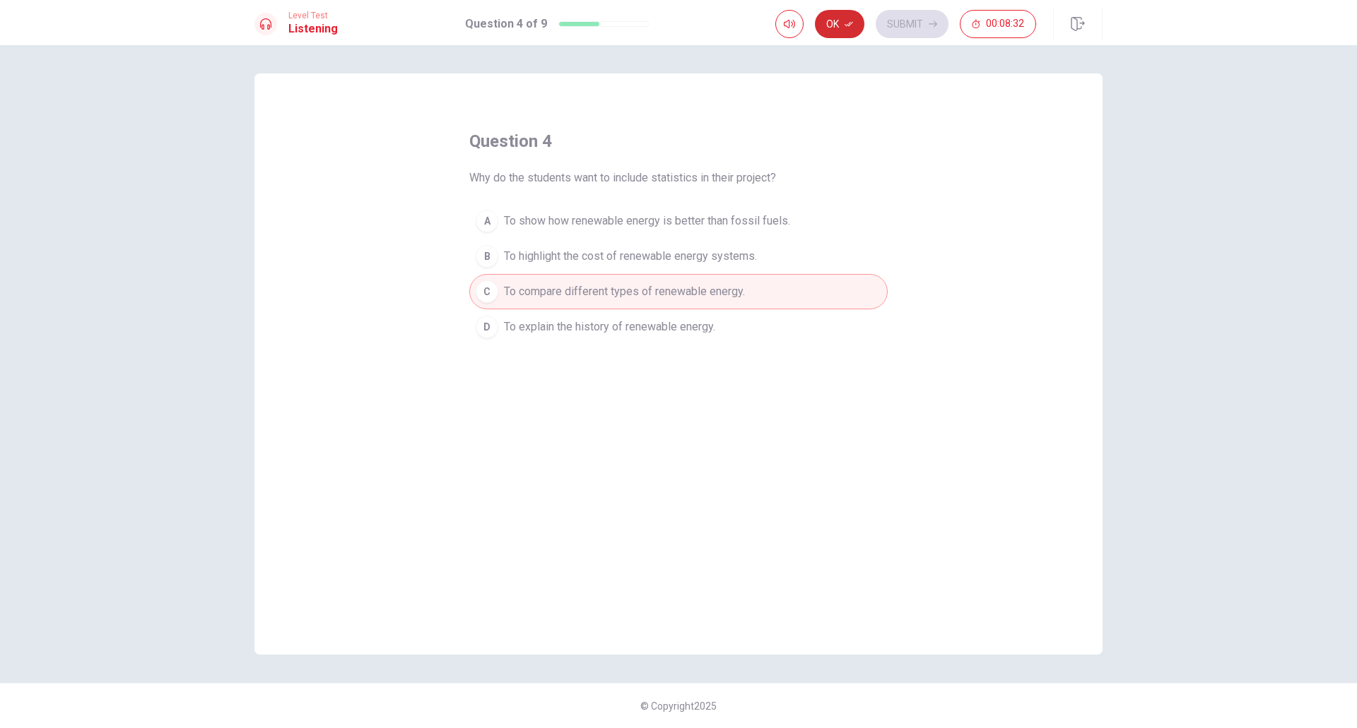
click at [834, 23] on button "Ok" at bounding box center [839, 24] width 49 height 28
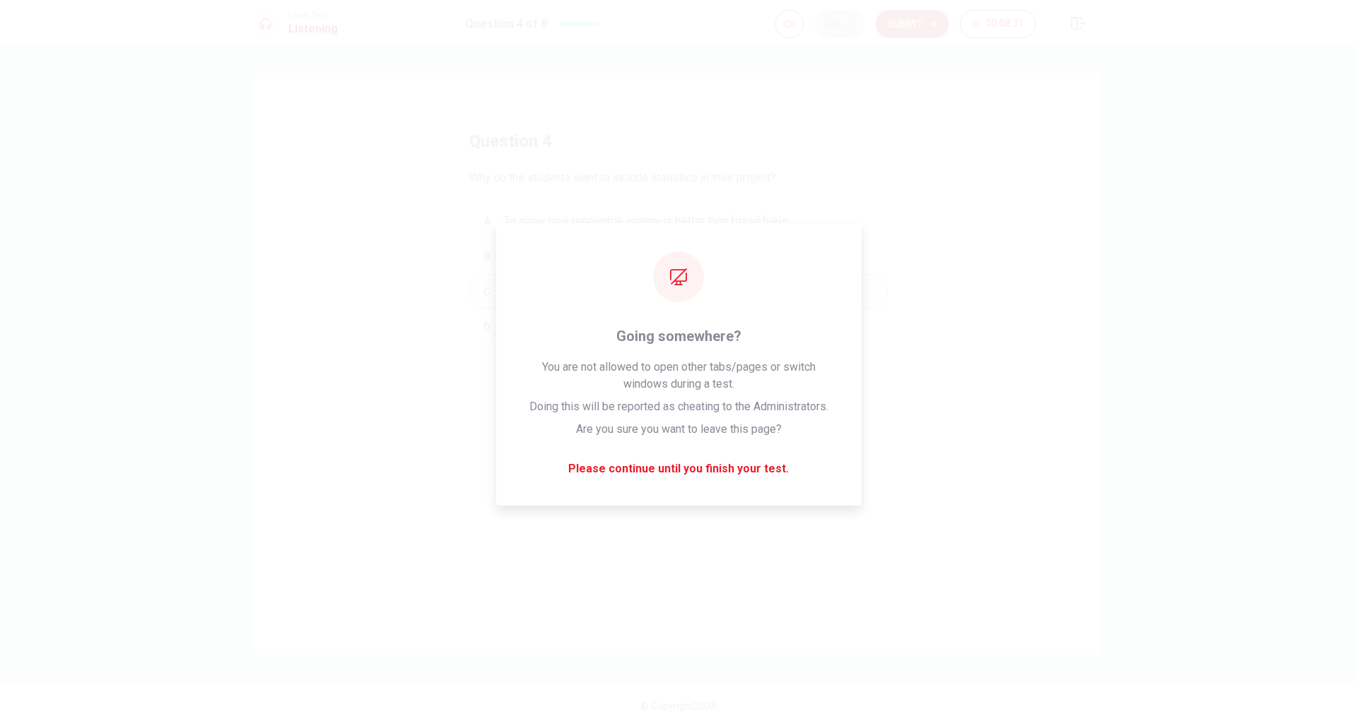
click at [889, 25] on button "Submit" at bounding box center [911, 24] width 73 height 28
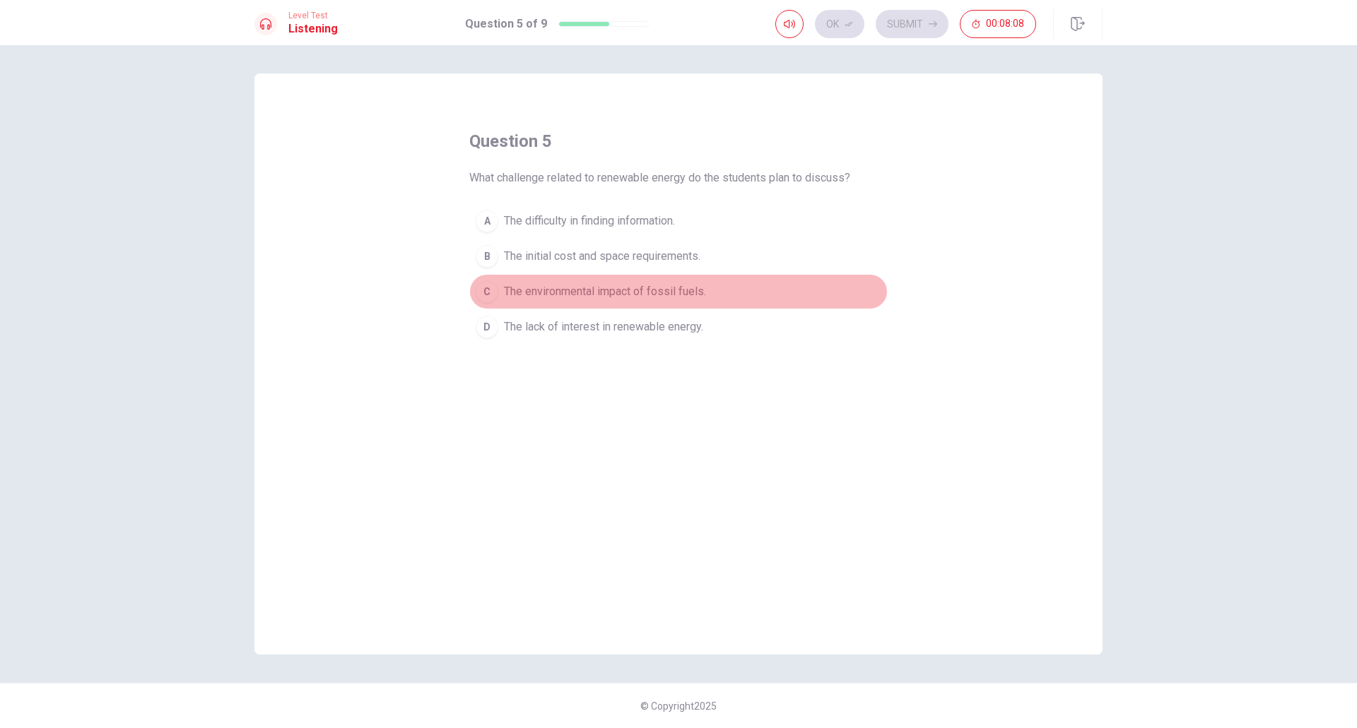
click at [677, 295] on span "The environmental impact of fossil fuels." at bounding box center [605, 291] width 202 height 17
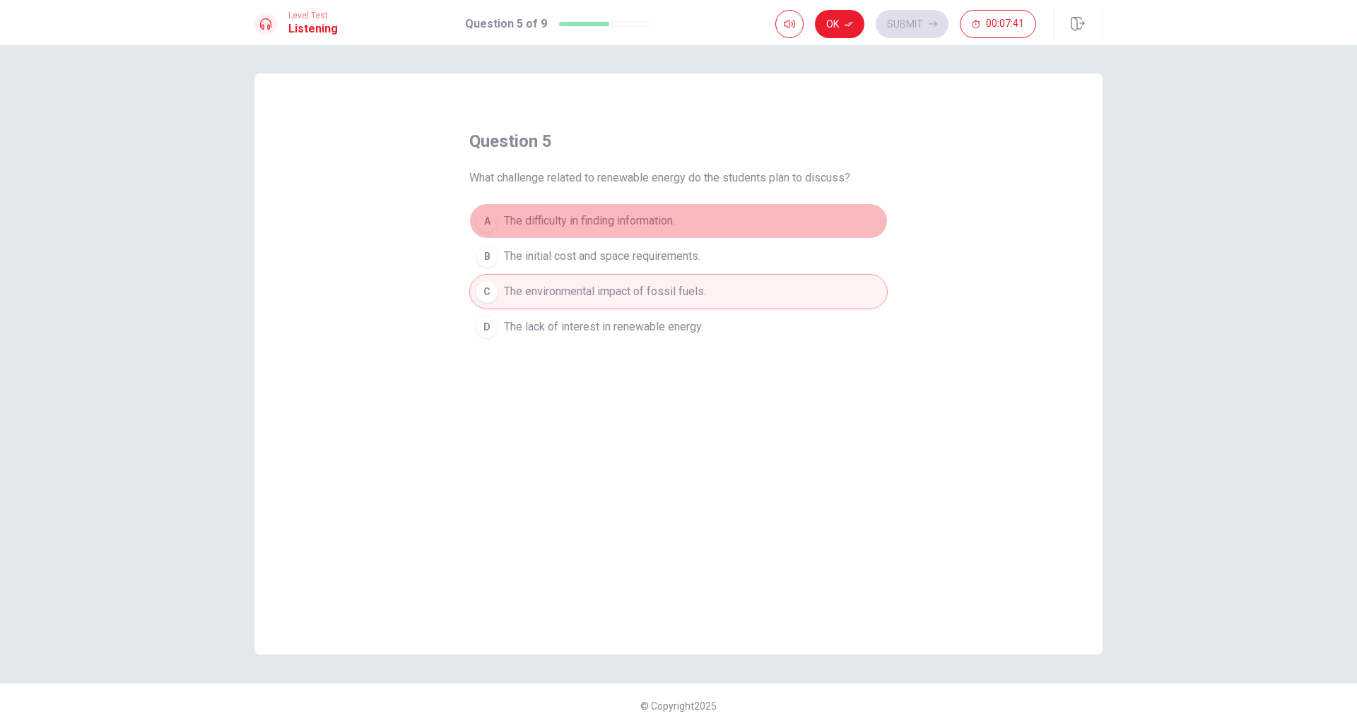
click at [673, 219] on span "The difficulty in finding information." at bounding box center [589, 221] width 171 height 17
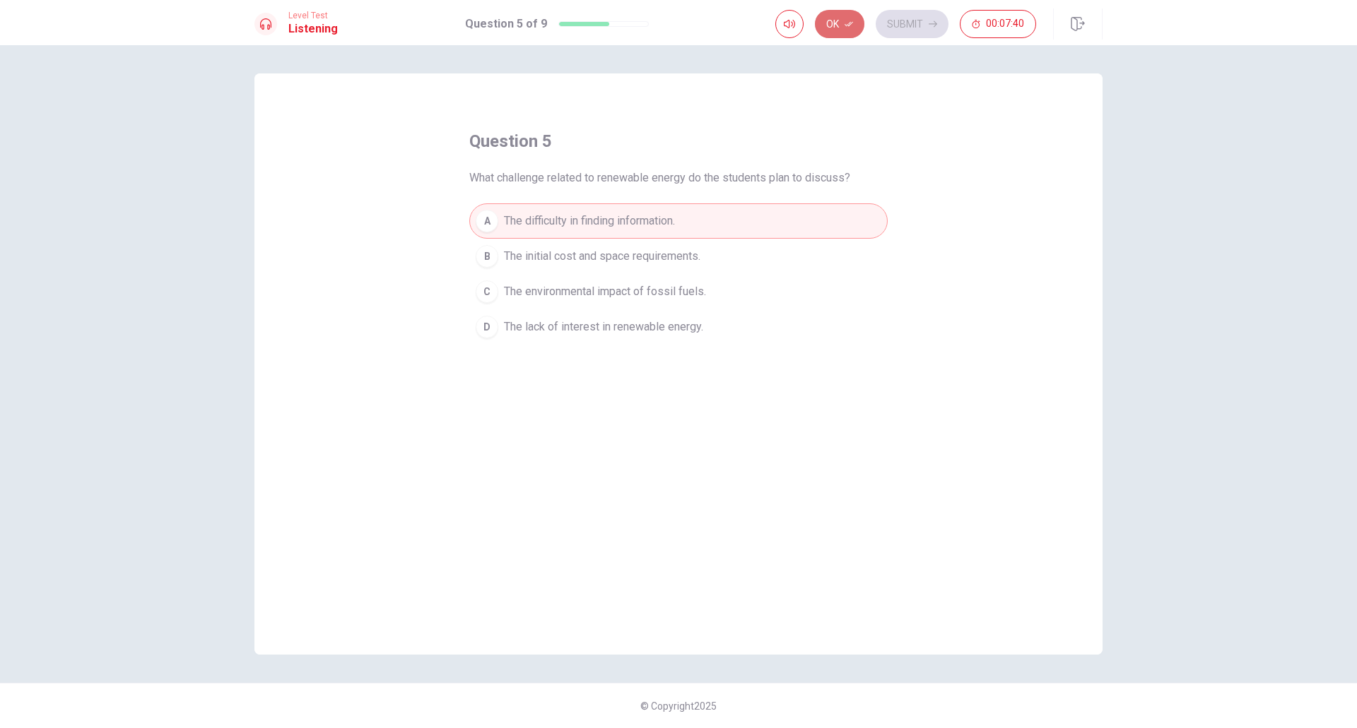
click at [848, 16] on button "Ok" at bounding box center [839, 24] width 49 height 28
click at [930, 25] on icon "button" at bounding box center [932, 24] width 8 height 8
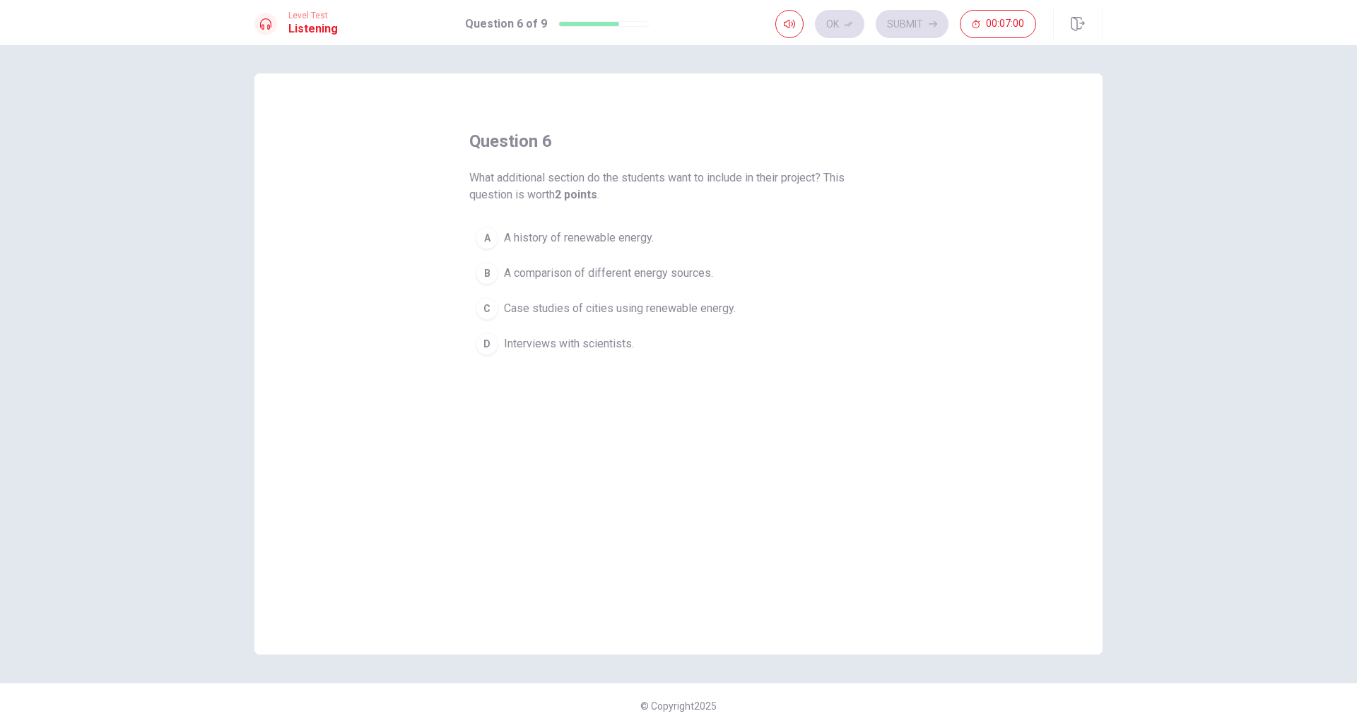
click at [617, 310] on span "Case studies of cities using renewable energy." at bounding box center [620, 308] width 232 height 17
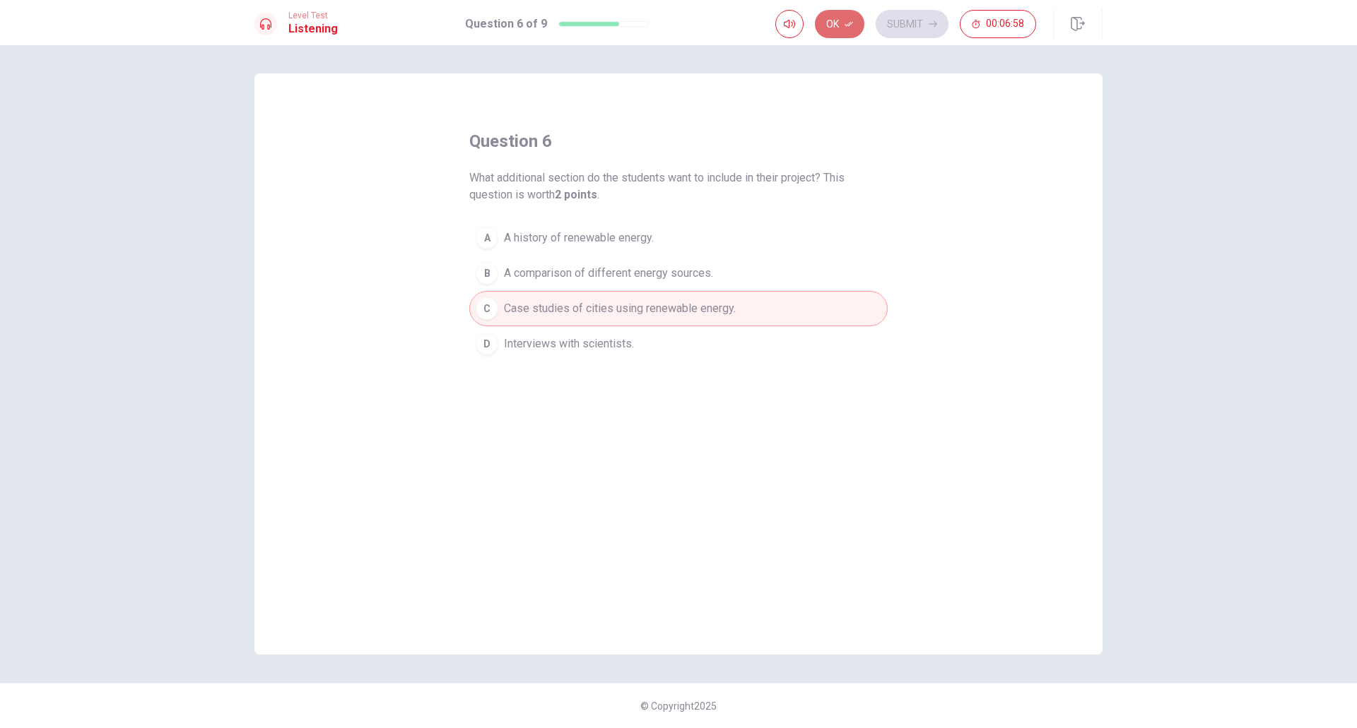
click at [842, 21] on button "Ok" at bounding box center [839, 24] width 49 height 28
click at [902, 12] on button "Submit" at bounding box center [911, 24] width 73 height 28
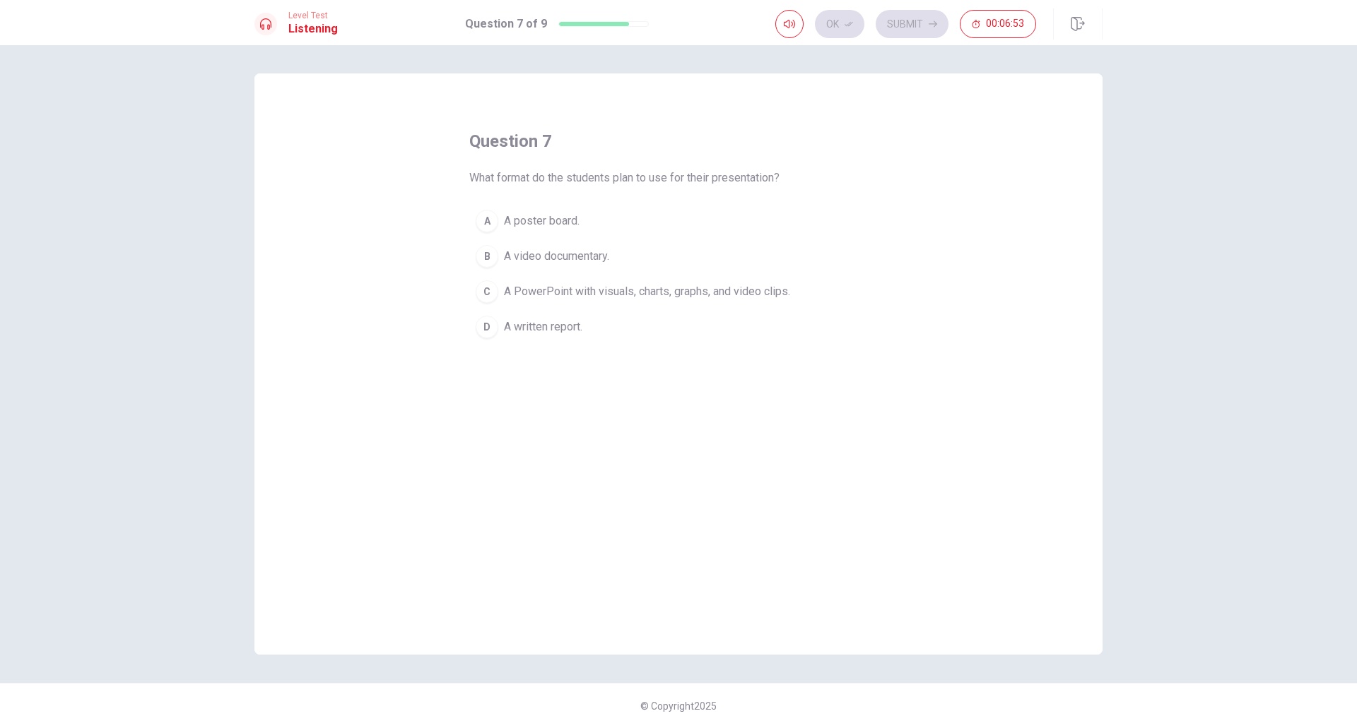
drag, startPoint x: 483, startPoint y: 174, endPoint x: 615, endPoint y: 195, distance: 134.5
click at [615, 195] on div "question 7 What format do the students plan to use for their presentation? A A …" at bounding box center [678, 237] width 418 height 215
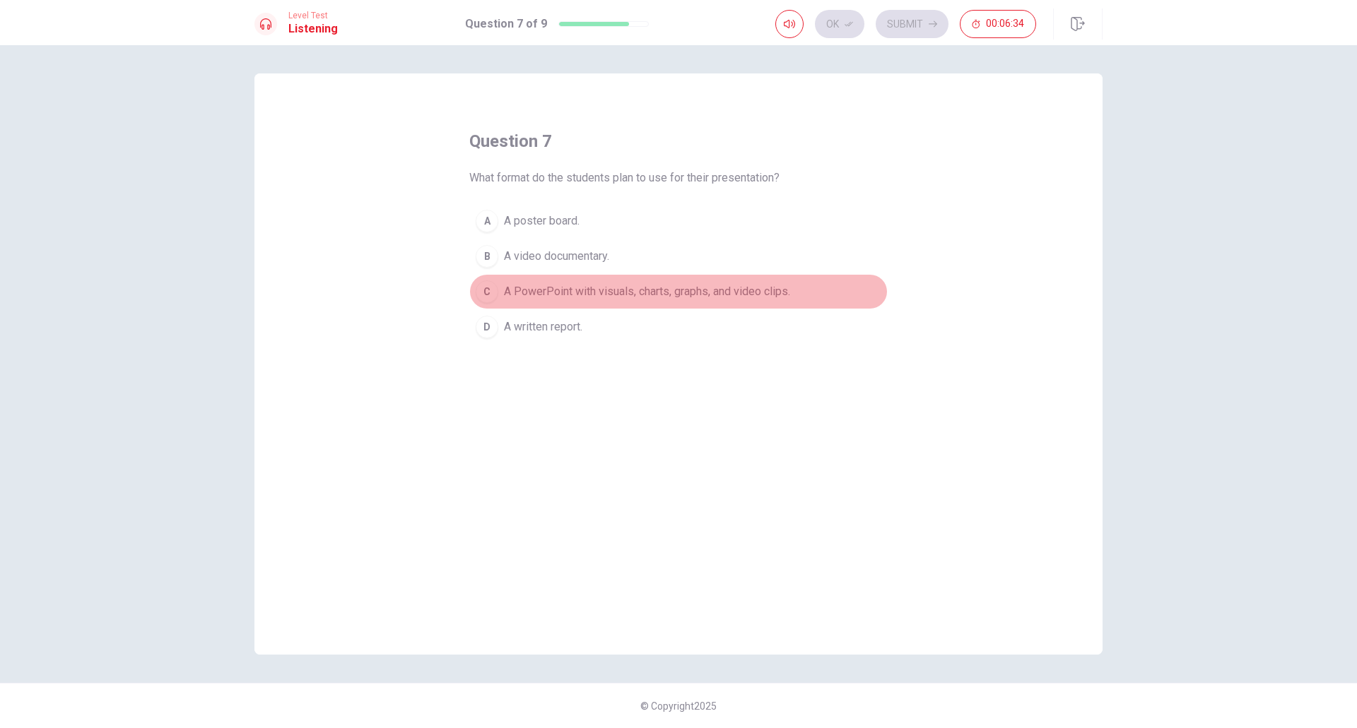
click at [677, 303] on button "C A PowerPoint with visuals, charts, graphs, and video clips." at bounding box center [678, 291] width 418 height 35
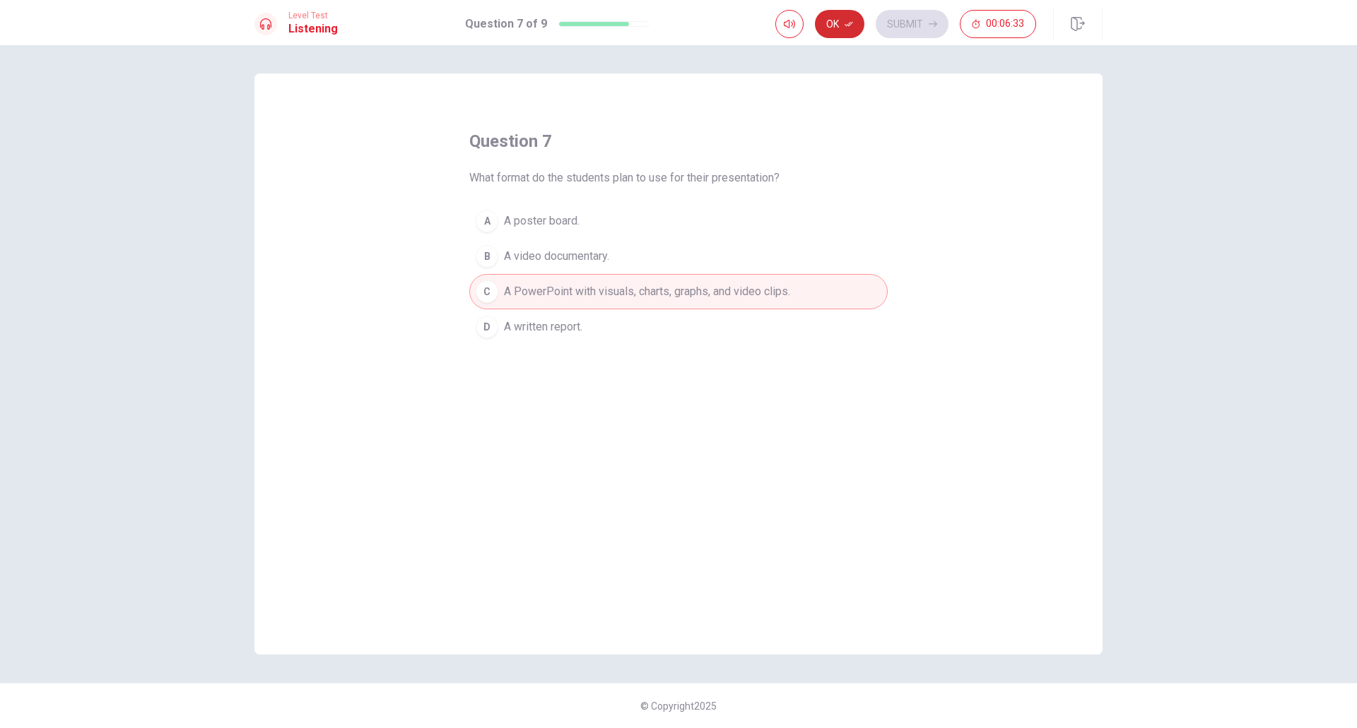
click at [844, 31] on button "Ok" at bounding box center [839, 24] width 49 height 28
click at [899, 19] on button "Submit" at bounding box center [911, 24] width 73 height 28
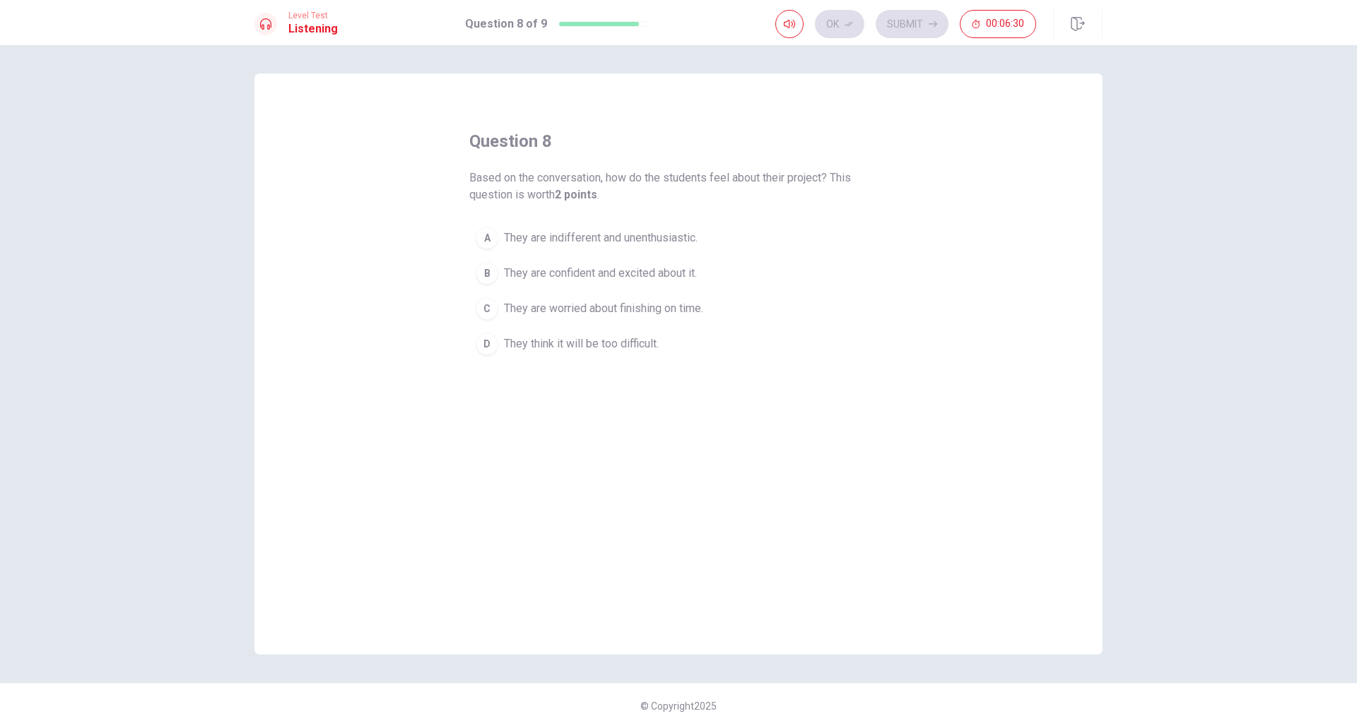
drag, startPoint x: 471, startPoint y: 172, endPoint x: 598, endPoint y: 179, distance: 127.4
click at [598, 179] on span "Based on the conversation, how do the students feel about their project? This q…" at bounding box center [678, 187] width 418 height 34
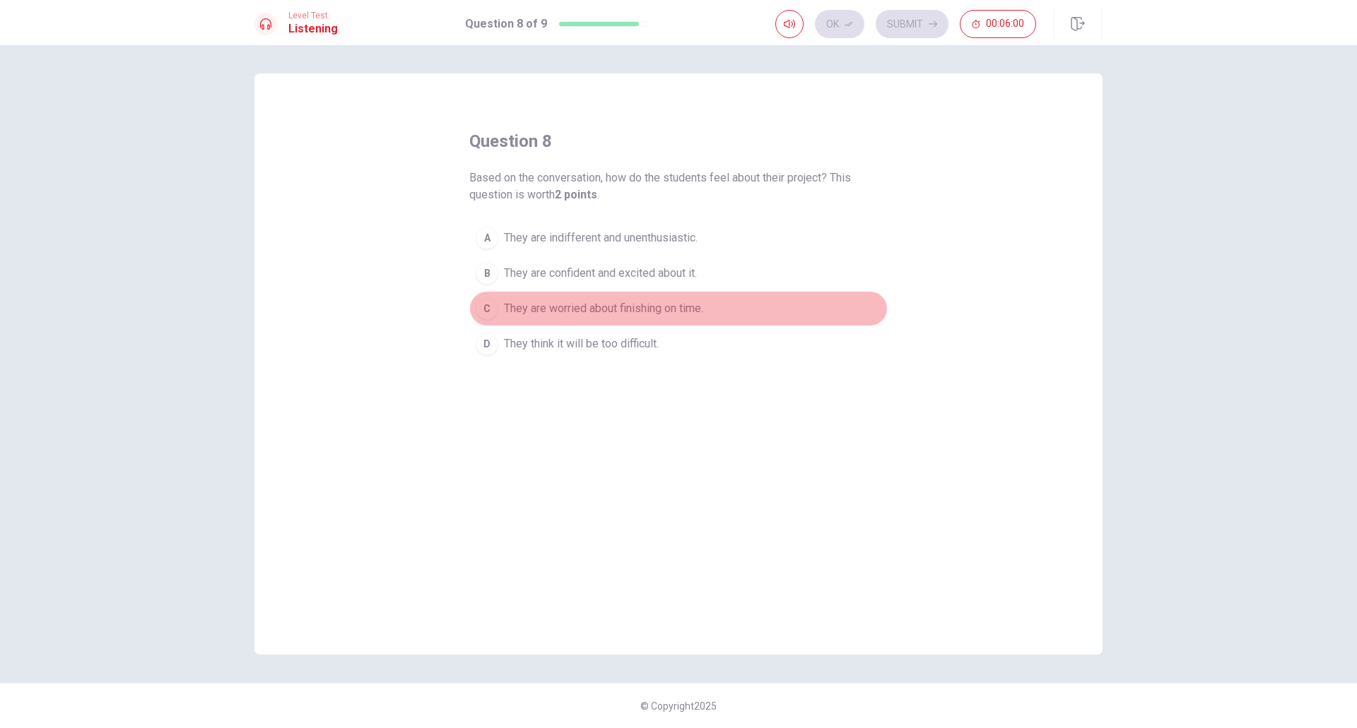
click at [673, 305] on span "They are worried about finishing on time." at bounding box center [603, 308] width 199 height 17
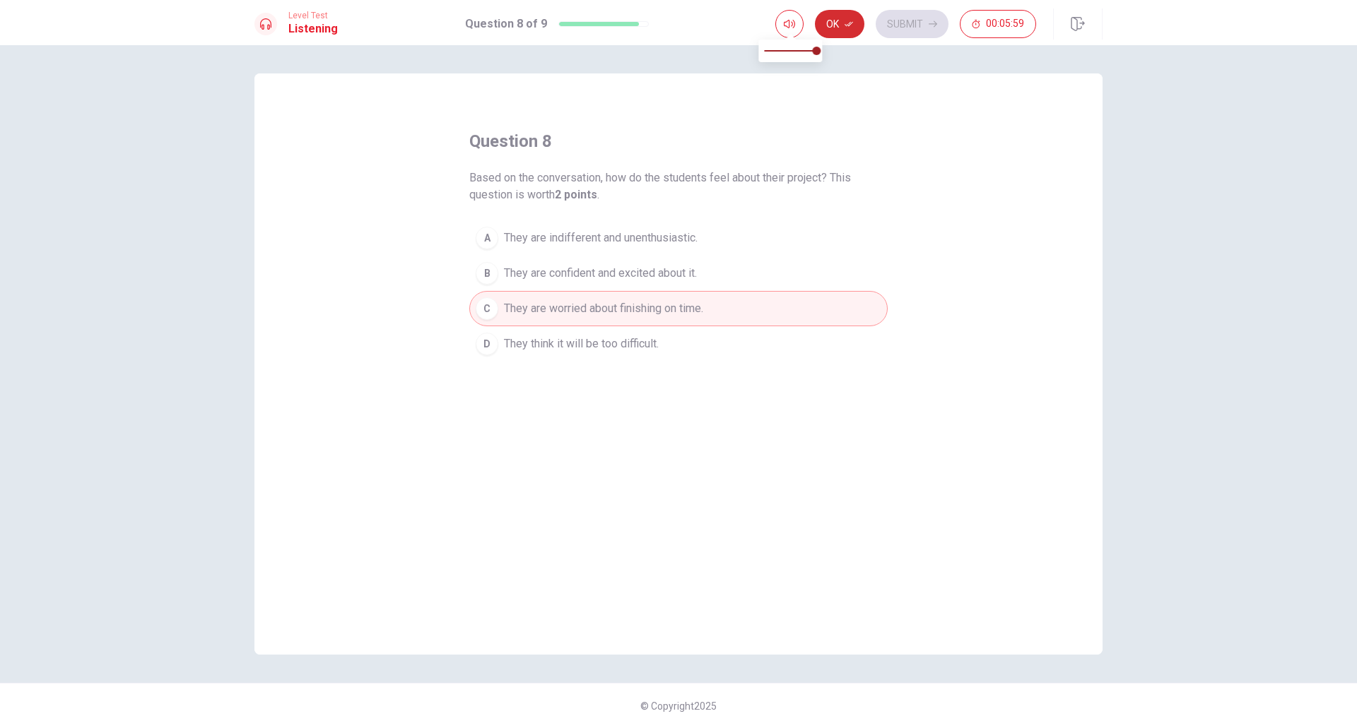
click at [825, 27] on button "Ok" at bounding box center [839, 24] width 49 height 28
click at [934, 35] on button "Submit" at bounding box center [911, 24] width 73 height 28
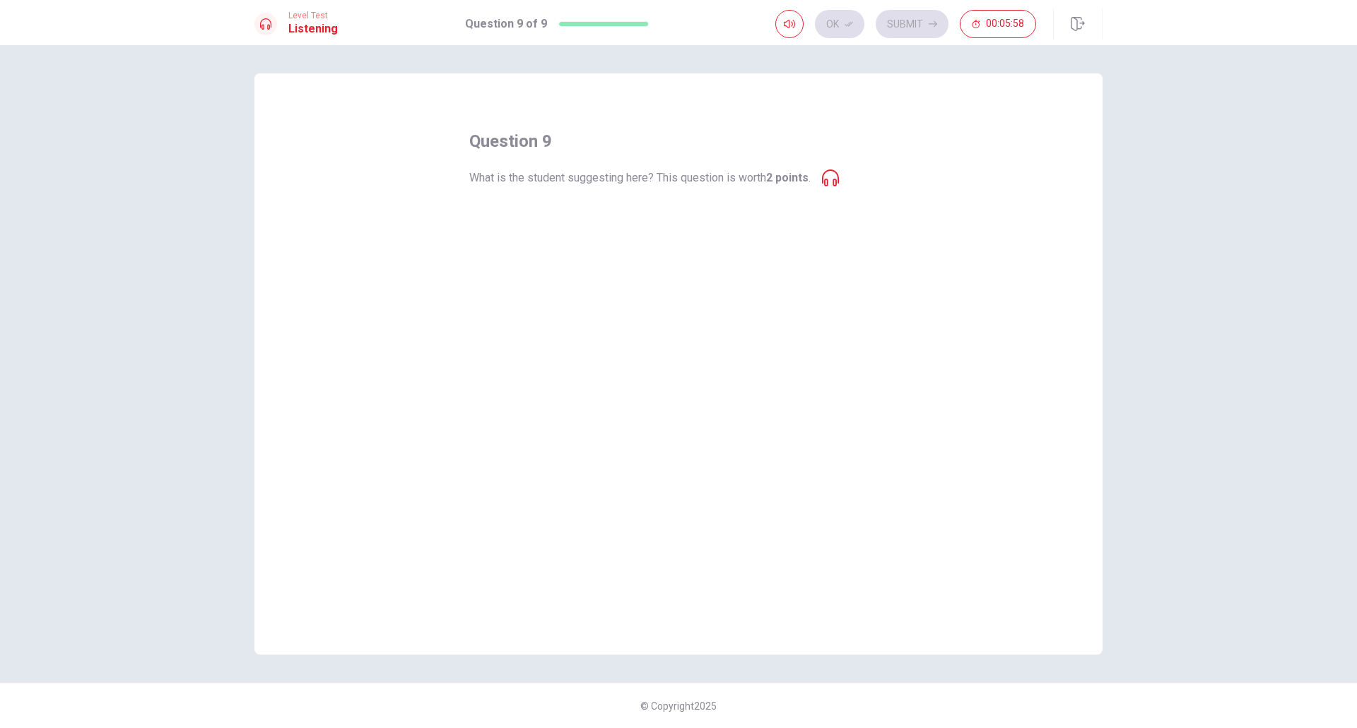
click at [249, 351] on div "question 9 What is the student suggesting here? This question is worth 2 points…" at bounding box center [678, 364] width 893 height 582
drag, startPoint x: 544, startPoint y: 183, endPoint x: 719, endPoint y: 191, distance: 174.7
click at [719, 191] on div "question 9 What is the student suggesting here? This question is worth 2 points…" at bounding box center [678, 237] width 418 height 215
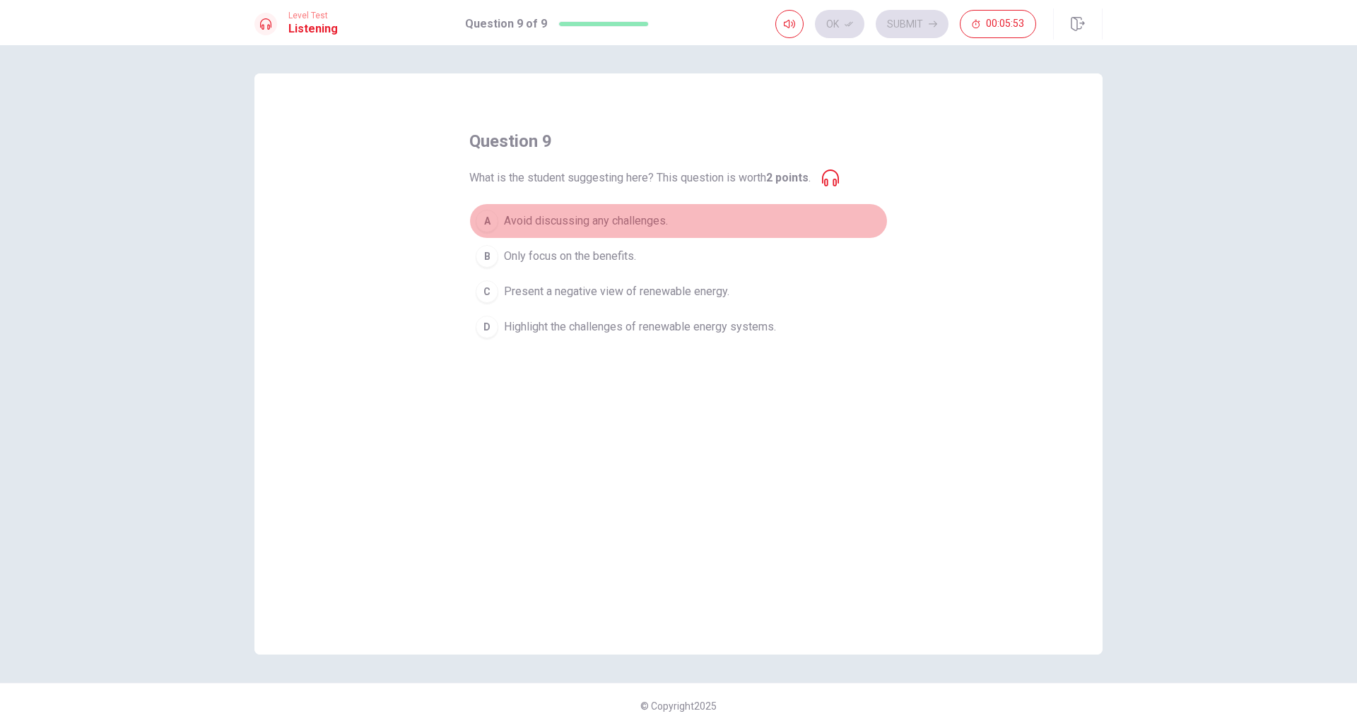
click at [657, 222] on span "Avoid discussing any challenges." at bounding box center [586, 221] width 164 height 17
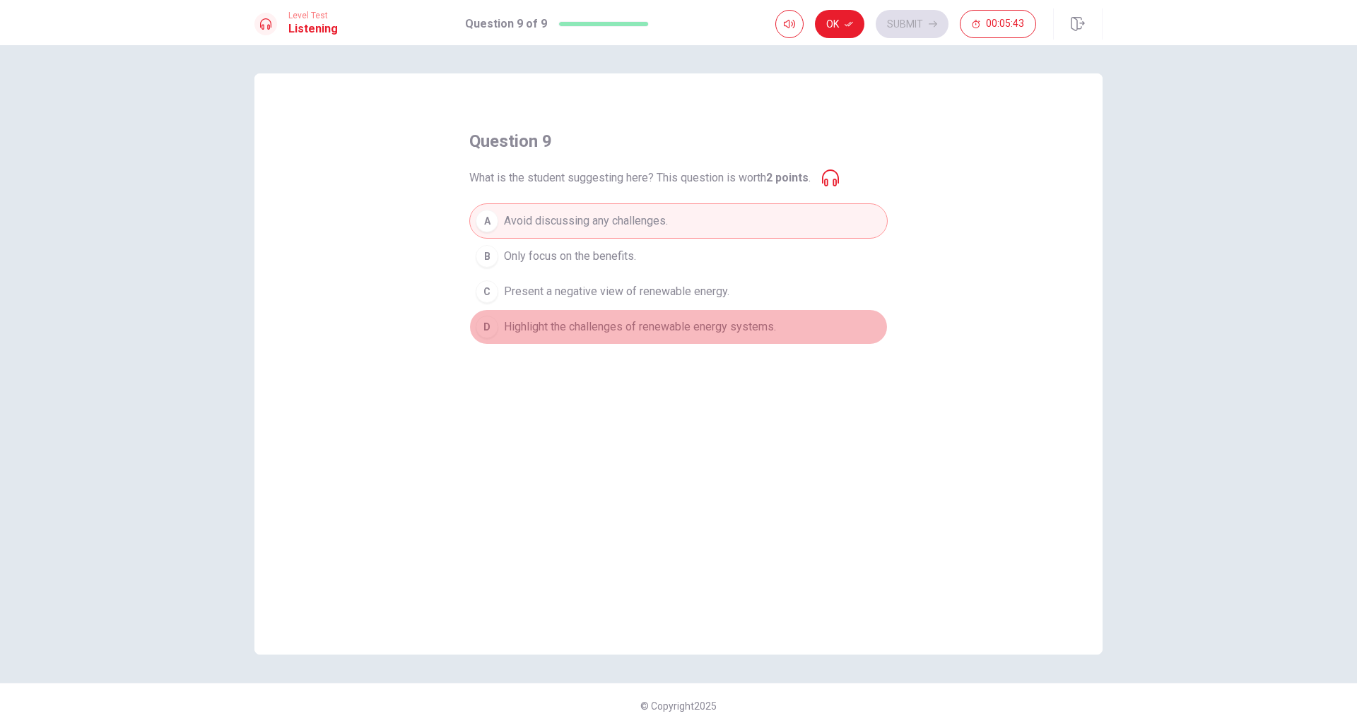
click at [663, 334] on button "D Highlight the challenges of renewable energy systems." at bounding box center [678, 326] width 418 height 35
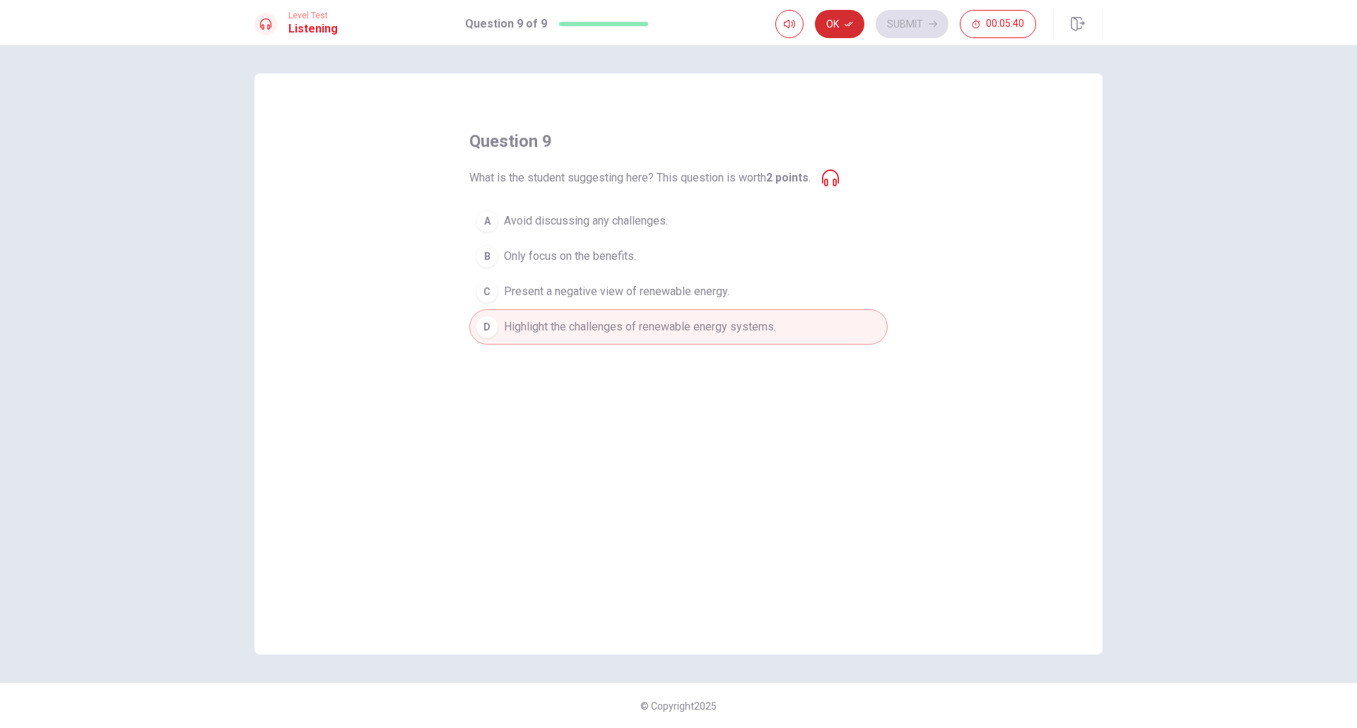
click at [832, 18] on button "Ok" at bounding box center [839, 24] width 49 height 28
click at [938, 22] on button "Submit" at bounding box center [911, 24] width 73 height 28
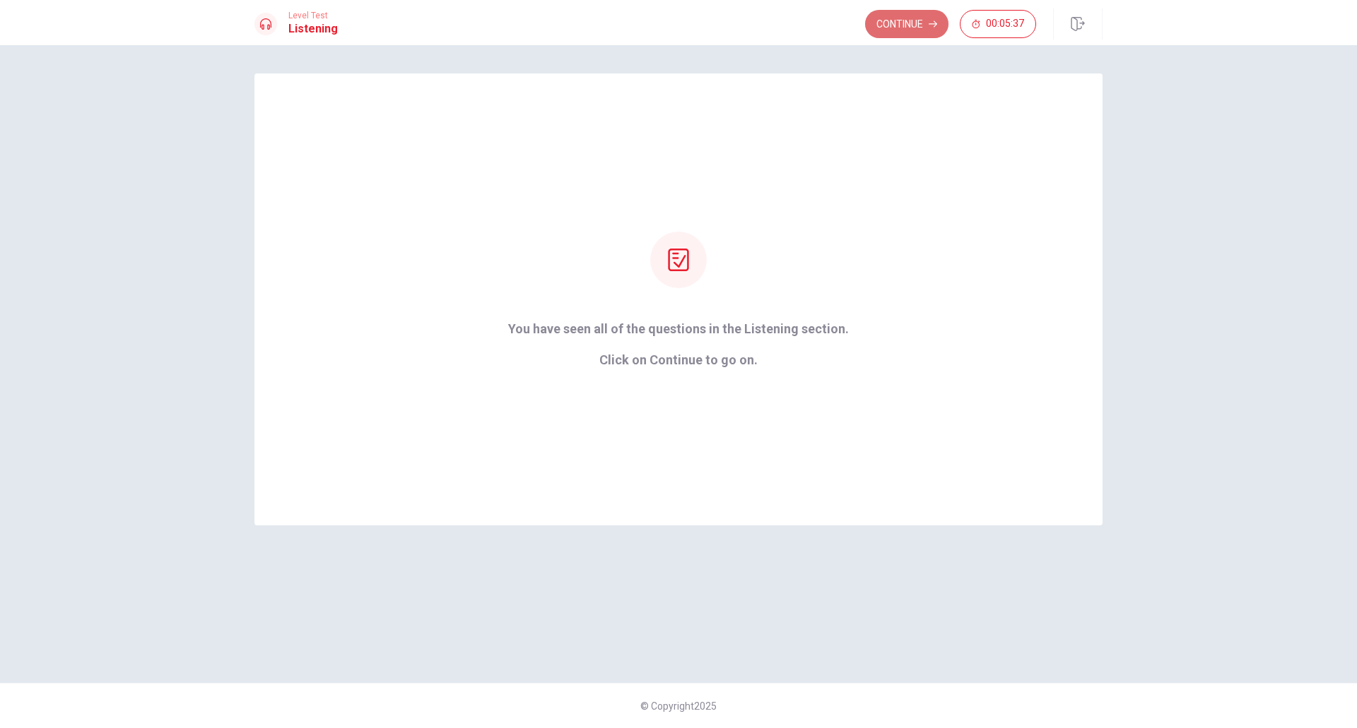
click at [907, 24] on button "Continue" at bounding box center [906, 24] width 83 height 28
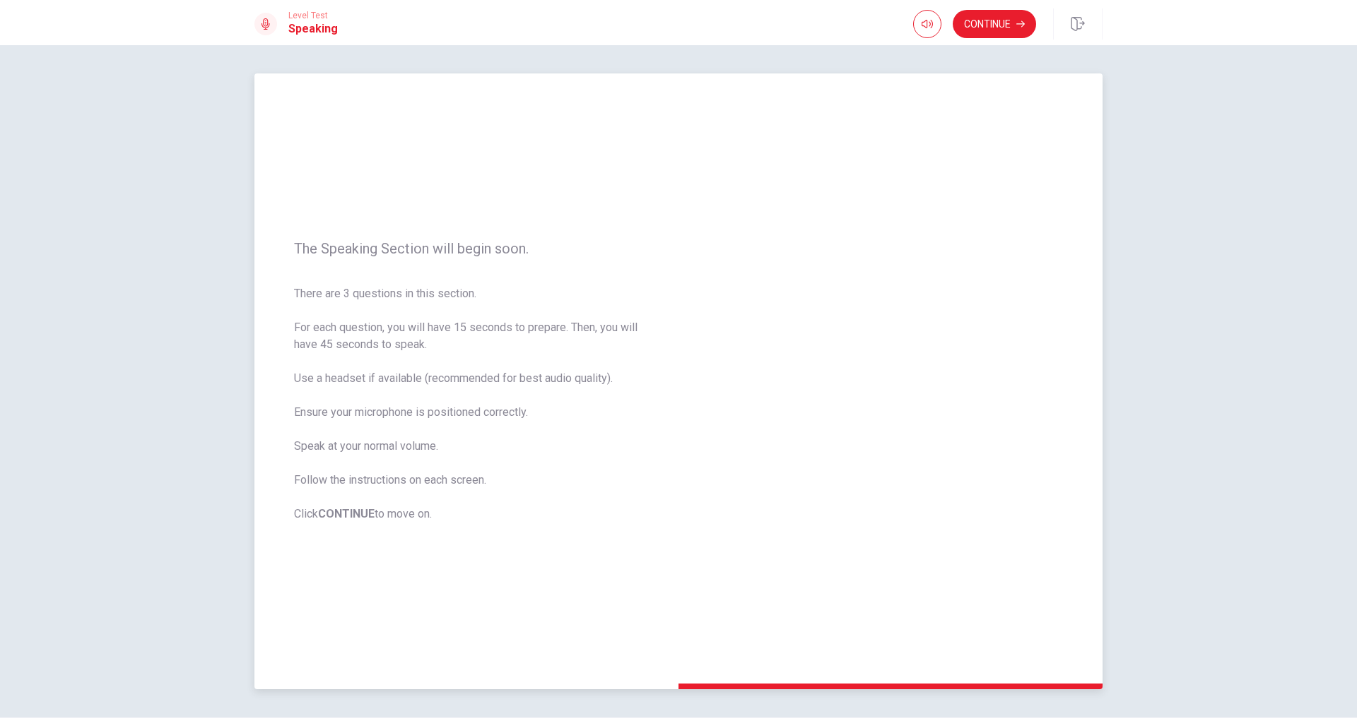
scroll to position [34, 0]
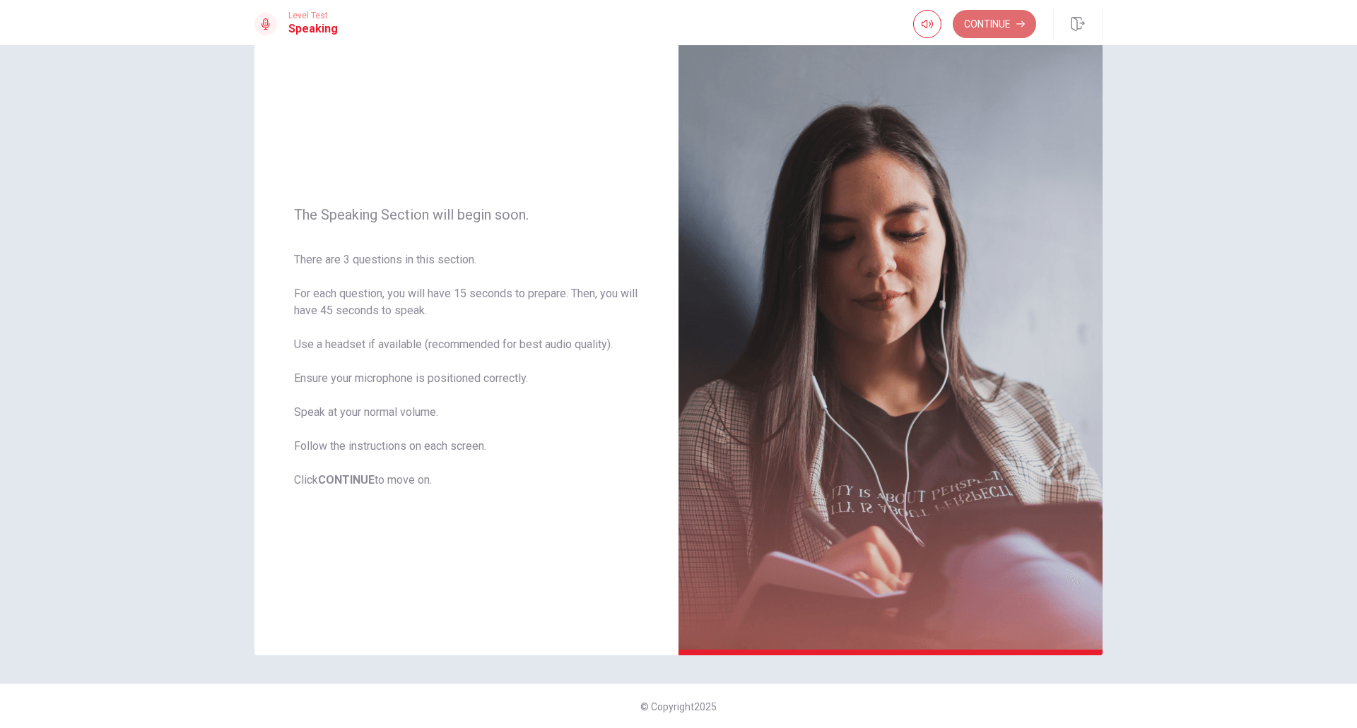
click at [999, 23] on button "Continue" at bounding box center [993, 24] width 83 height 28
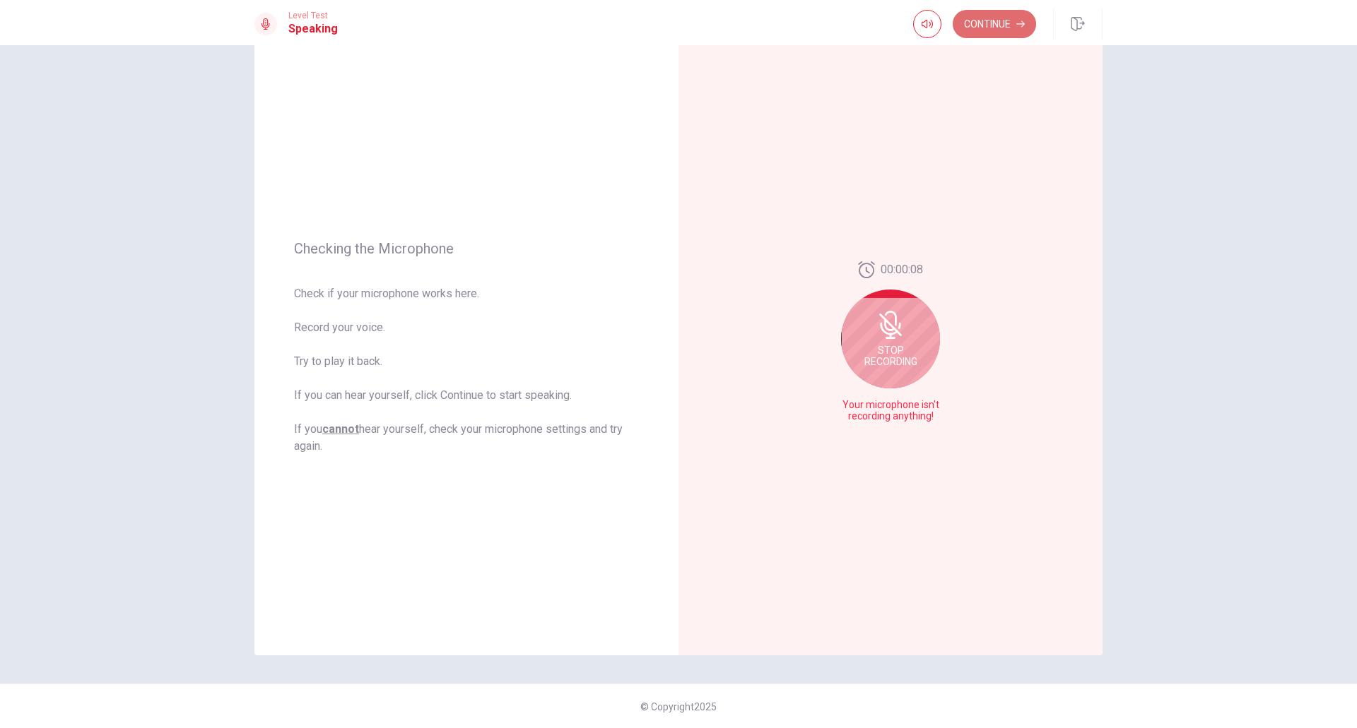
click at [971, 28] on button "Continue" at bounding box center [993, 24] width 83 height 28
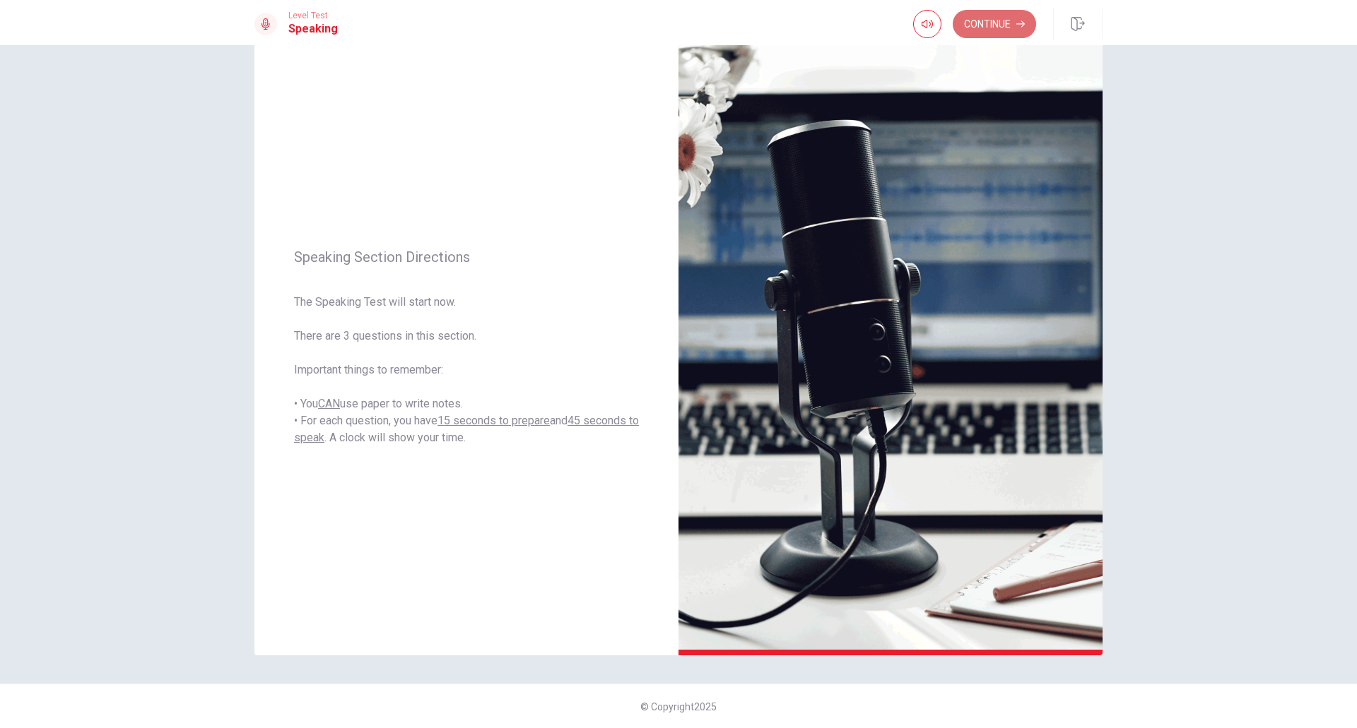
click at [993, 23] on button "Continue" at bounding box center [993, 24] width 83 height 28
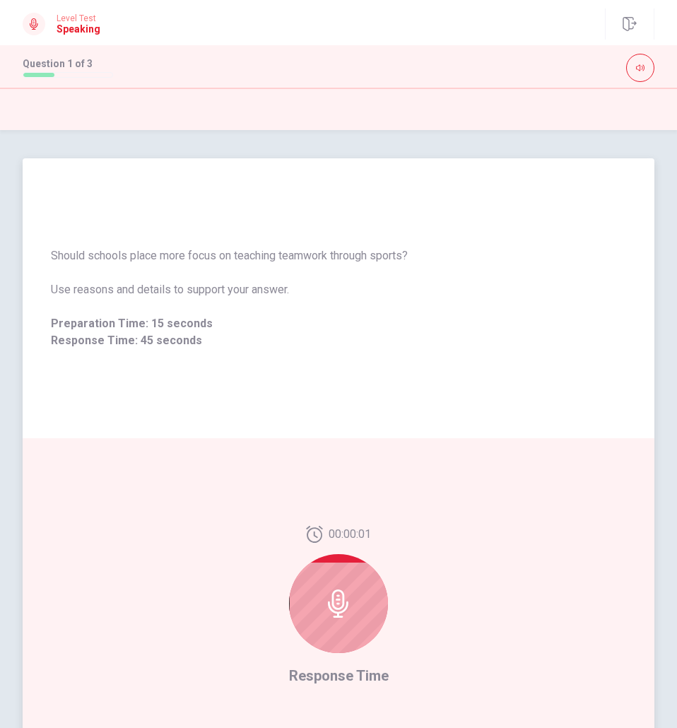
drag, startPoint x: 54, startPoint y: 252, endPoint x: 254, endPoint y: 314, distance: 209.4
click at [254, 314] on div "Should schools place more focus on teaching teamwork through sports? Use reason…" at bounding box center [338, 298] width 575 height 102
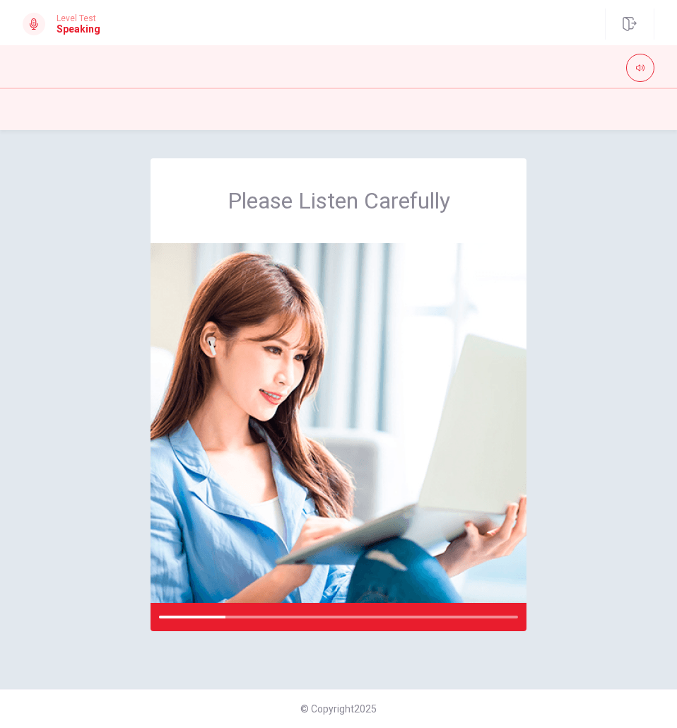
click at [131, 387] on div "Please Listen Carefully" at bounding box center [338, 409] width 677 height 502
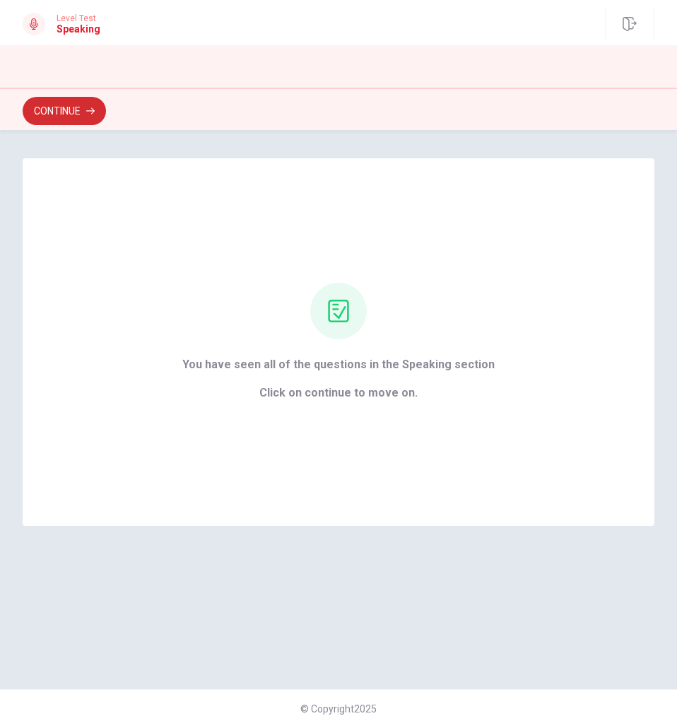
click at [81, 112] on button "Continue" at bounding box center [64, 111] width 83 height 28
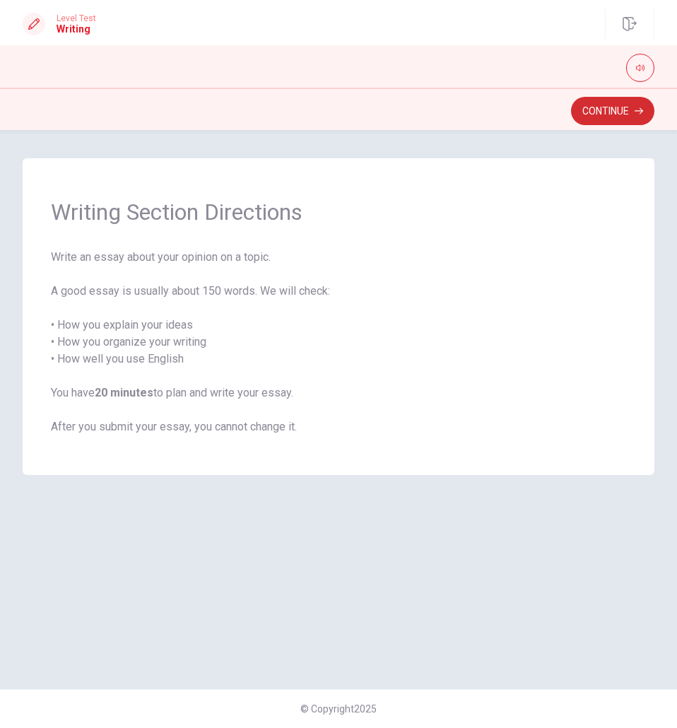
click at [606, 105] on button "Continue" at bounding box center [612, 111] width 83 height 28
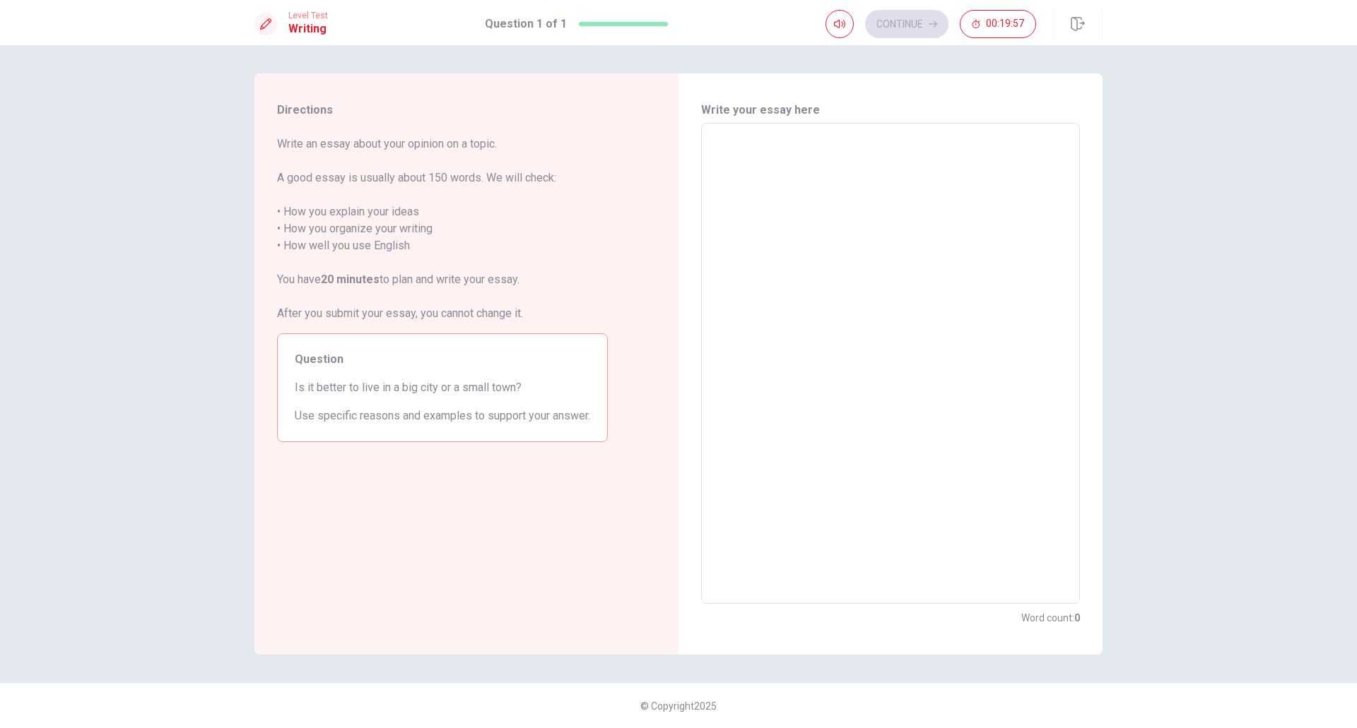
click at [809, 279] on textarea at bounding box center [890, 364] width 359 height 458
drag, startPoint x: 285, startPoint y: 136, endPoint x: 464, endPoint y: 218, distance: 196.0
click at [464, 218] on span "Write an essay about your opinion on a topic. A good essay is usually about 150…" at bounding box center [442, 229] width 331 height 187
drag, startPoint x: 280, startPoint y: 211, endPoint x: 401, endPoint y: 268, distance: 134.0
click at [401, 268] on span "Write an essay about your opinion on a topic. A good essay is usually about 150…" at bounding box center [442, 229] width 331 height 187
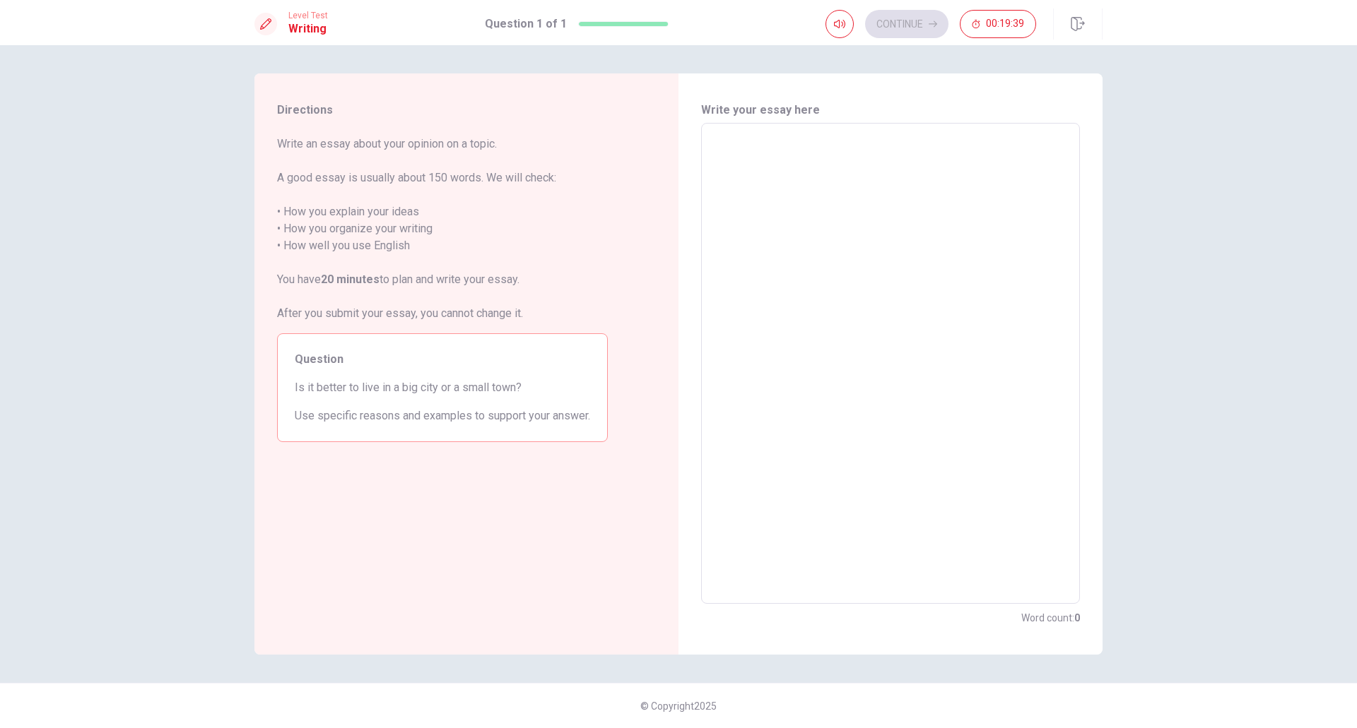
click at [1056, 303] on textarea at bounding box center [890, 364] width 359 height 458
type textarea "I"
type textarea "x"
type textarea "I"
type textarea "x"
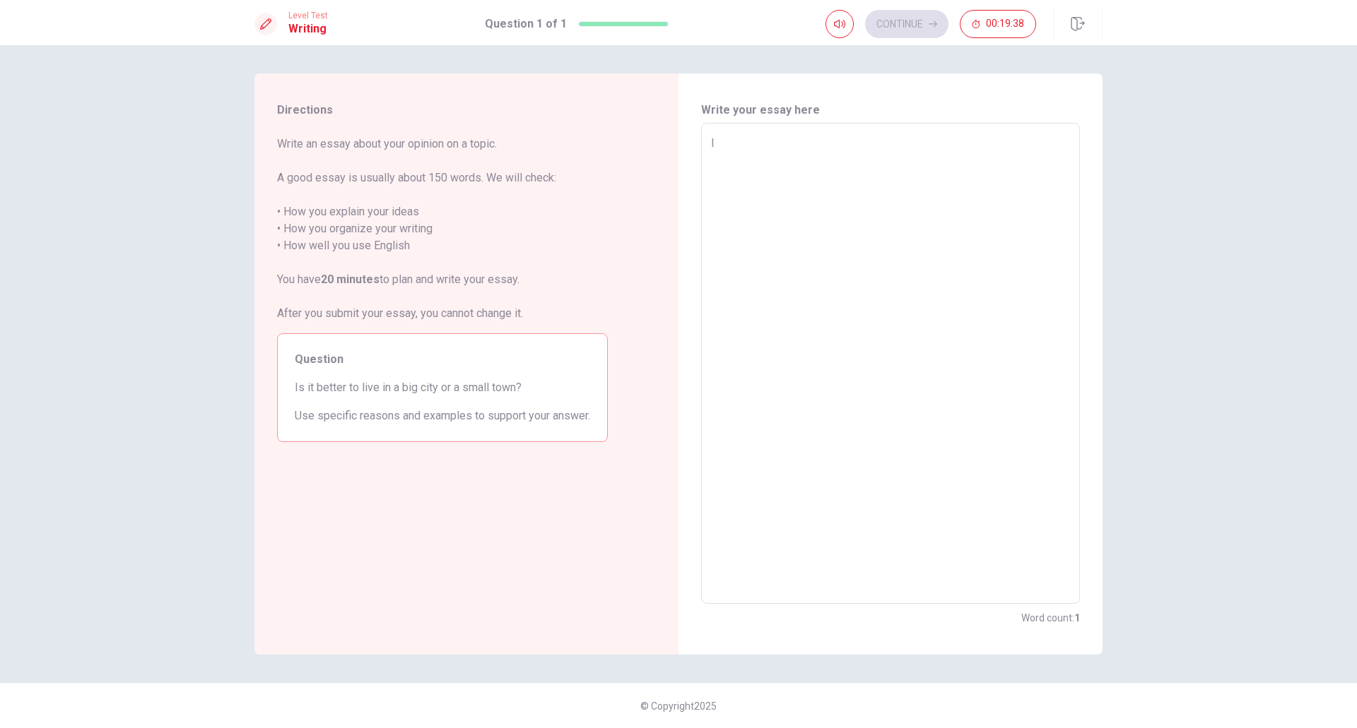
type textarea "I t"
type textarea "x"
type textarea "I tu"
type textarea "x"
type textarea "I t"
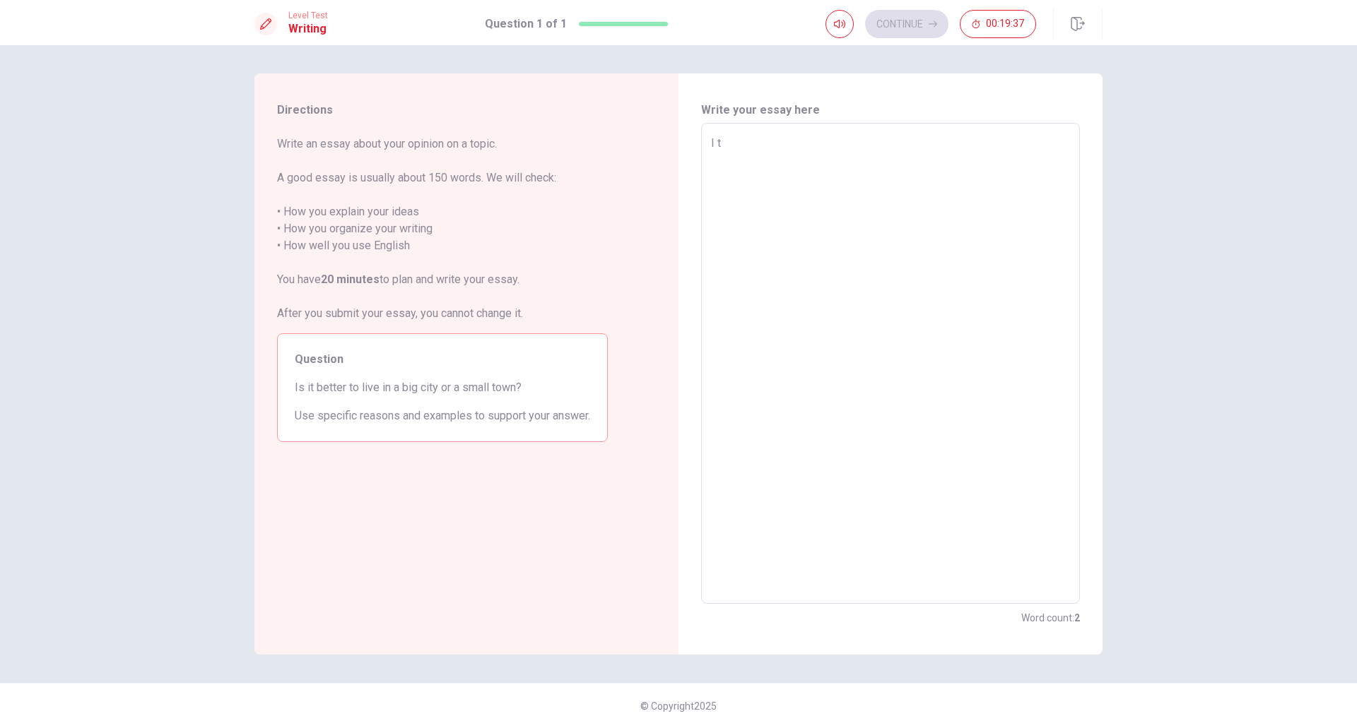
type textarea "x"
type textarea "I th"
type textarea "x"
type textarea "I thi"
type textarea "x"
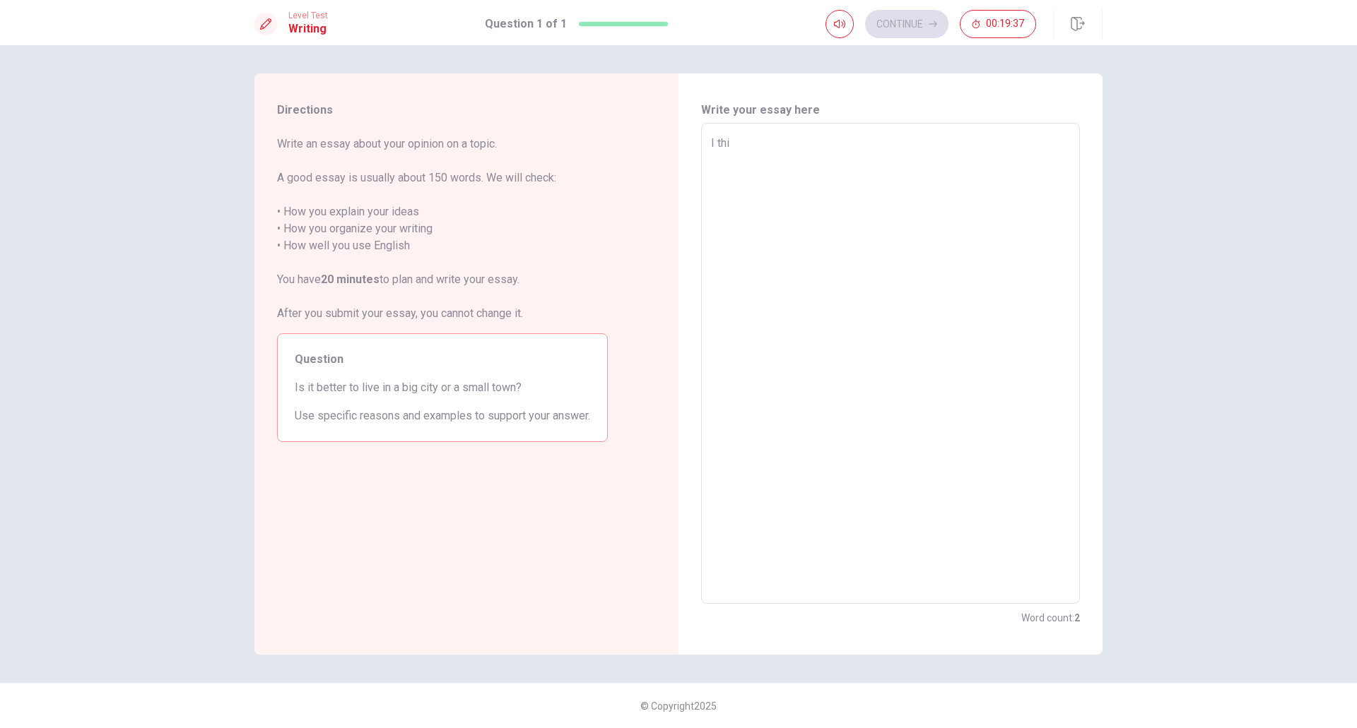
type textarea "I thin"
type textarea "x"
type textarea "I think"
type textarea "x"
type textarea "I think"
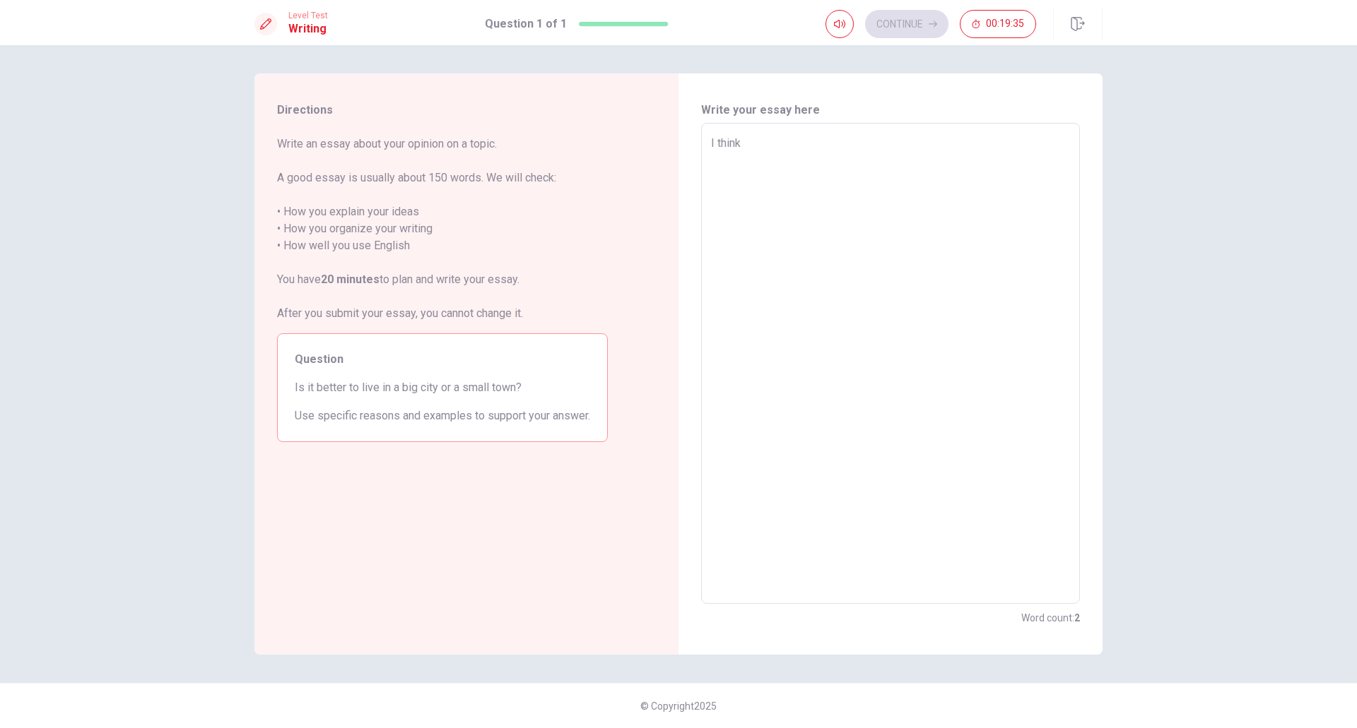
type textarea "x"
type textarea "I think s"
type textarea "x"
type textarea "I think sm"
type textarea "x"
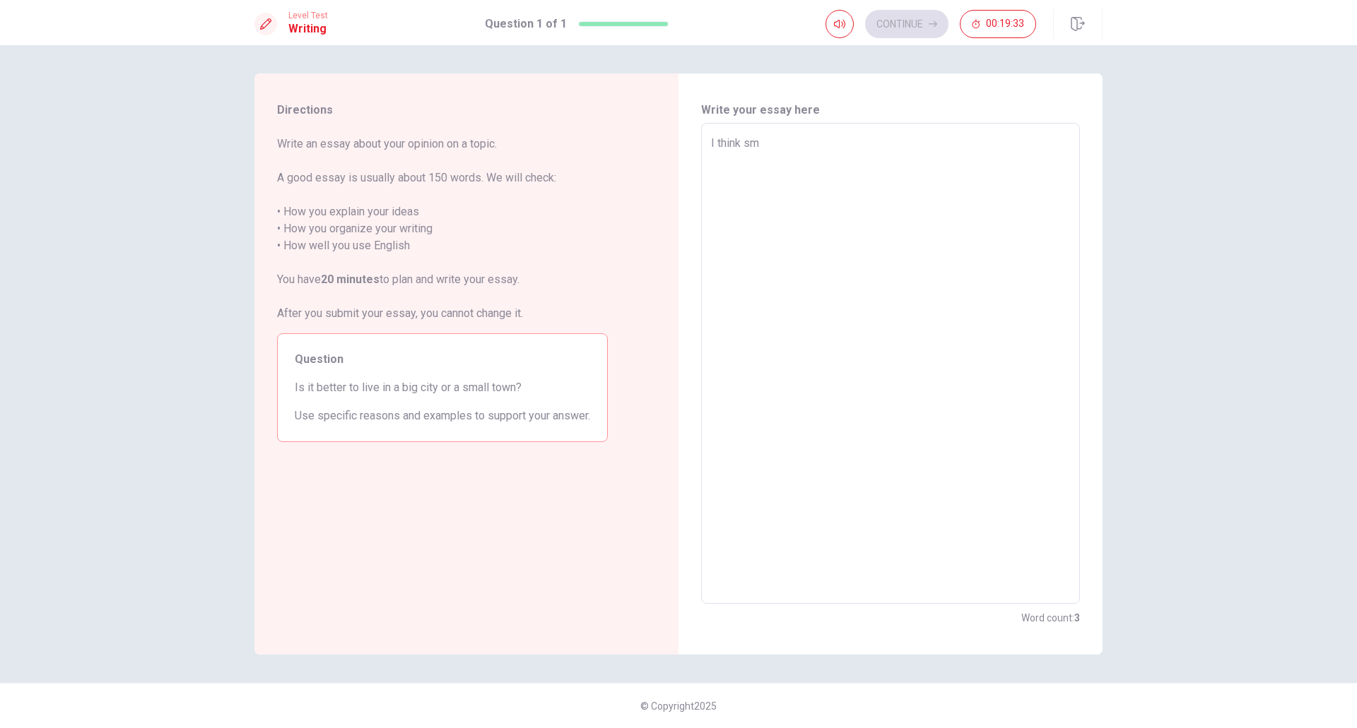
type textarea "I think sma"
type textarea "x"
type textarea "I think smal"
type textarea "x"
type textarea "I think small"
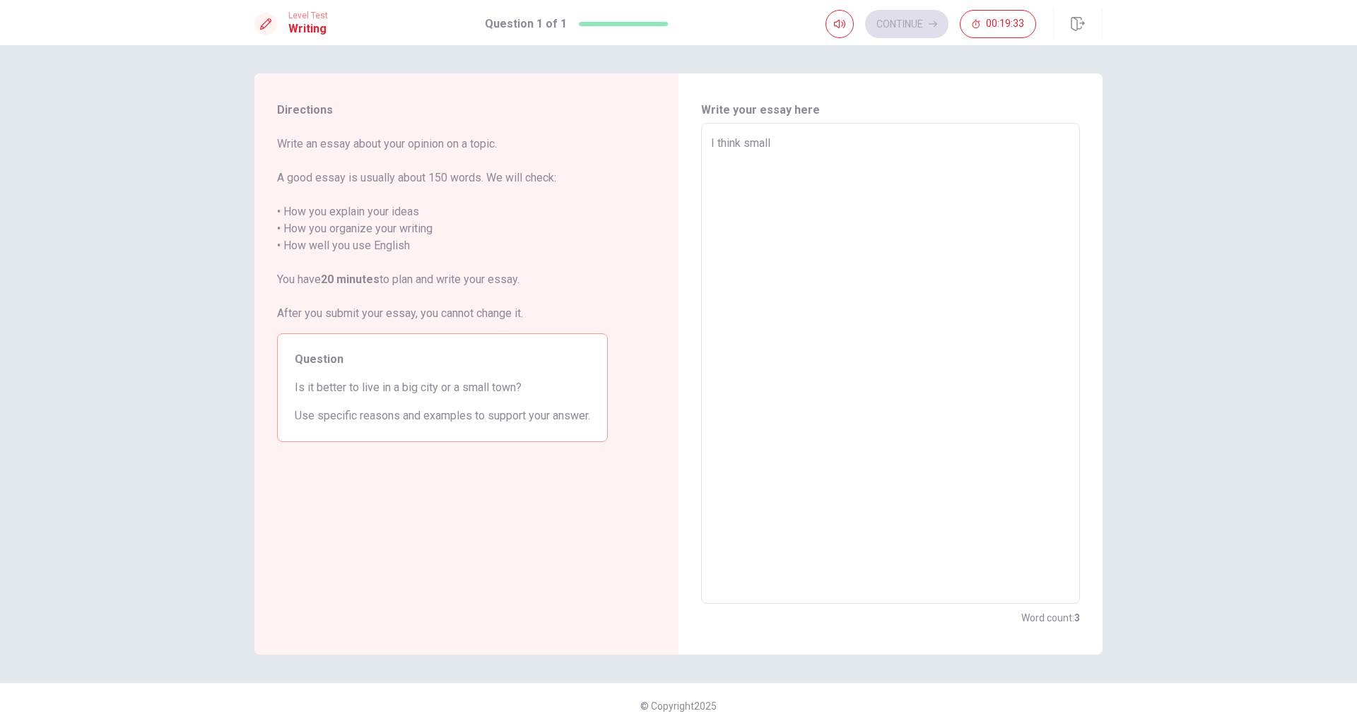
type textarea "x"
type textarea "I think small"
type textarea "x"
type textarea "I think small t"
type textarea "x"
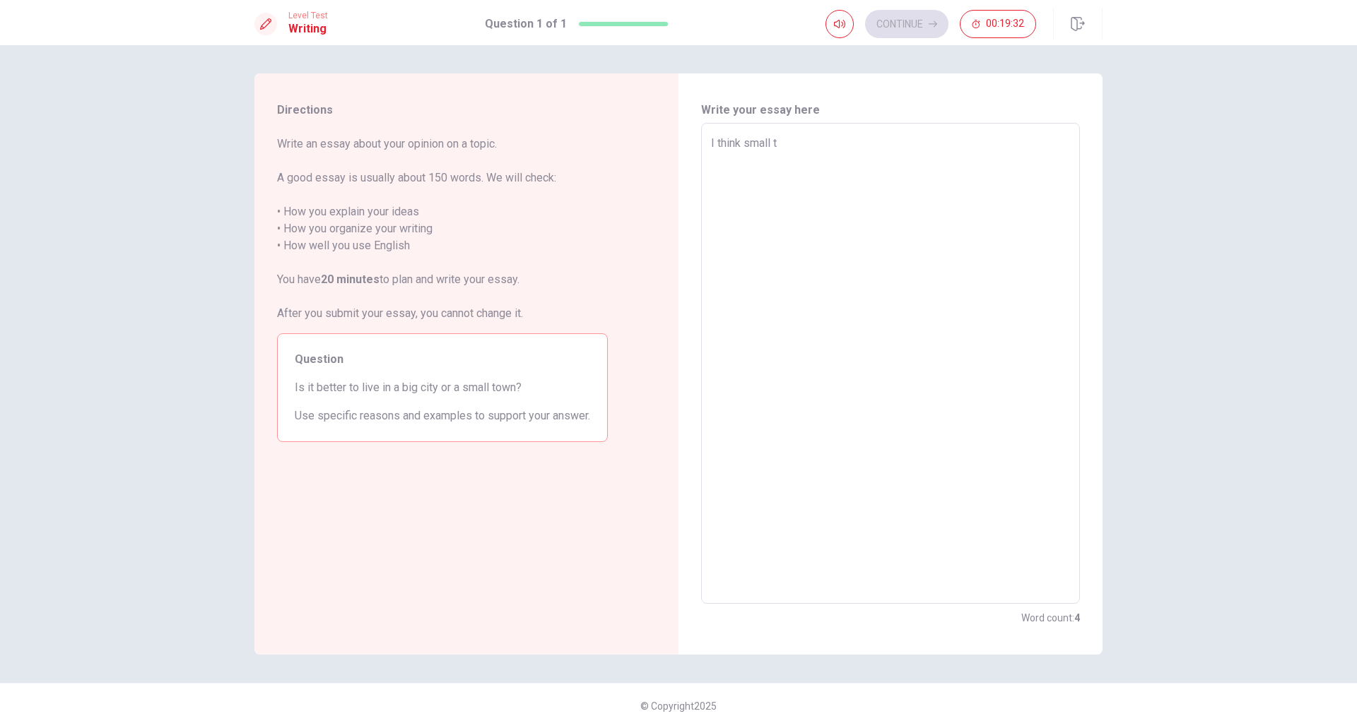
type textarea "I think small to"
type textarea "x"
type textarea "I think small tow"
type textarea "x"
type textarea "I think small town"
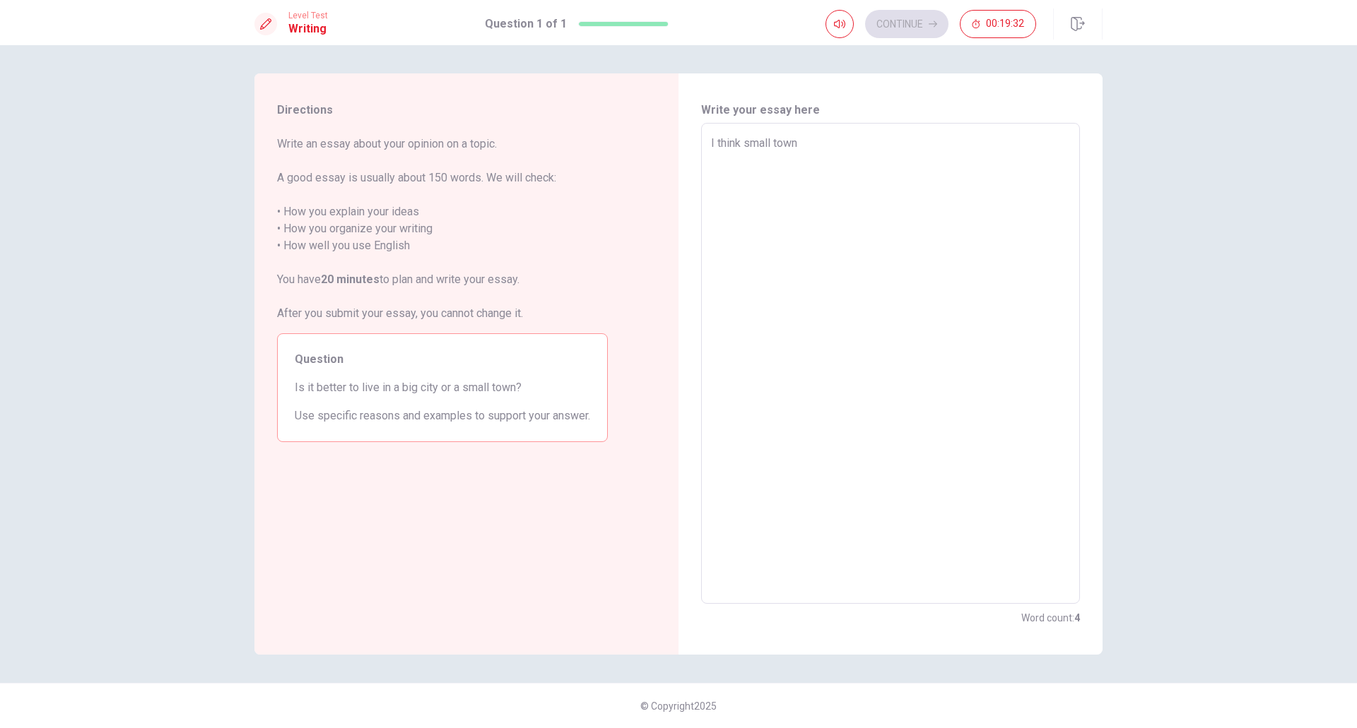
type textarea "x"
type textarea "I think small town"
type textarea "x"
type textarea "I think small town"
type textarea "x"
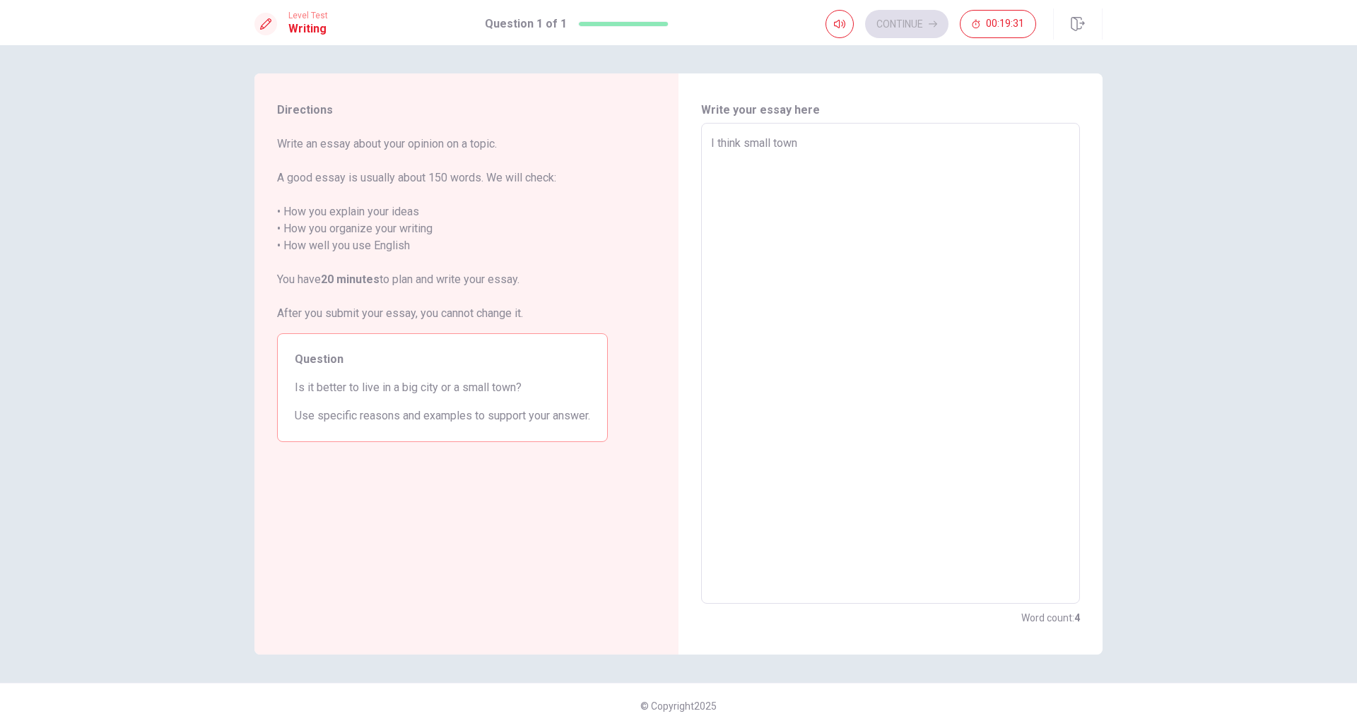
type textarea "I think small tow"
type textarea "x"
type textarea "I think small town"
type textarea "x"
type textarea "I think small town"
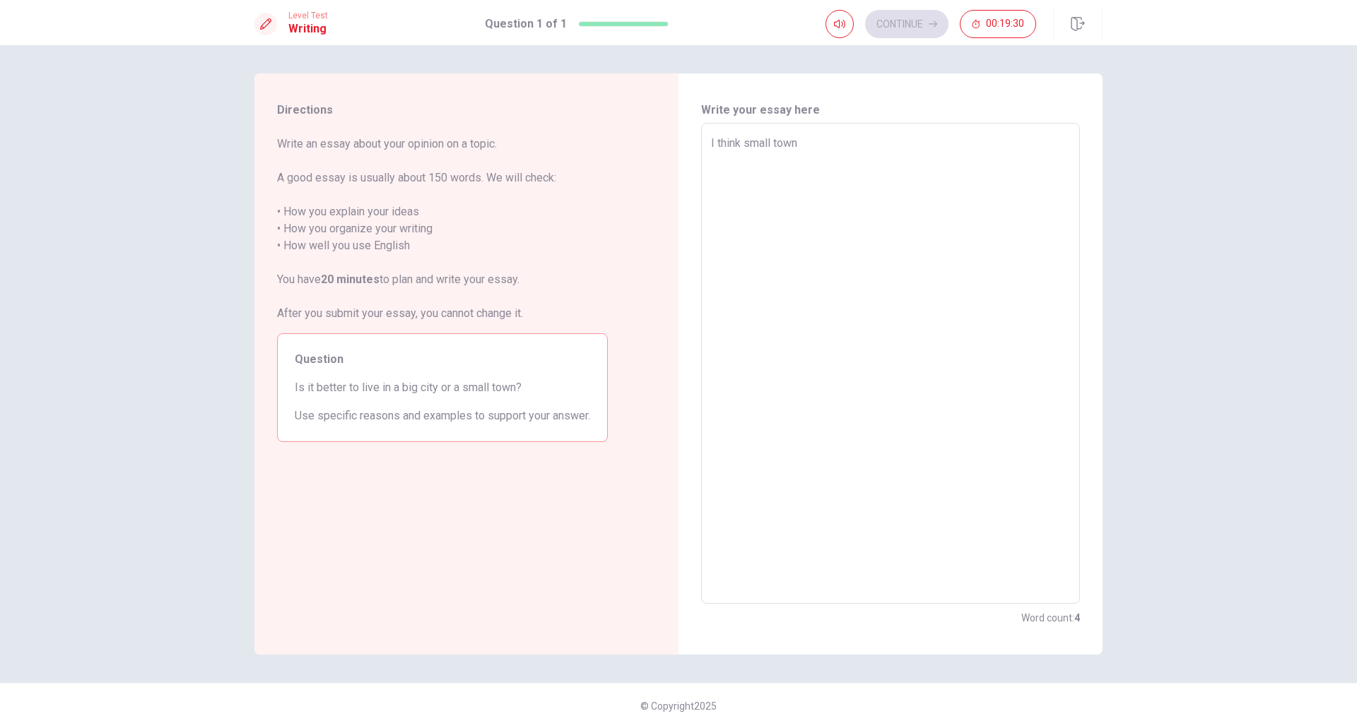
type textarea "x"
type textarea "I think small town o"
type textarea "x"
type textarea "I think small town os"
type textarea "x"
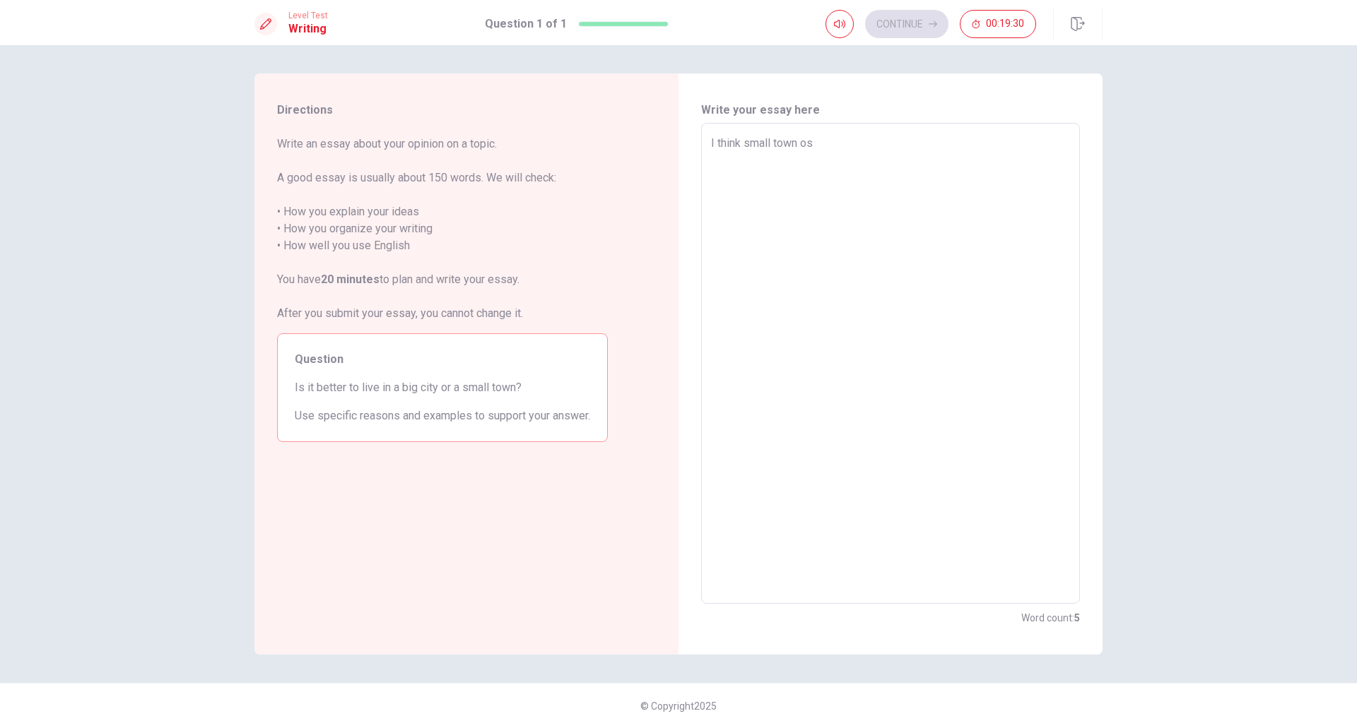
type textarea "I think small town os"
type textarea "x"
type textarea "I think small town os"
type textarea "x"
type textarea "I think small town o"
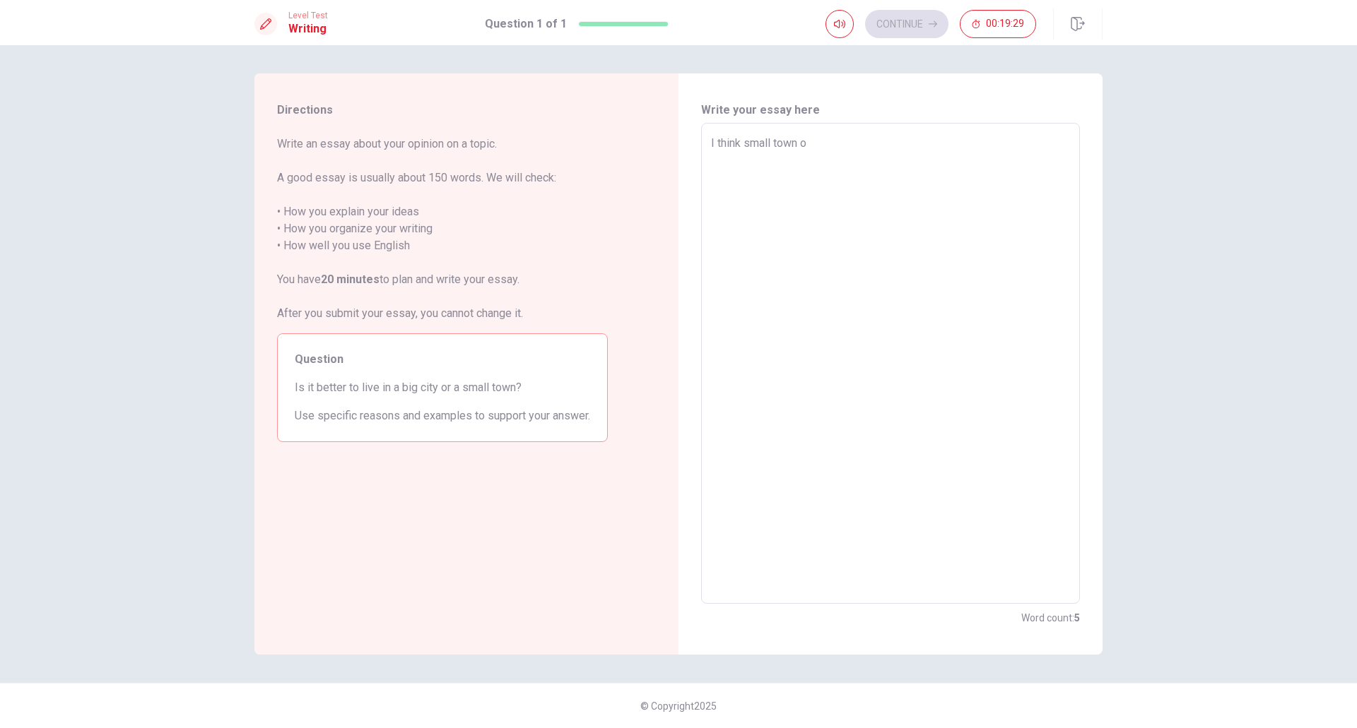
type textarea "x"
type textarea "I think small town oi"
type textarea "x"
type textarea "I think small town ois"
type textarea "x"
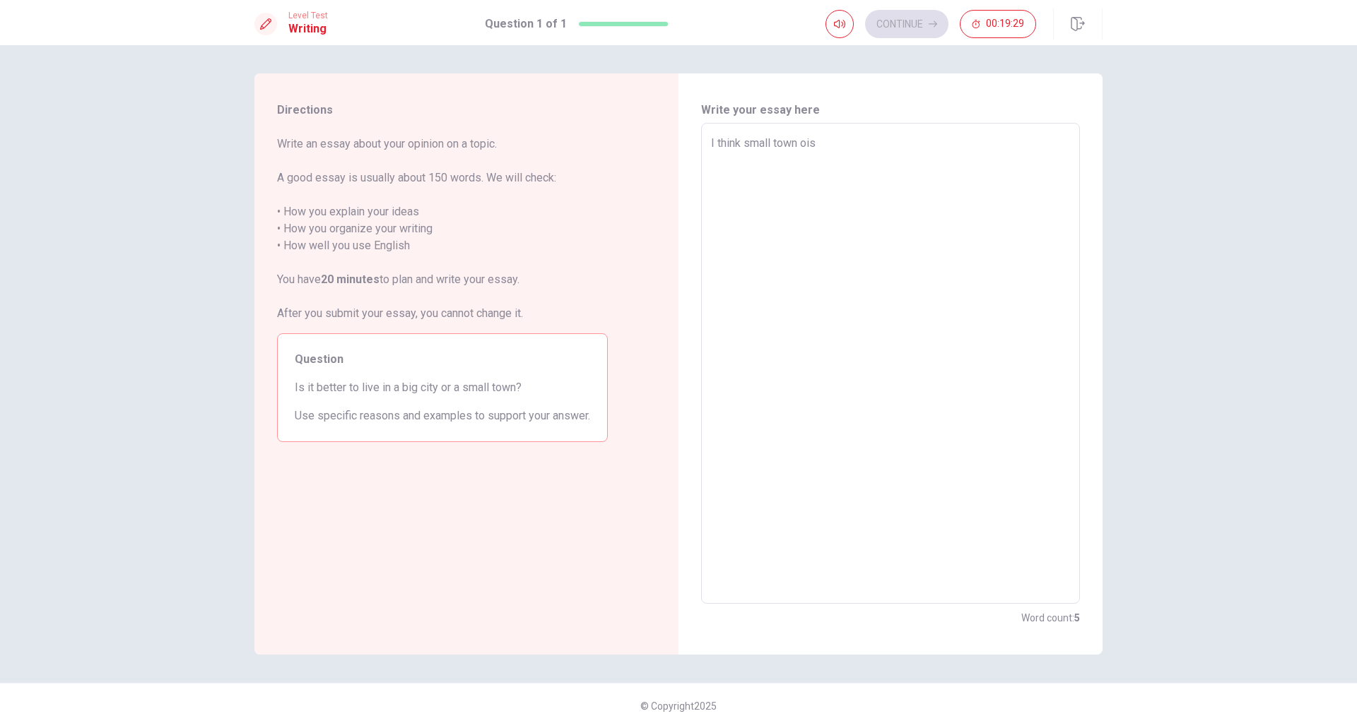
type textarea "I think small town oi"
type textarea "x"
type textarea "I think small town o"
type textarea "x"
type textarea "I think small town"
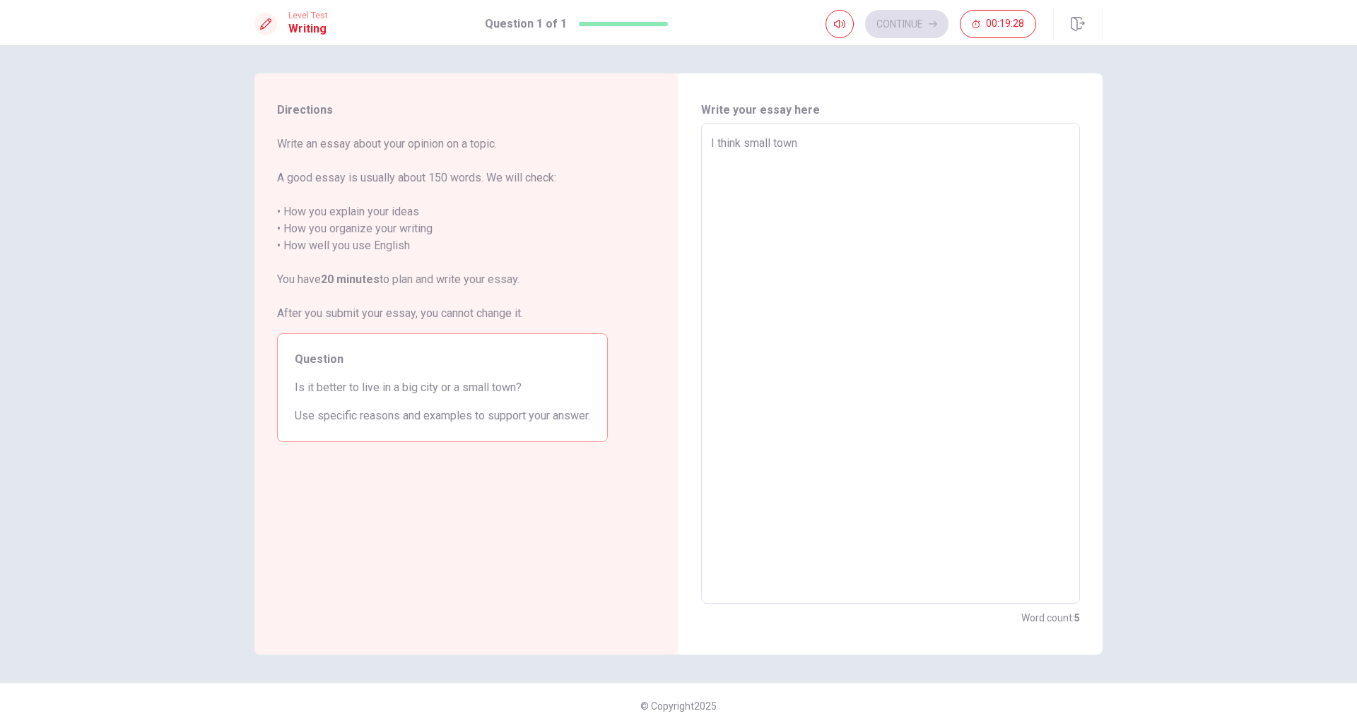
type textarea "x"
type textarea "I think small town i"
type textarea "x"
type textarea "I think small town is"
type textarea "x"
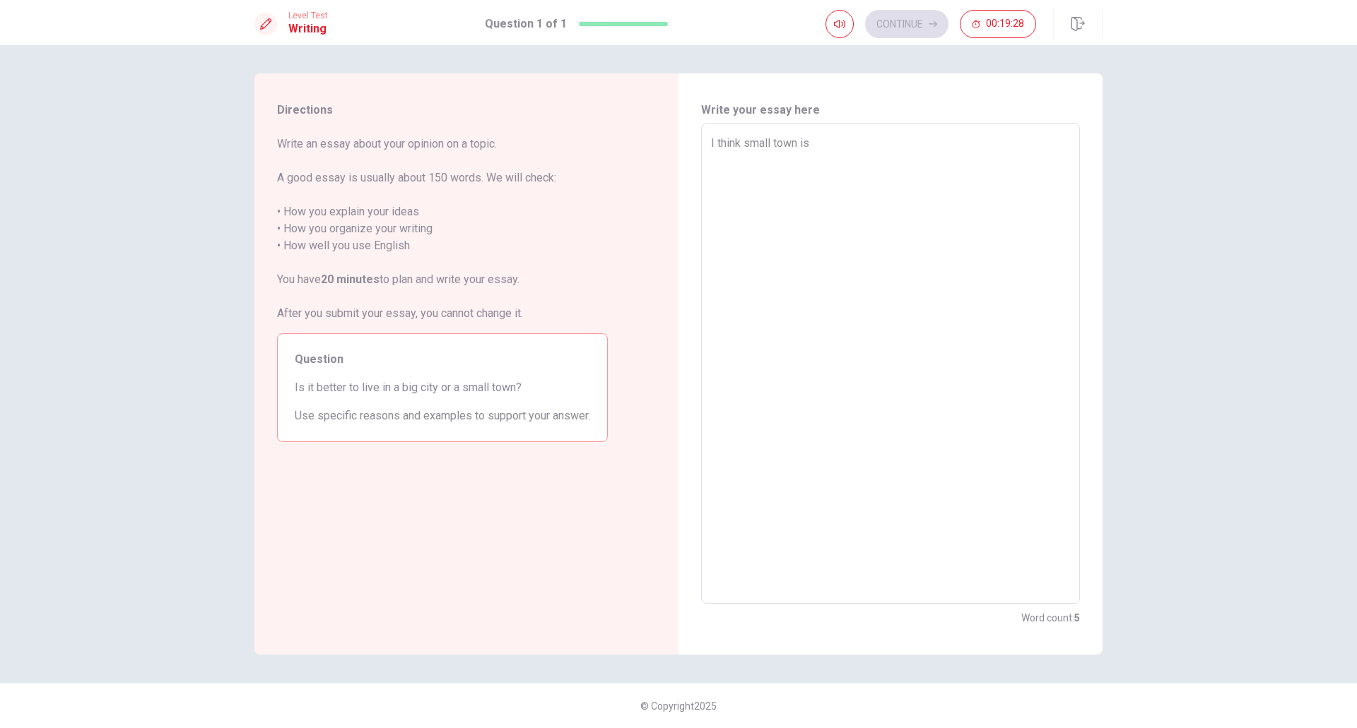
type textarea "I think small town is"
type textarea "x"
type textarea "I think small town is b"
type textarea "x"
type textarea "I think small town is be"
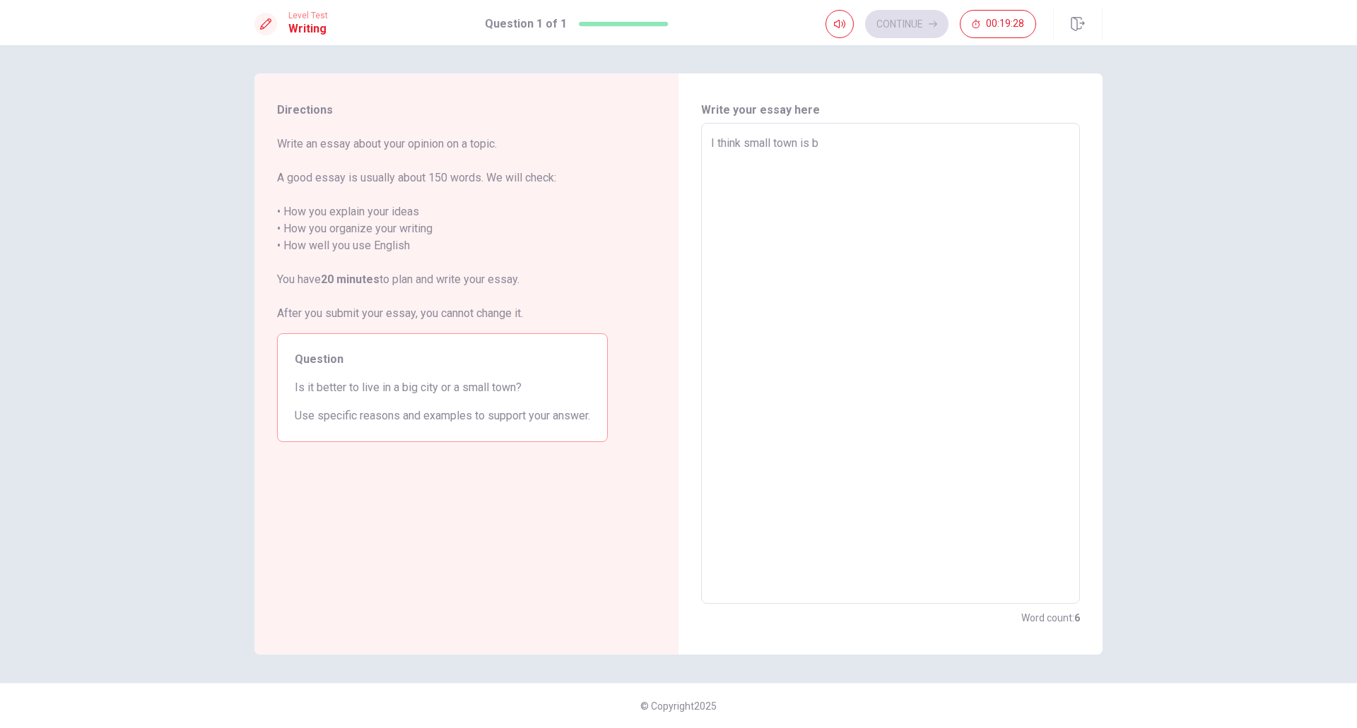
type textarea "x"
type textarea "I think small town is ber"
type textarea "x"
type textarea "I think small town is be"
type textarea "x"
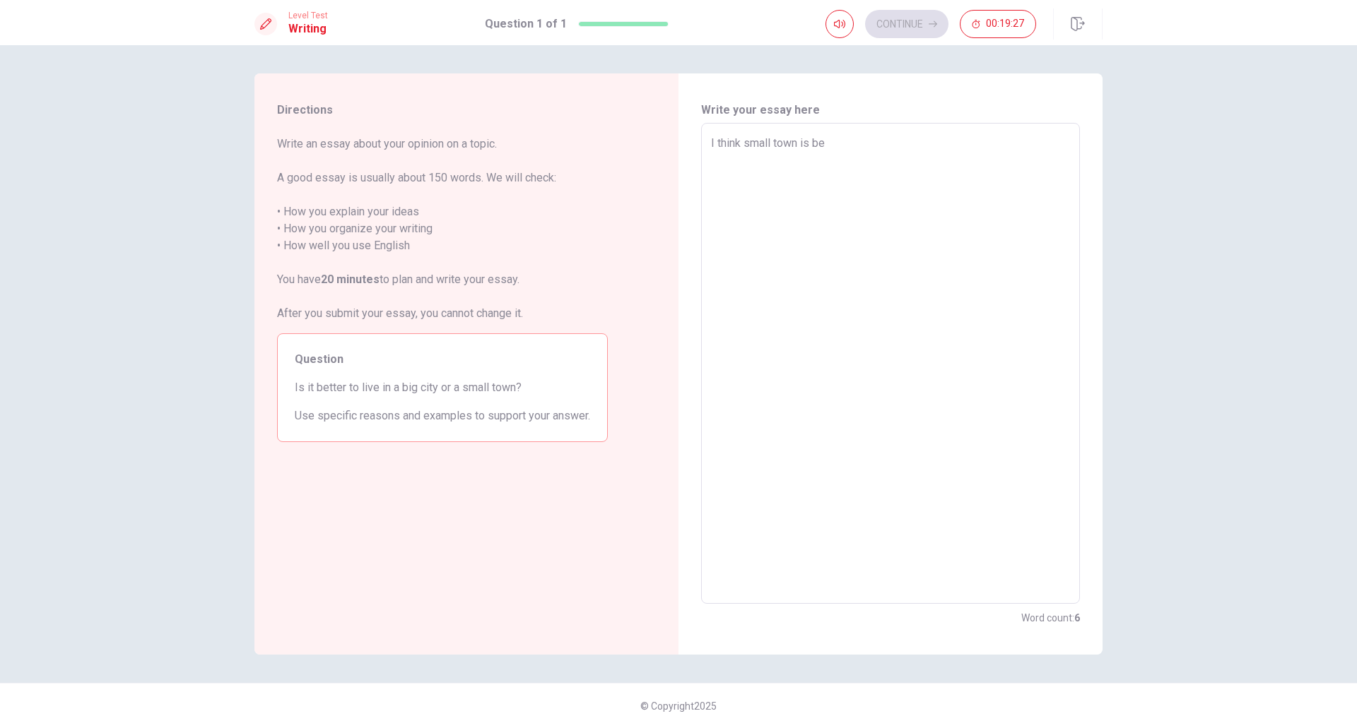
type textarea "I think small town is bet"
type textarea "x"
type textarea "I think small town is bett"
type textarea "x"
type textarea "I think small town is [PERSON_NAME]"
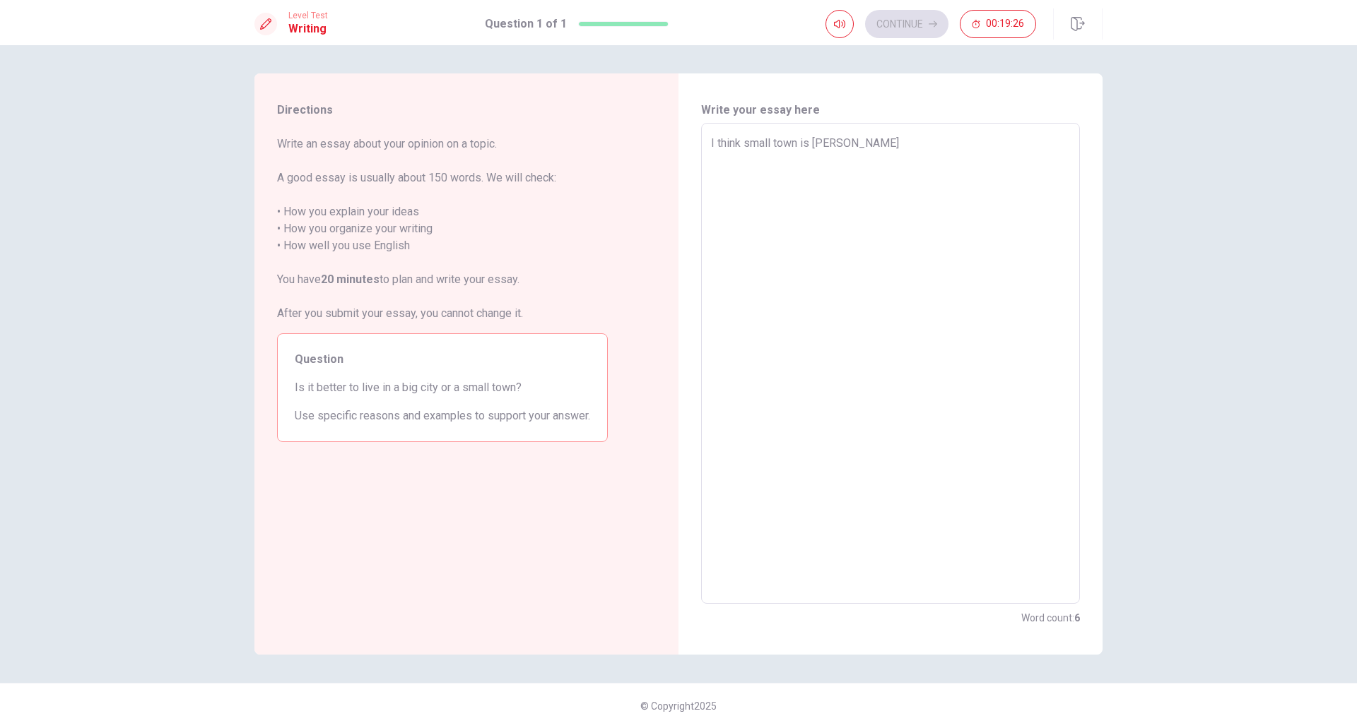
type textarea "x"
type textarea "I think small town is better"
type textarea "x"
type textarea "I think small town is better."
type textarea "x"
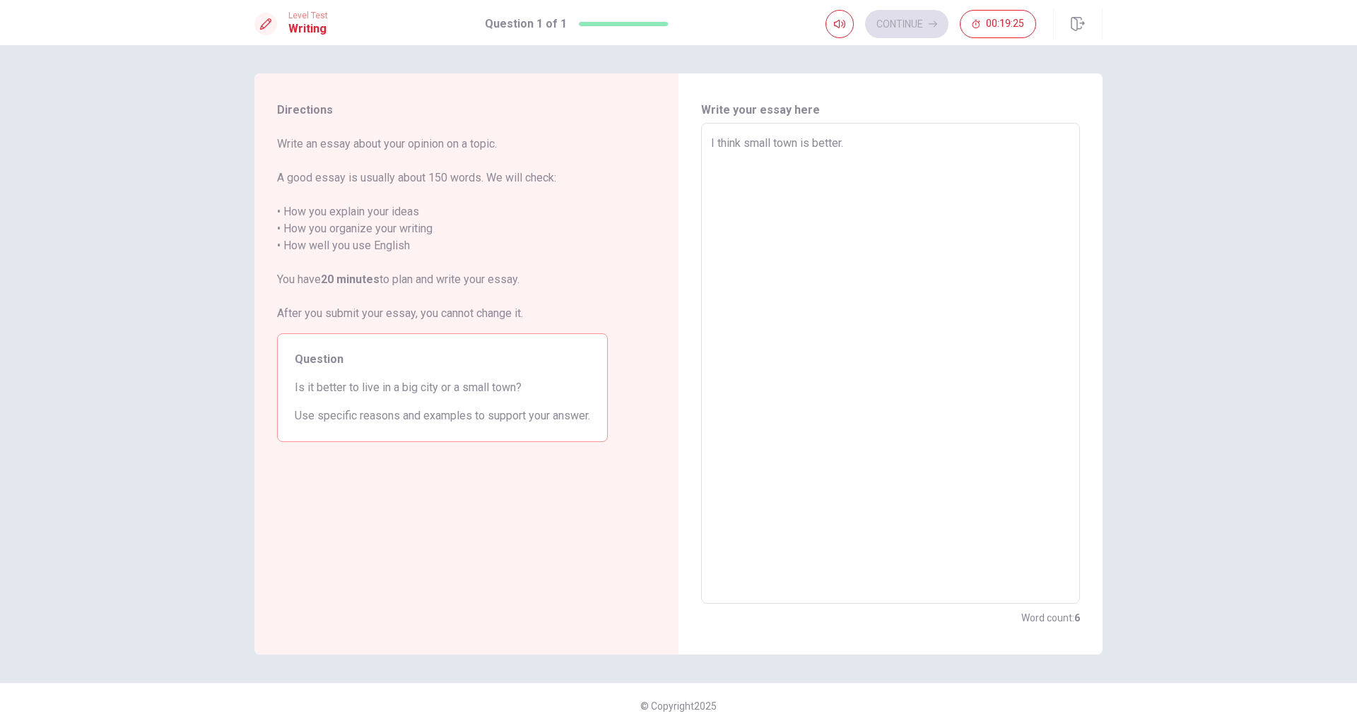
type textarea "I think small town is better."
type textarea "x"
type textarea "I think small town is better."
type textarea "x"
type textarea "I think small town is better. b"
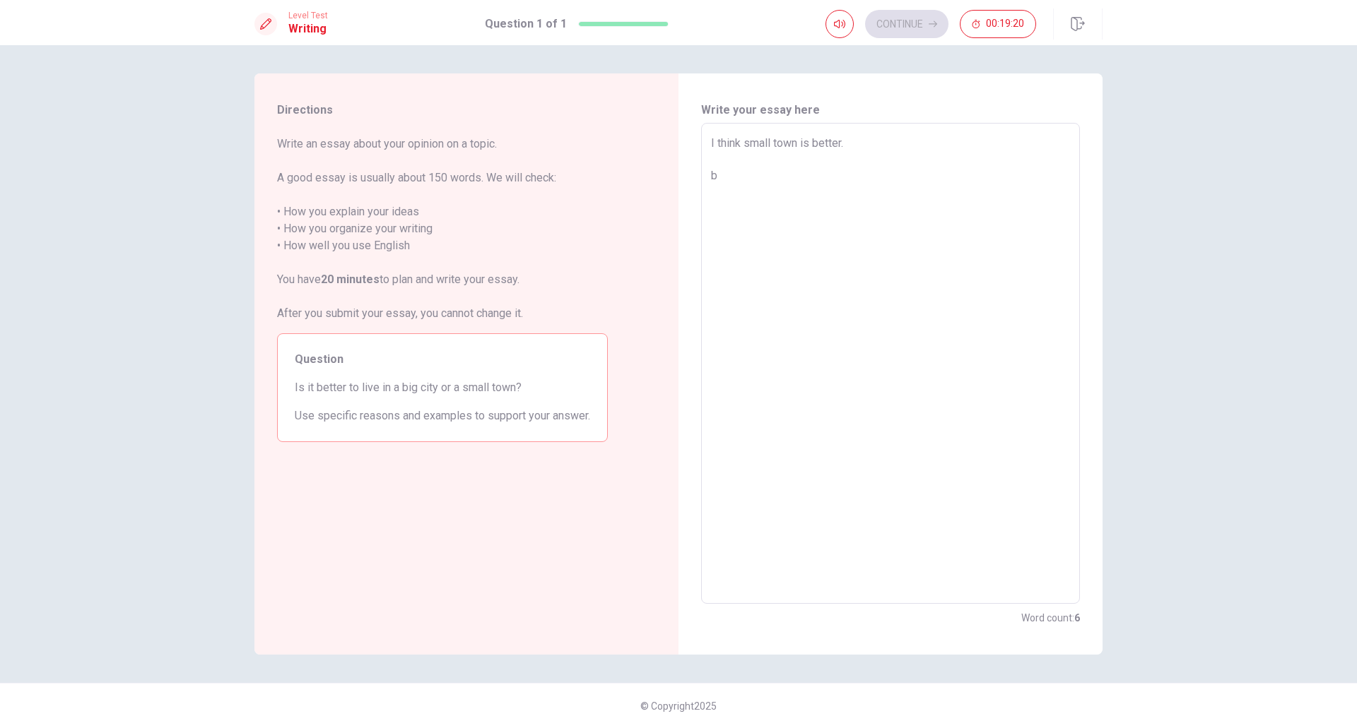
type textarea "x"
type textarea "I think small town is better. be"
type textarea "x"
type textarea "I think small town is better. bea"
type textarea "x"
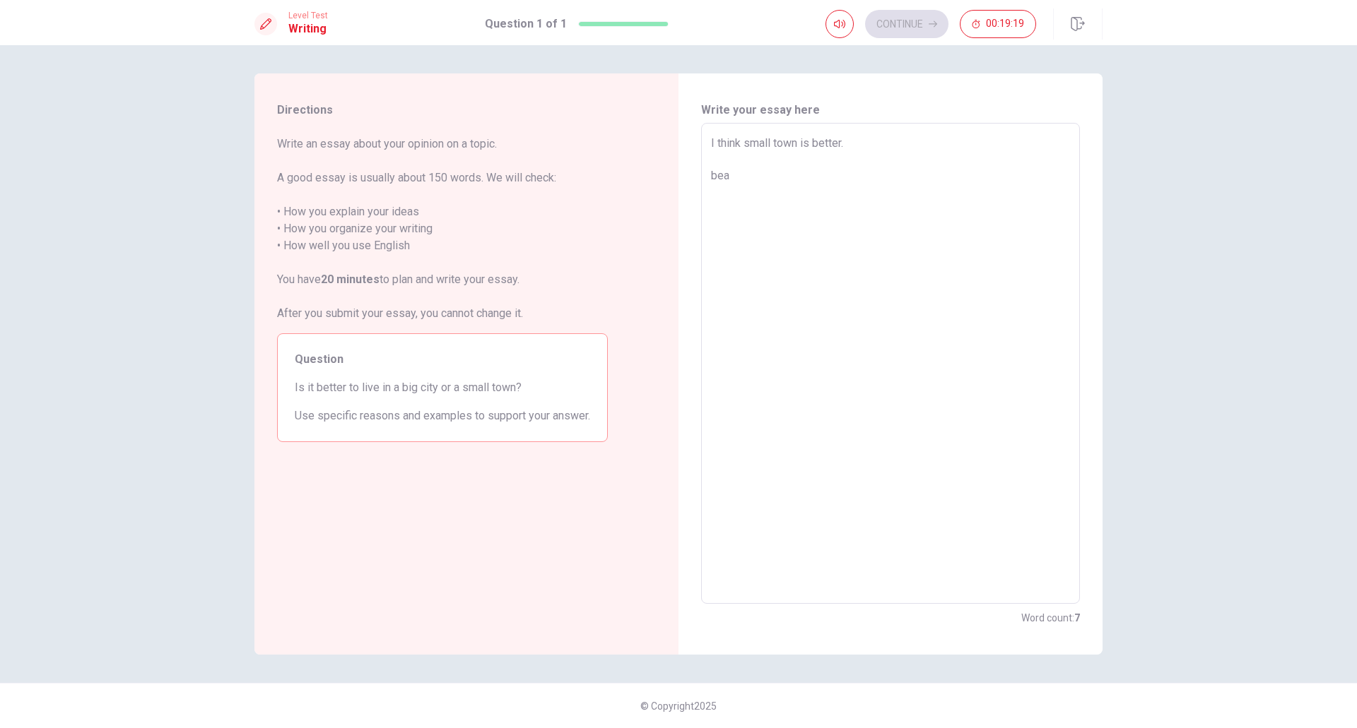
type textarea "I think small town is better. beac"
type textarea "x"
type textarea "I think small town is better. beacu"
type textarea "x"
type textarea "I think small town is better. beac"
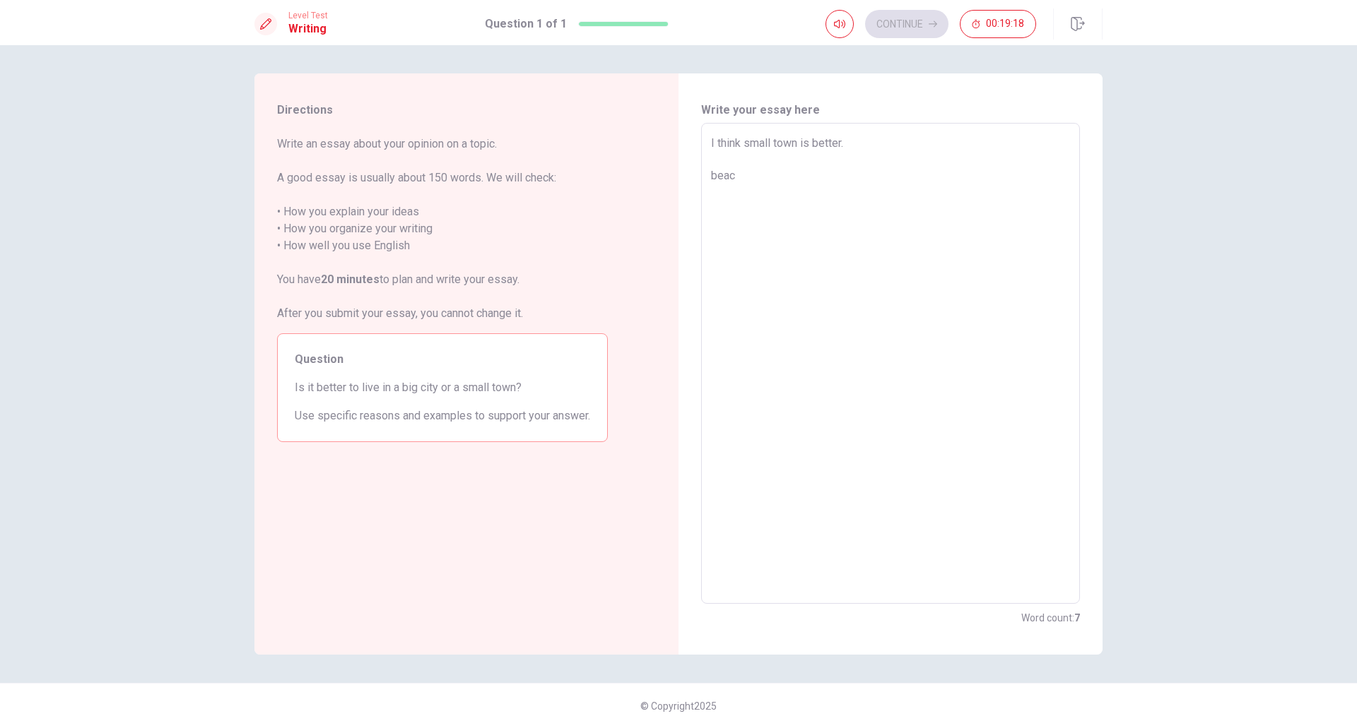
type textarea "x"
type textarea "I think small town is better. bea"
type textarea "x"
type textarea "I think small town is better. be"
type textarea "x"
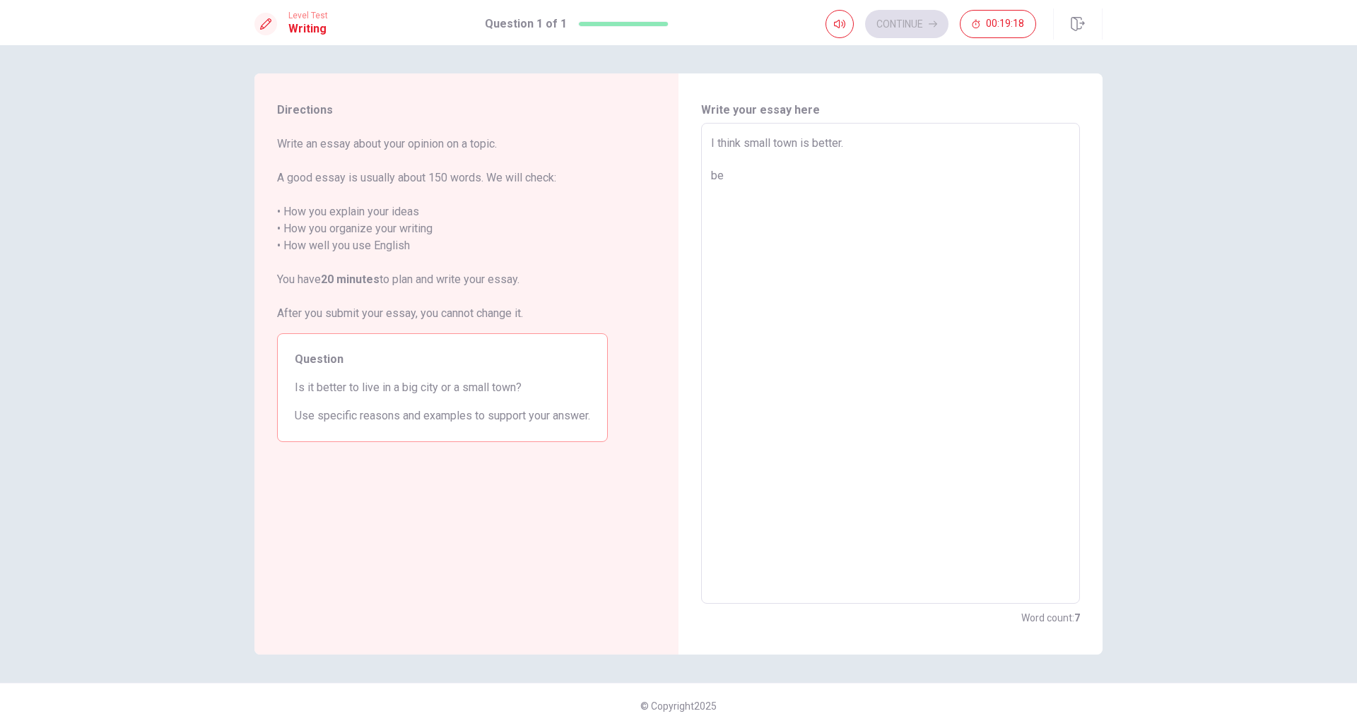
type textarea "I think small town is better. bec"
type textarea "x"
type textarea "I think small town is better. beca"
type textarea "x"
type textarea "I think small town is better. becau"
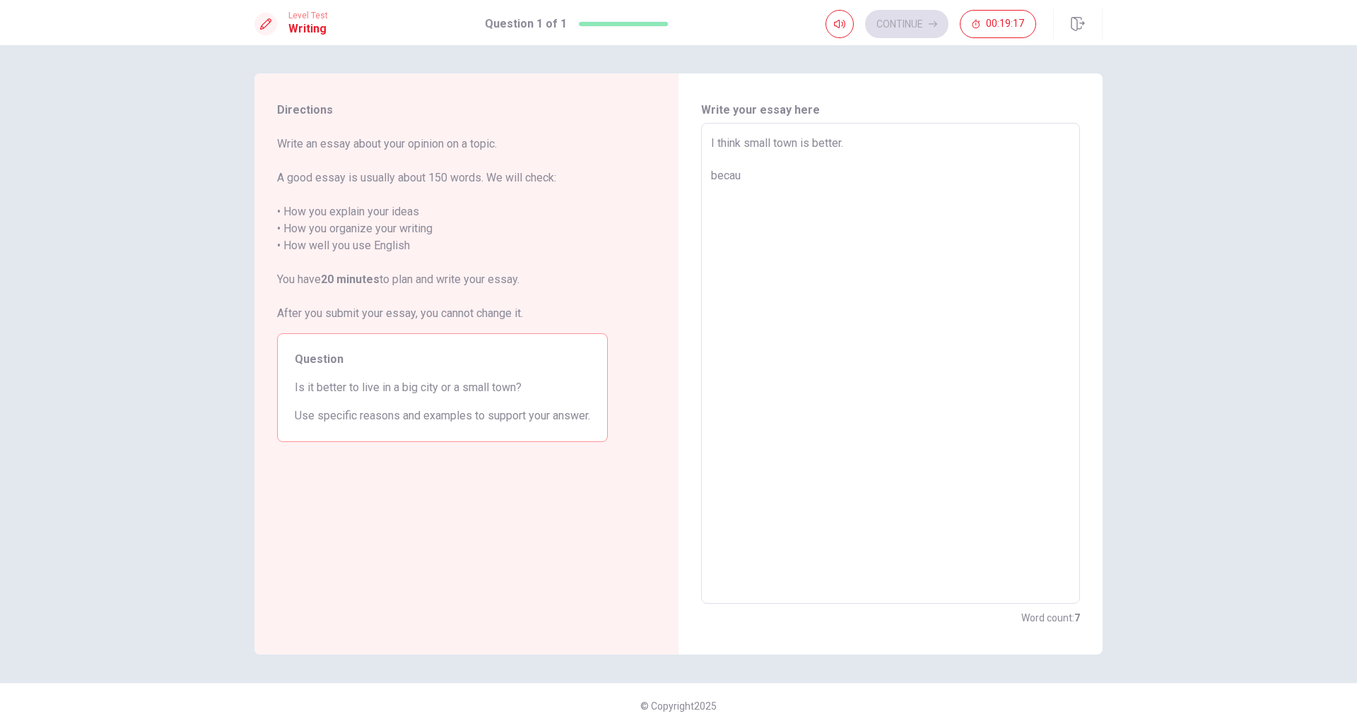
type textarea "x"
type textarea "I think small town is better. becaus"
type textarea "x"
type textarea "I think small town is better. because"
type textarea "x"
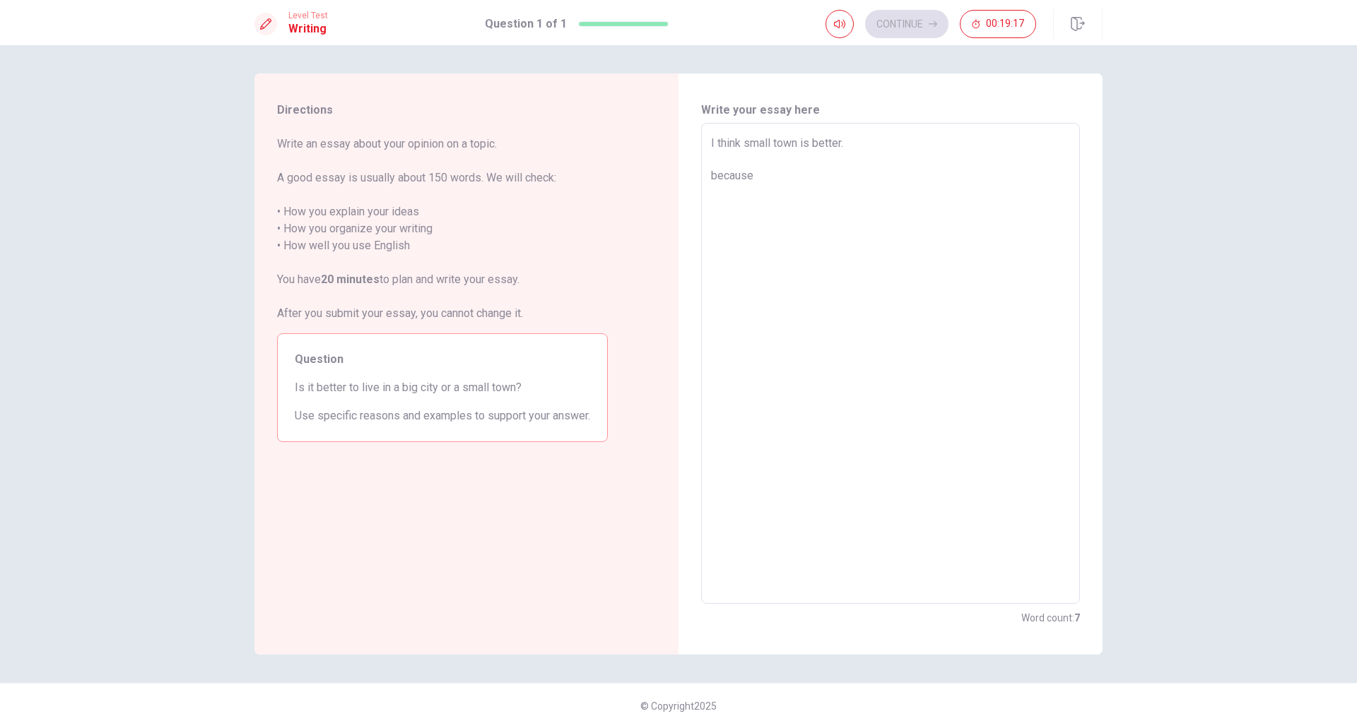
type textarea "I think small town is better. because"
type textarea "x"
type textarea "I think small town is better. because i"
type textarea "x"
type textarea "I think small town is better. because i"
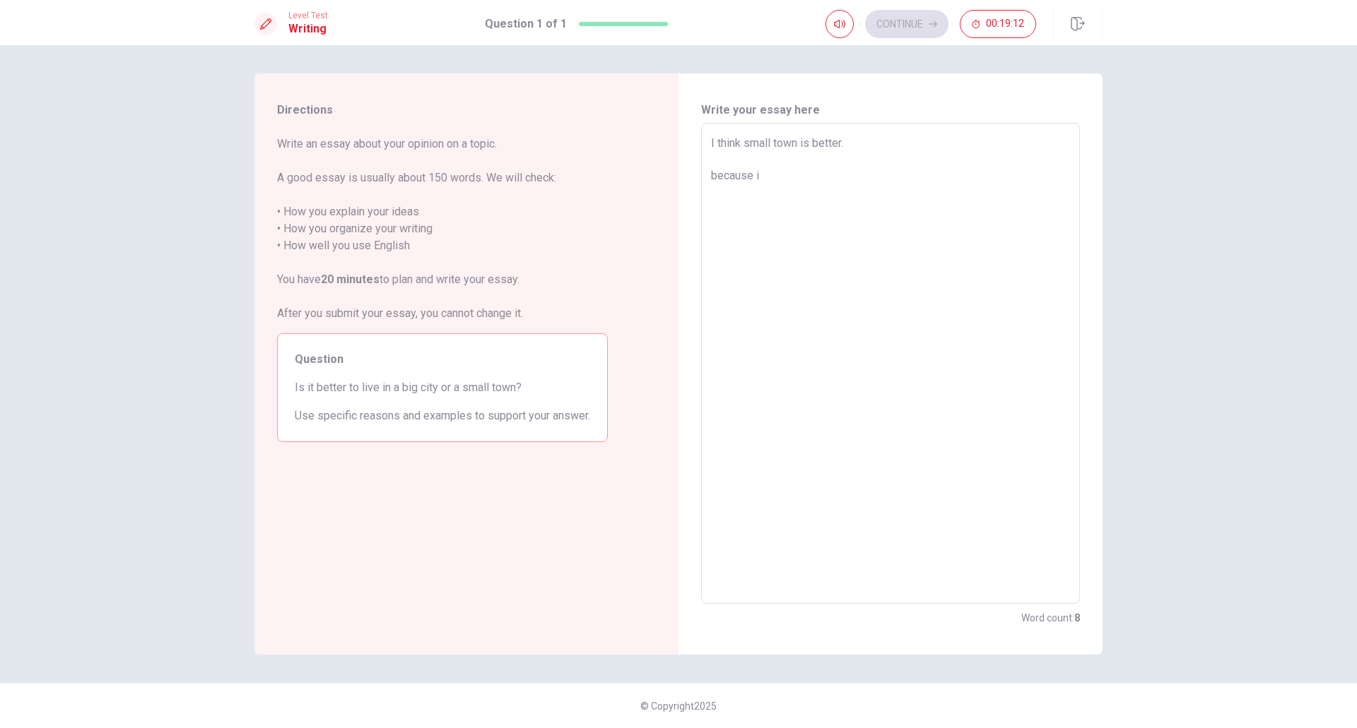
type textarea "x"
type textarea "I think small town is better. because i l"
type textarea "x"
type textarea "I think small town is better. because i li"
type textarea "x"
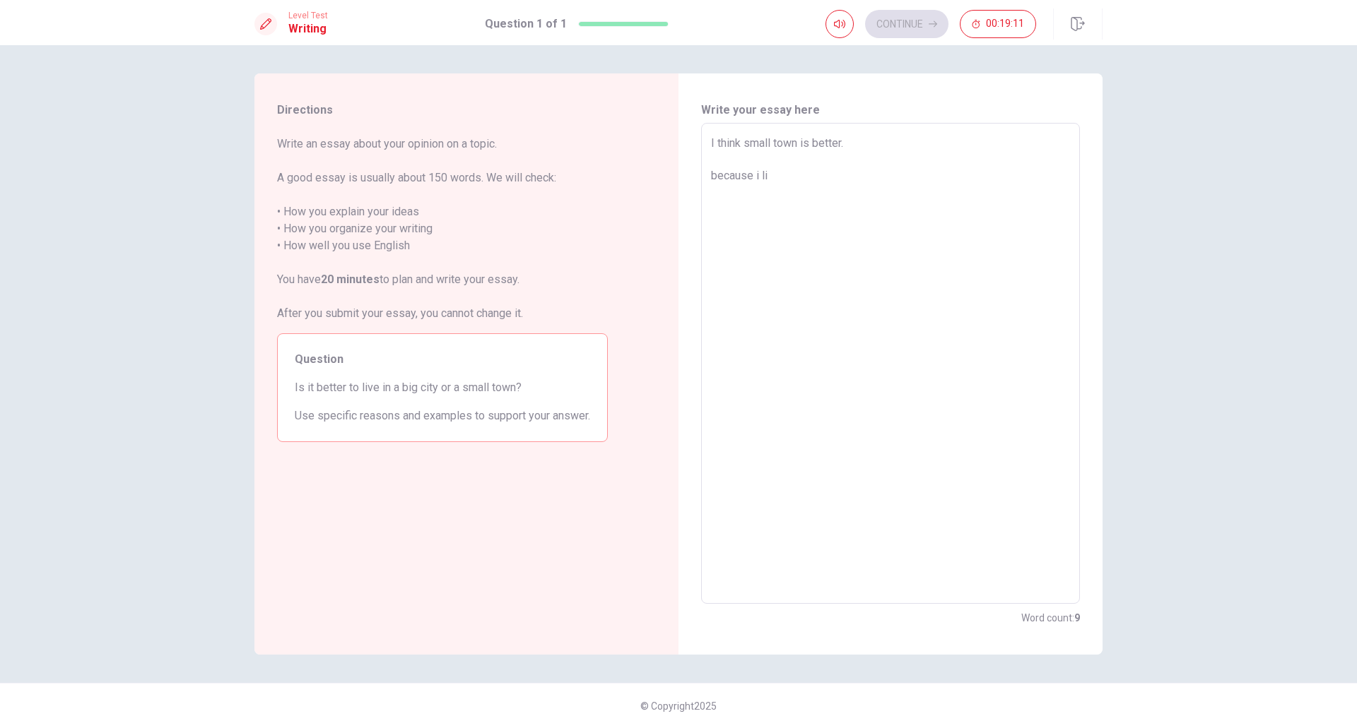
type textarea "I think small town is better. because i lib"
type textarea "x"
type textarea "I think small town is better. because i libe"
type textarea "x"
type textarea "I think small town is better. because i lib"
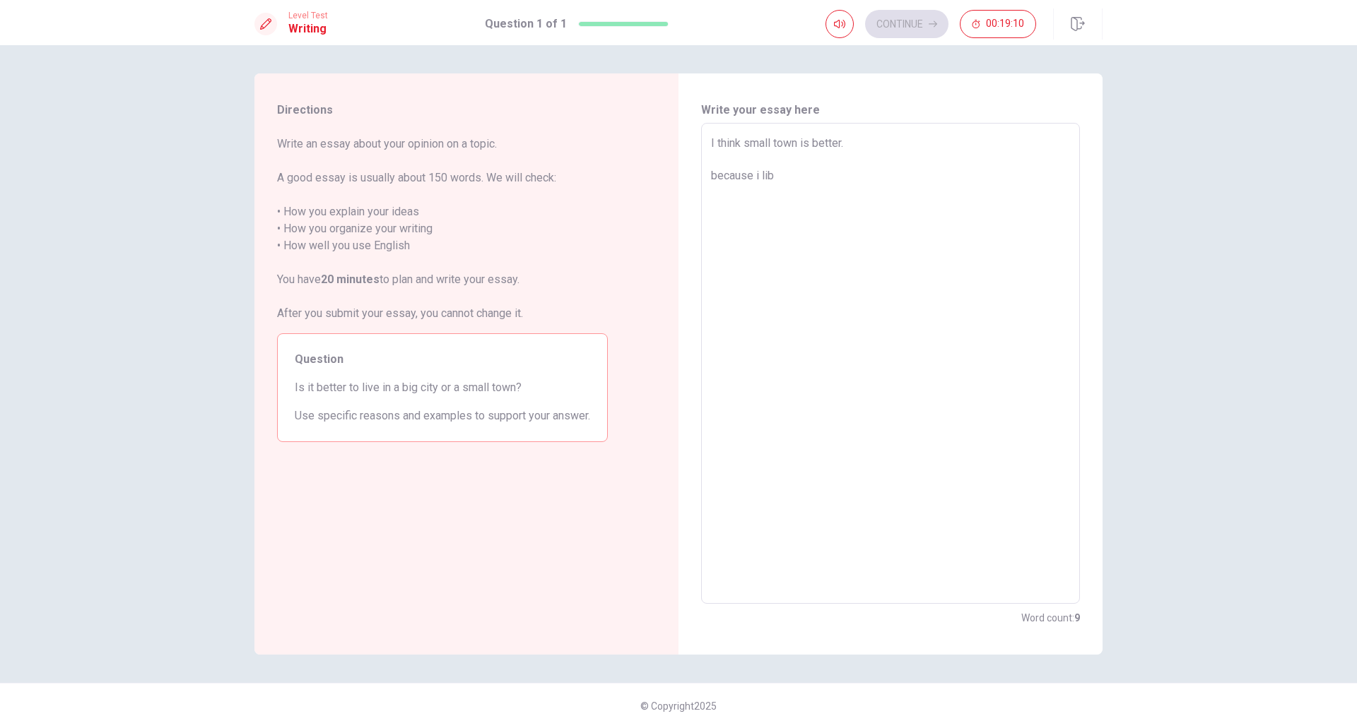
type textarea "x"
type textarea "I think small town is better. because i li"
type textarea "x"
type textarea "I think small town is better. because i l"
type textarea "x"
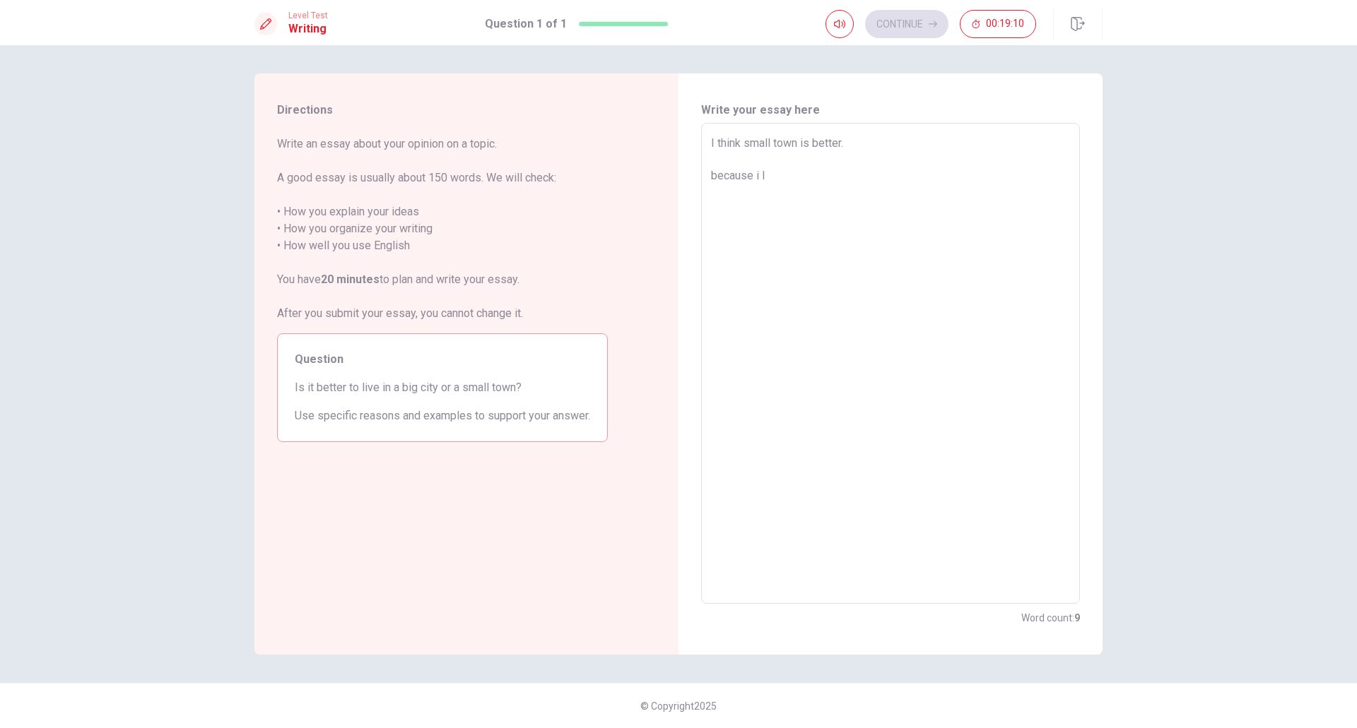
type textarea "I think small town is better. because i ln"
type textarea "x"
type textarea "I think small town is better. because i lne"
type textarea "x"
type textarea "I think small town is better. because i lne"
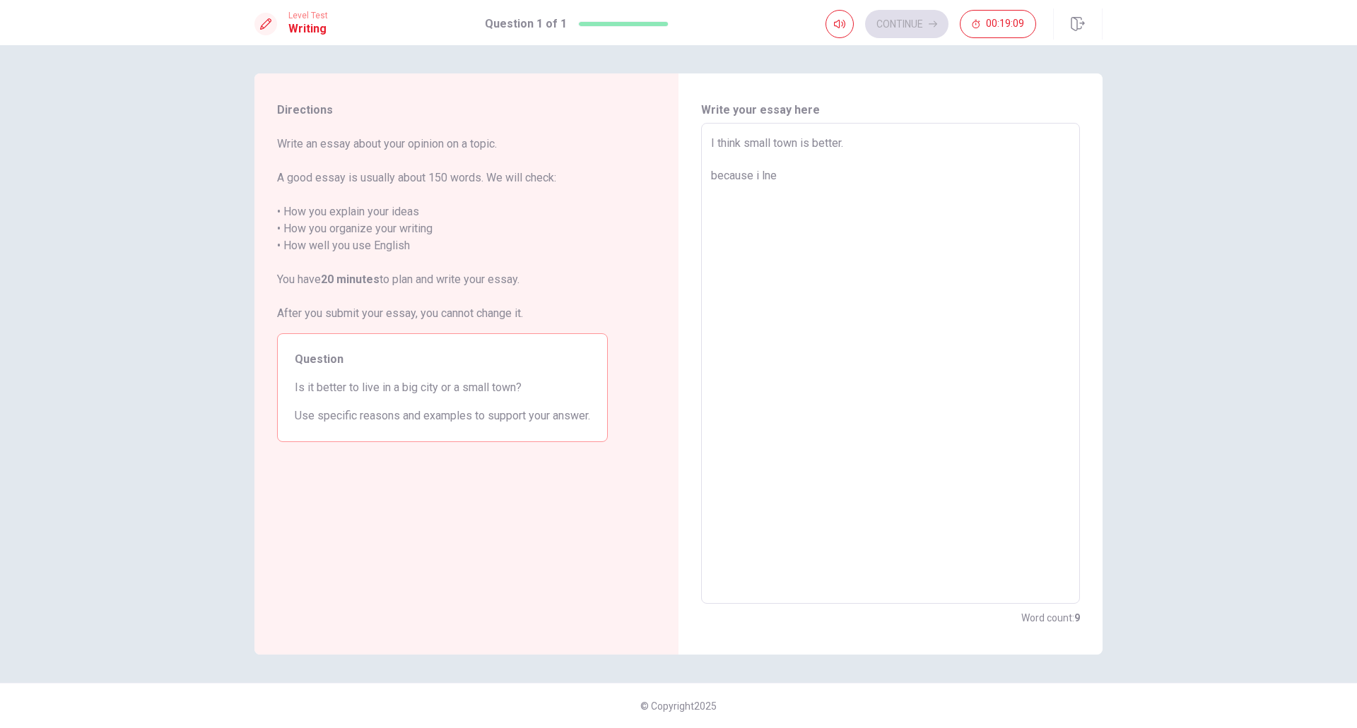
type textarea "x"
type textarea "I think small town is better. because i lne"
type textarea "x"
type textarea "I think small town is better. because i ln"
type textarea "x"
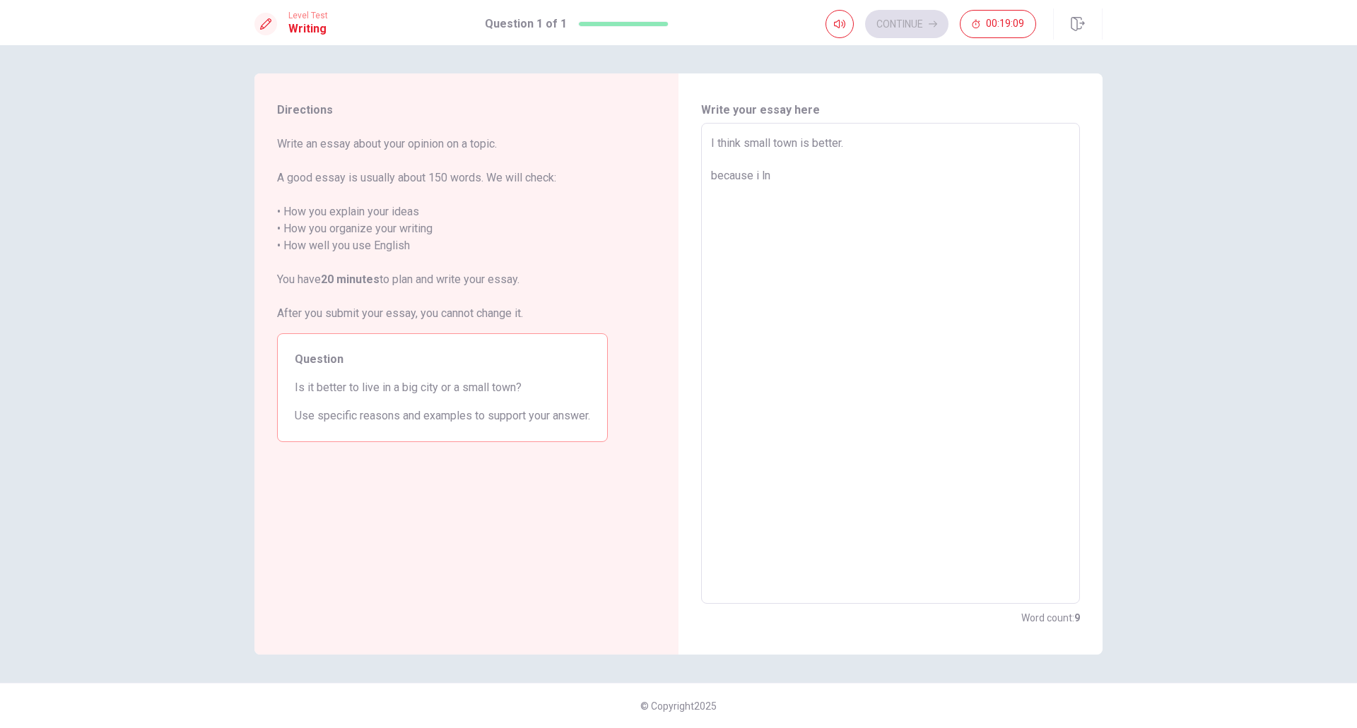
type textarea "I think small town is better. because i l"
type textarea "x"
type textarea "I think small town is better. because i lv"
type textarea "x"
type textarea "I think small town is better. because i lve"
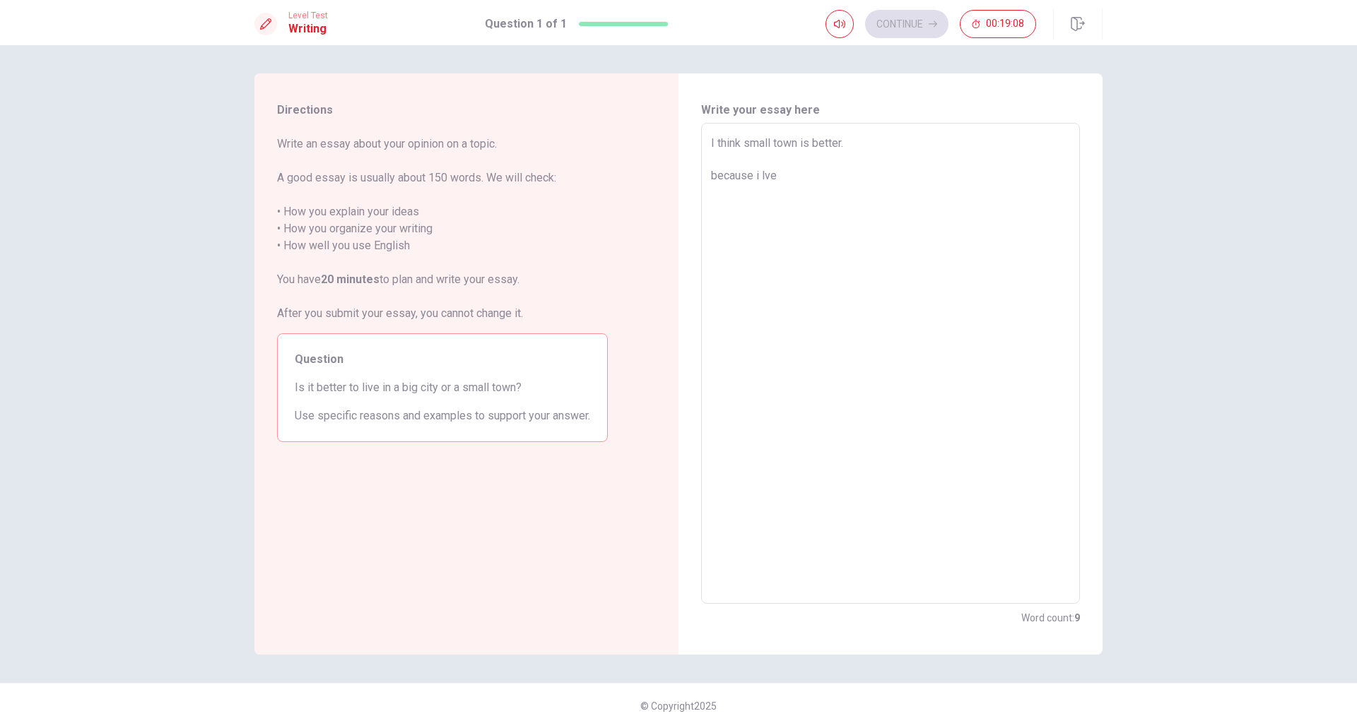
type textarea "x"
type textarea "I think small town is better. because i lve"
type textarea "x"
type textarea "I think small town is better. because i lve i"
type textarea "x"
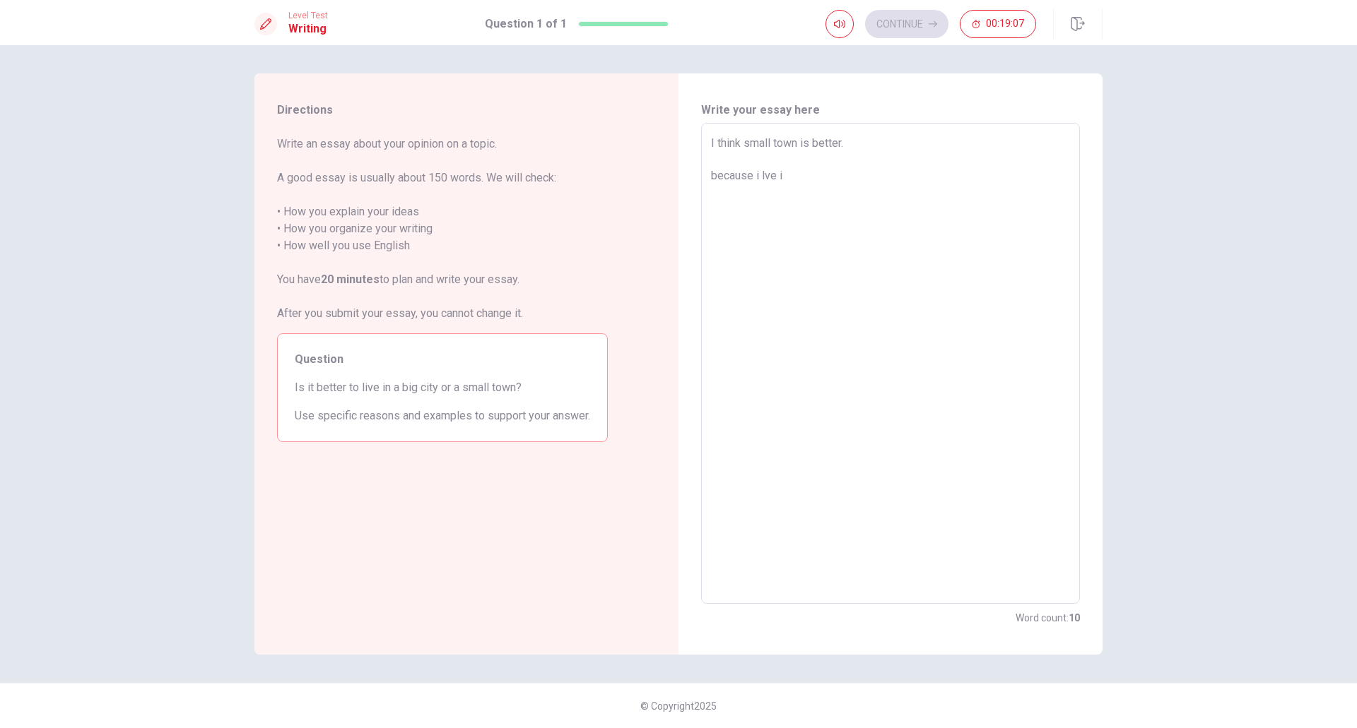
type textarea "I think small town is better. because i lve in"
type textarea "x"
type textarea "I think small town is better. because i lve in"
type textarea "x"
type textarea "I think small town is better. because i lve in s"
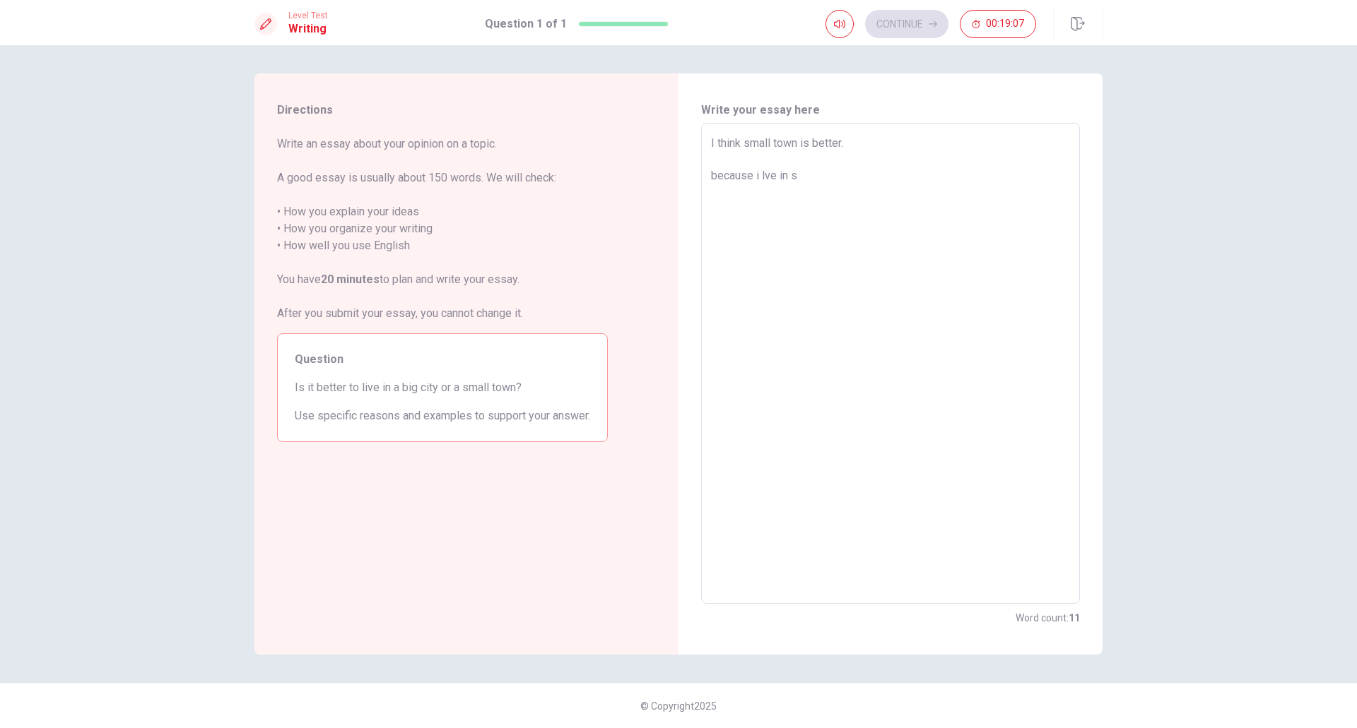
type textarea "x"
type textarea "I think small town is better. because i lve in sm"
type textarea "x"
type textarea "I think small town is better. because i lve in sma"
type textarea "x"
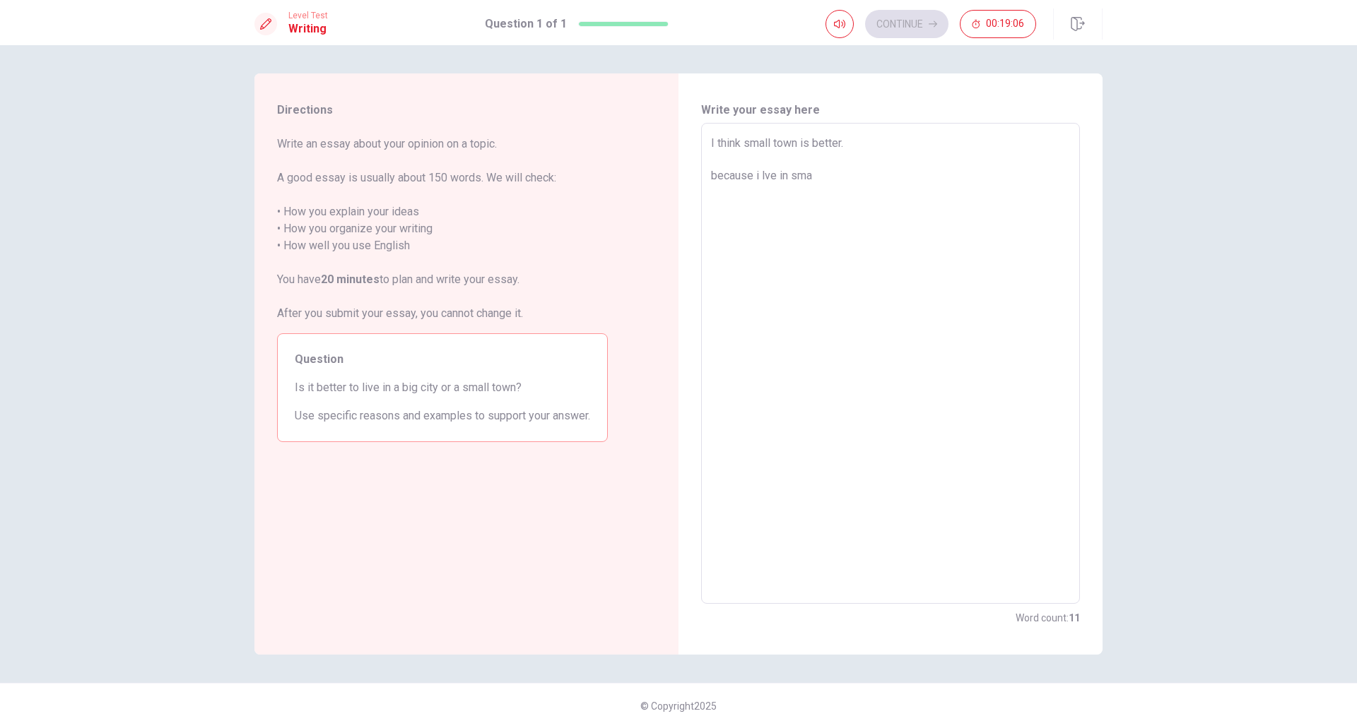
type textarea "I think small town is better. because i lve in smaa"
type textarea "x"
type textarea "I think small town is better. because i lve in sma"
type textarea "x"
type textarea "I think small town is better. because i lve in smal"
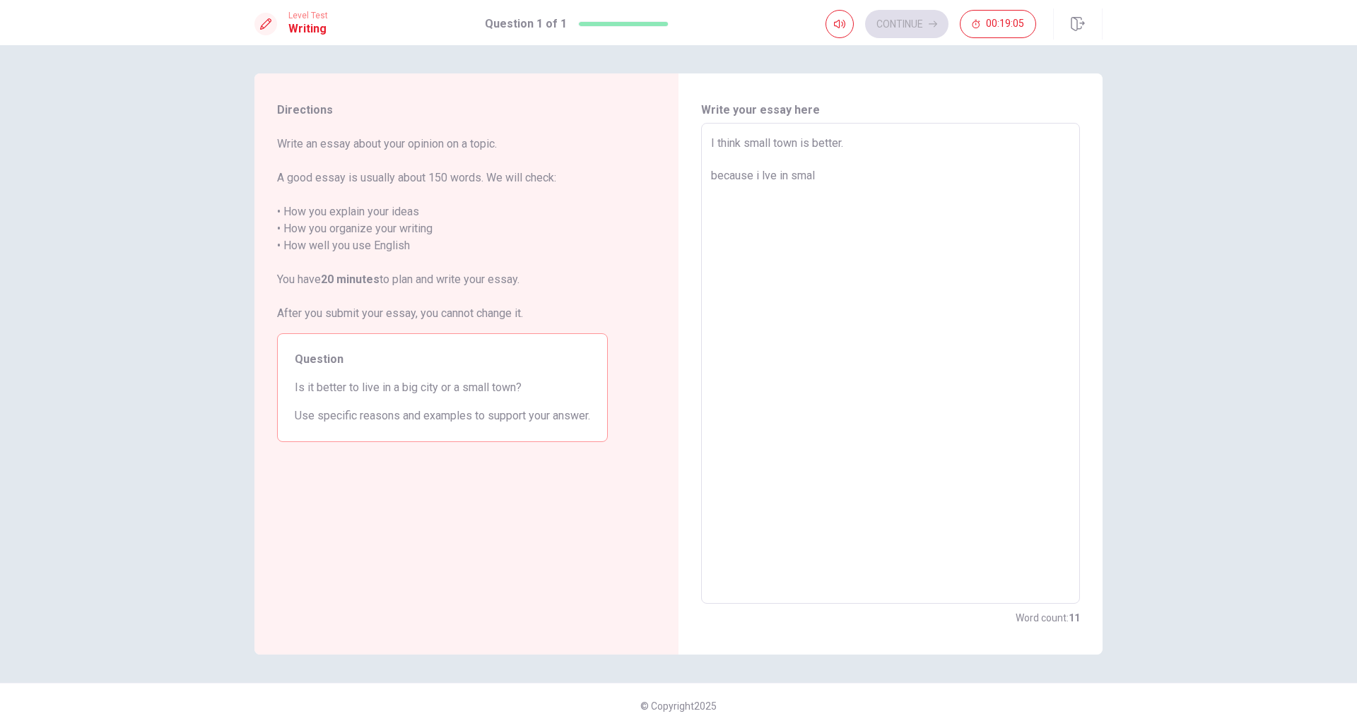
type textarea "x"
type textarea "I think small town is better. because i lve in small"
type textarea "x"
type textarea "I think small town is better. because i lve in small"
type textarea "x"
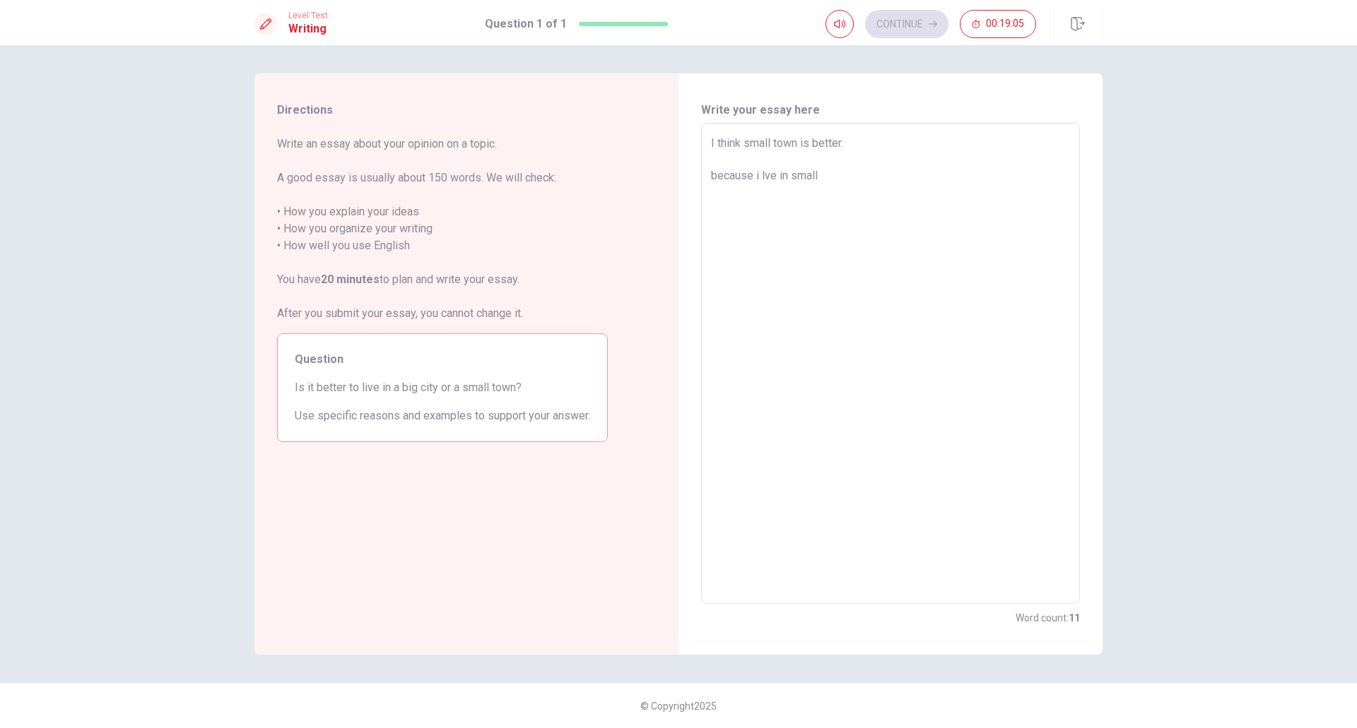
type textarea "I think small town is better. because i lve in small t"
type textarea "x"
type textarea "I think small town is better. because i lve in small to"
type textarea "x"
type textarea "I think small town is better. because i lve in small tow"
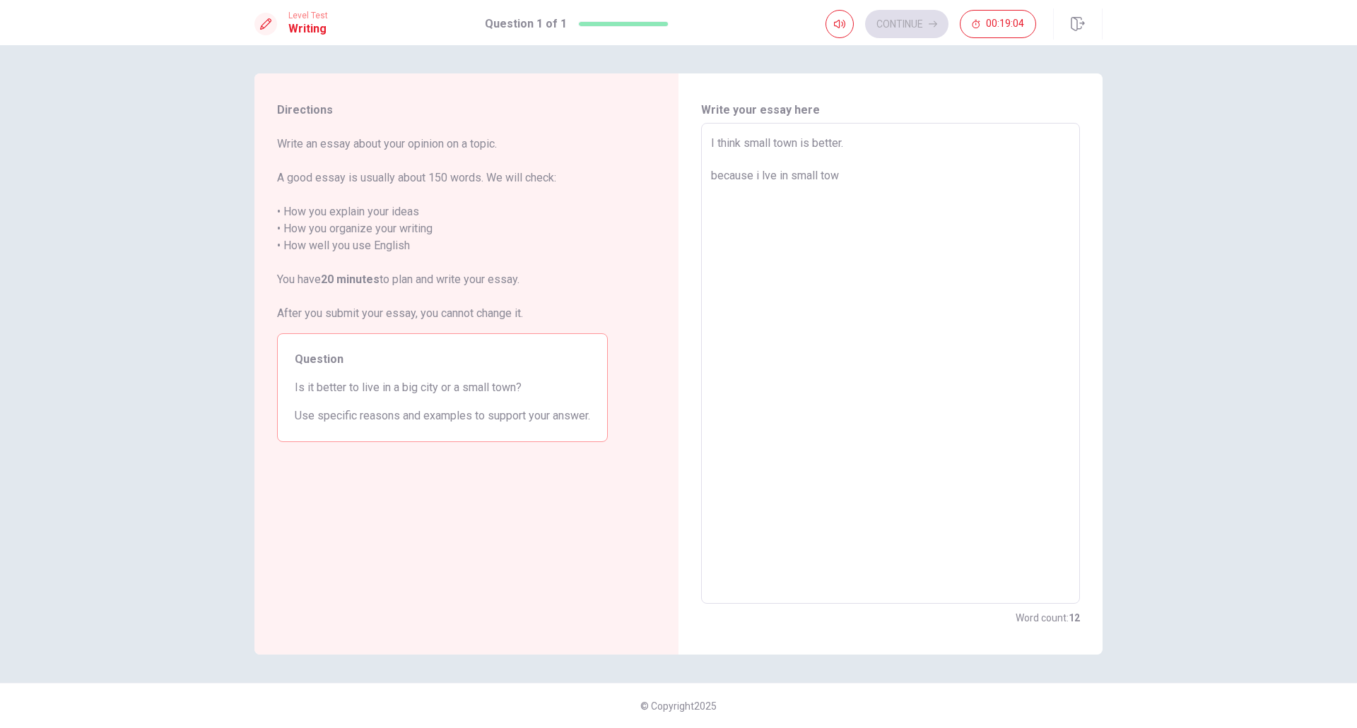
type textarea "x"
type textarea "I think small town is better. because i [GEOGRAPHIC_DATA] in small town"
type textarea "x"
type textarea "I think small town is better. because i [GEOGRAPHIC_DATA] in small town"
type textarea "x"
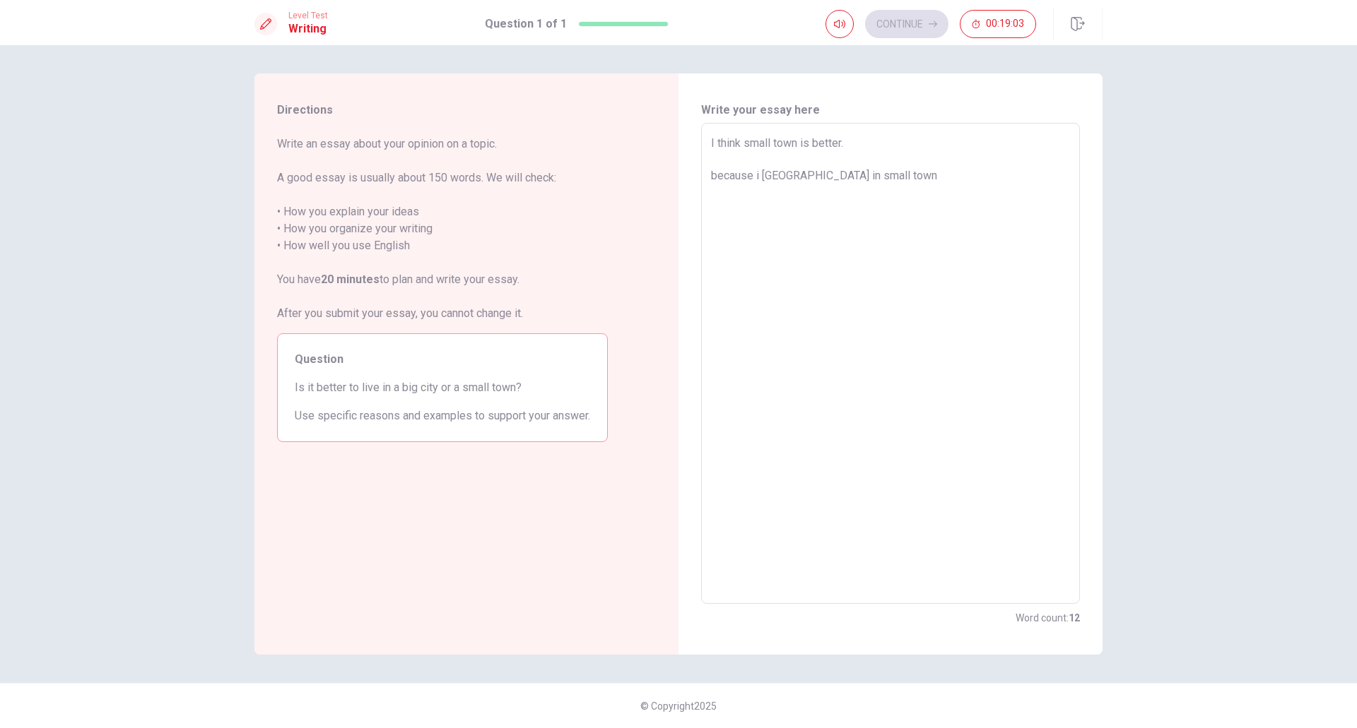
type textarea "I think small town is better. because i [GEOGRAPHIC_DATA] in small town c"
type textarea "x"
type textarea "I think small town is better. because i [GEOGRAPHIC_DATA] in small town co"
type textarea "x"
type textarea "I think small town is better. because i [GEOGRAPHIC_DATA] in small town con"
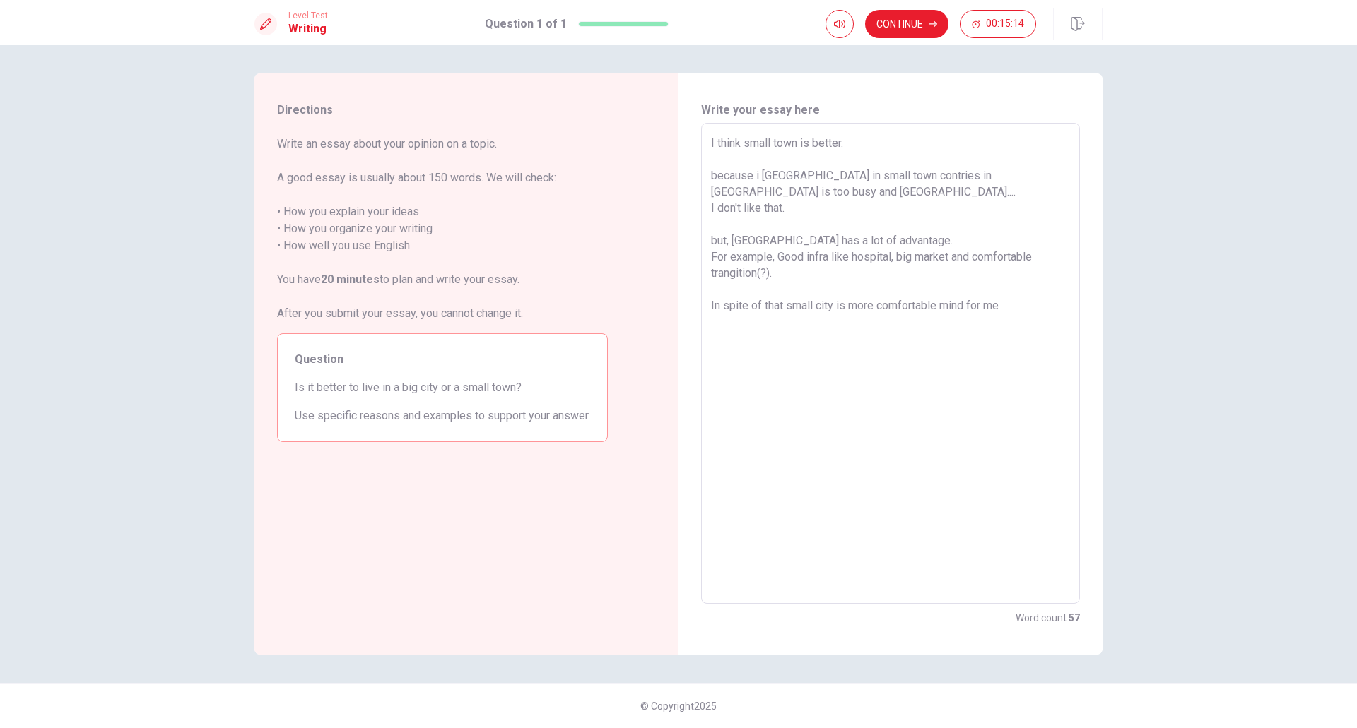
click at [1027, 346] on textarea "I think small town is better. because i [GEOGRAPHIC_DATA] in small town contrie…" at bounding box center [890, 364] width 359 height 458
click at [996, 254] on textarea "I think small town is better. because i live in small town contries in [GEOGRAP…" at bounding box center [890, 364] width 359 height 458
click at [989, 252] on textarea "I think small town is better. because i live in small town contries in [GEOGRAP…" at bounding box center [890, 364] width 359 height 458
click at [990, 252] on textarea "I think small town is better. because i live in small town contries in [GEOGRAP…" at bounding box center [890, 364] width 359 height 458
click at [993, 254] on textarea "I think small town is better. because i live in small town contries in [GEOGRAP…" at bounding box center [890, 364] width 359 height 458
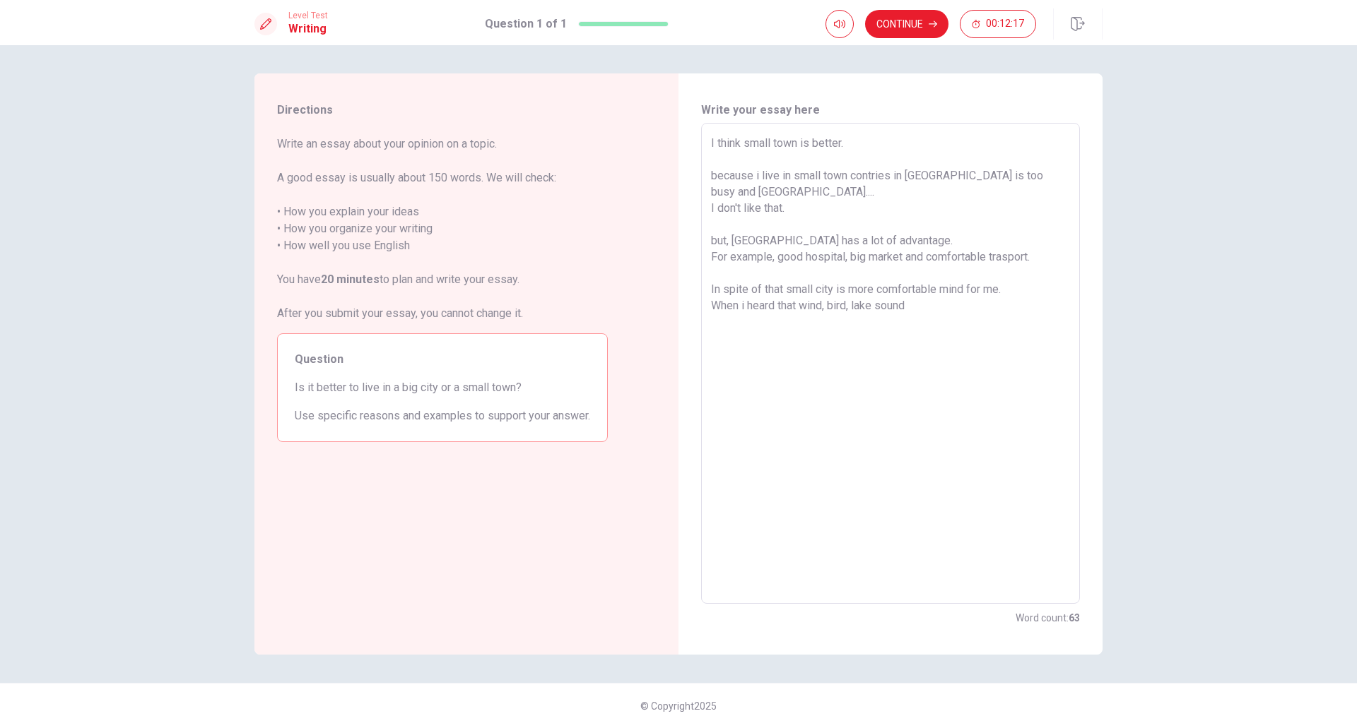
paste textarea "s"
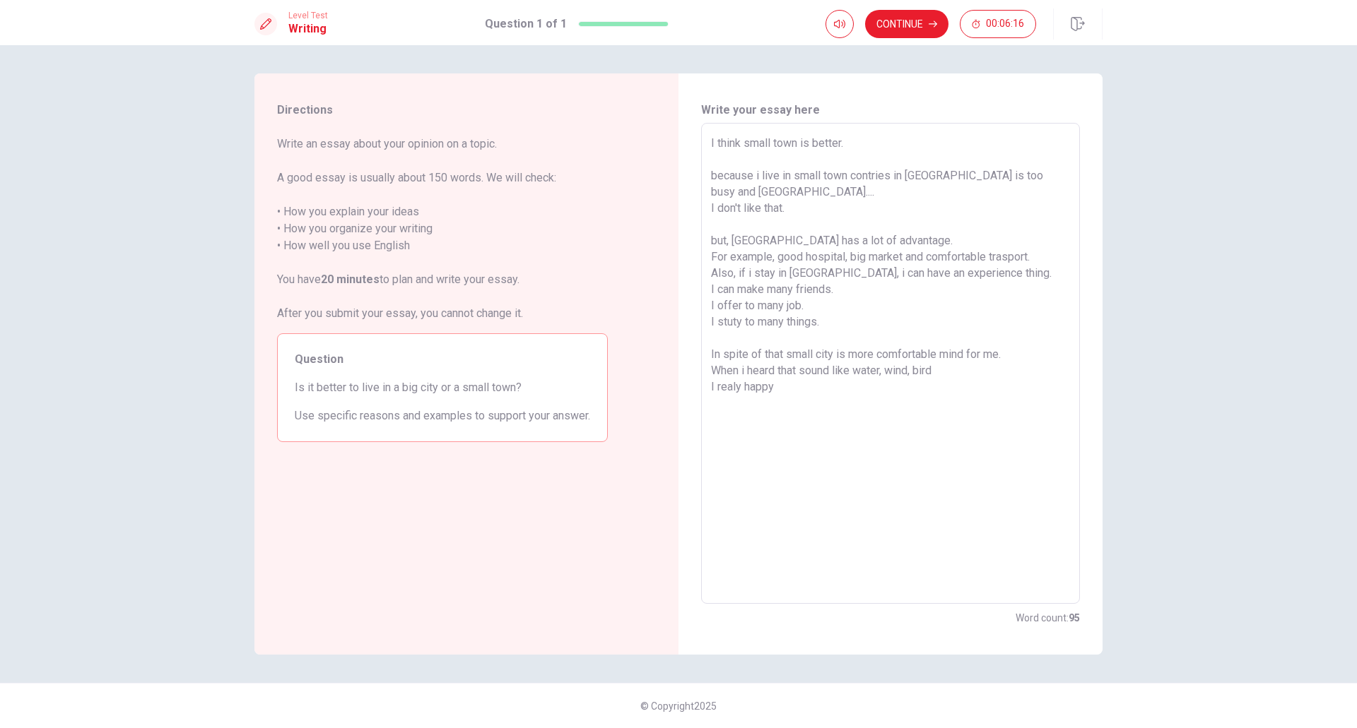
click at [871, 402] on textarea "I think small town is better. because i live in small town contries in [GEOGRAP…" at bounding box center [890, 364] width 359 height 458
click at [937, 369] on textarea "I think small town is better. because i live in small town contries in [GEOGRAP…" at bounding box center [890, 364] width 359 height 458
click at [718, 416] on textarea "I think small town is better. because i live in small town contries in [GEOGRAP…" at bounding box center [890, 364] width 359 height 458
click at [892, 21] on button "Continue" at bounding box center [906, 24] width 83 height 28
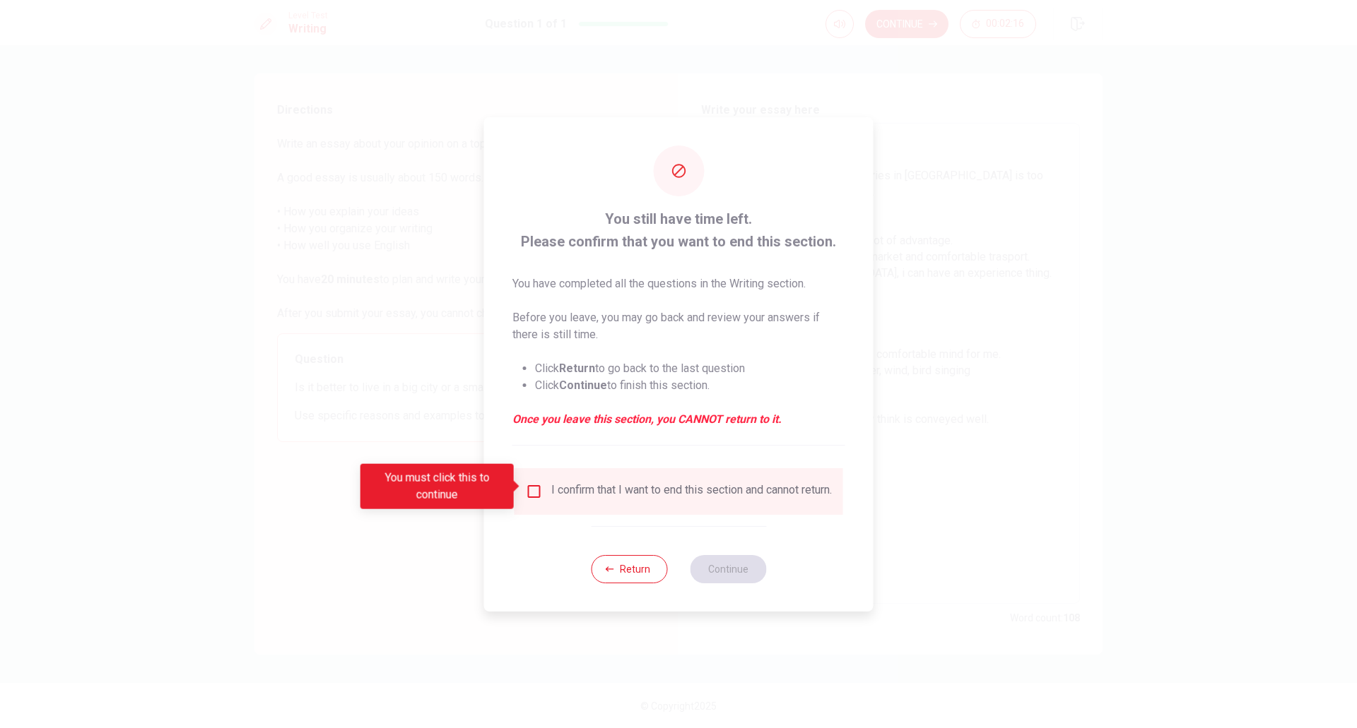
click at [653, 508] on div "I confirm that I want to end this section and cannot return." at bounding box center [678, 491] width 329 height 47
click at [647, 490] on div "I confirm that I want to end this section and cannot return." at bounding box center [691, 491] width 281 height 17
click at [526, 488] on input "You must click this to continue" at bounding box center [534, 491] width 17 height 17
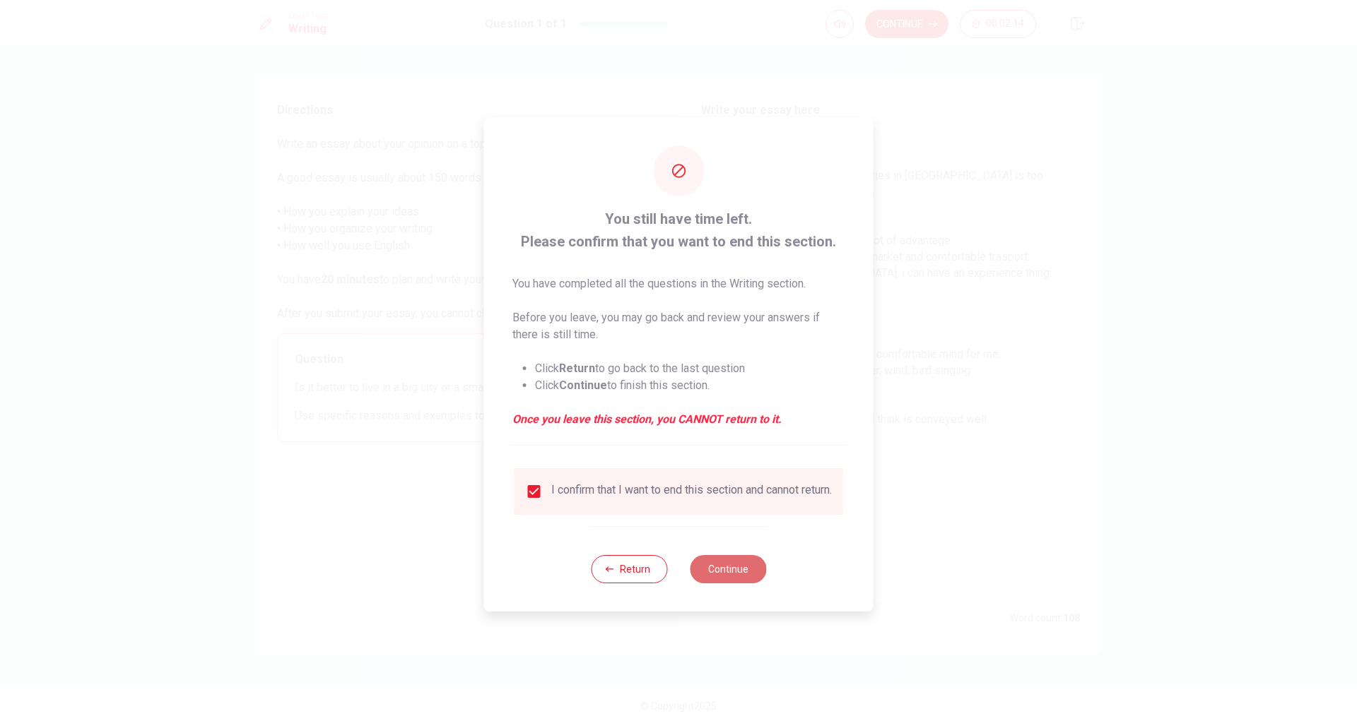
click at [733, 574] on button "Continue" at bounding box center [728, 569] width 76 height 28
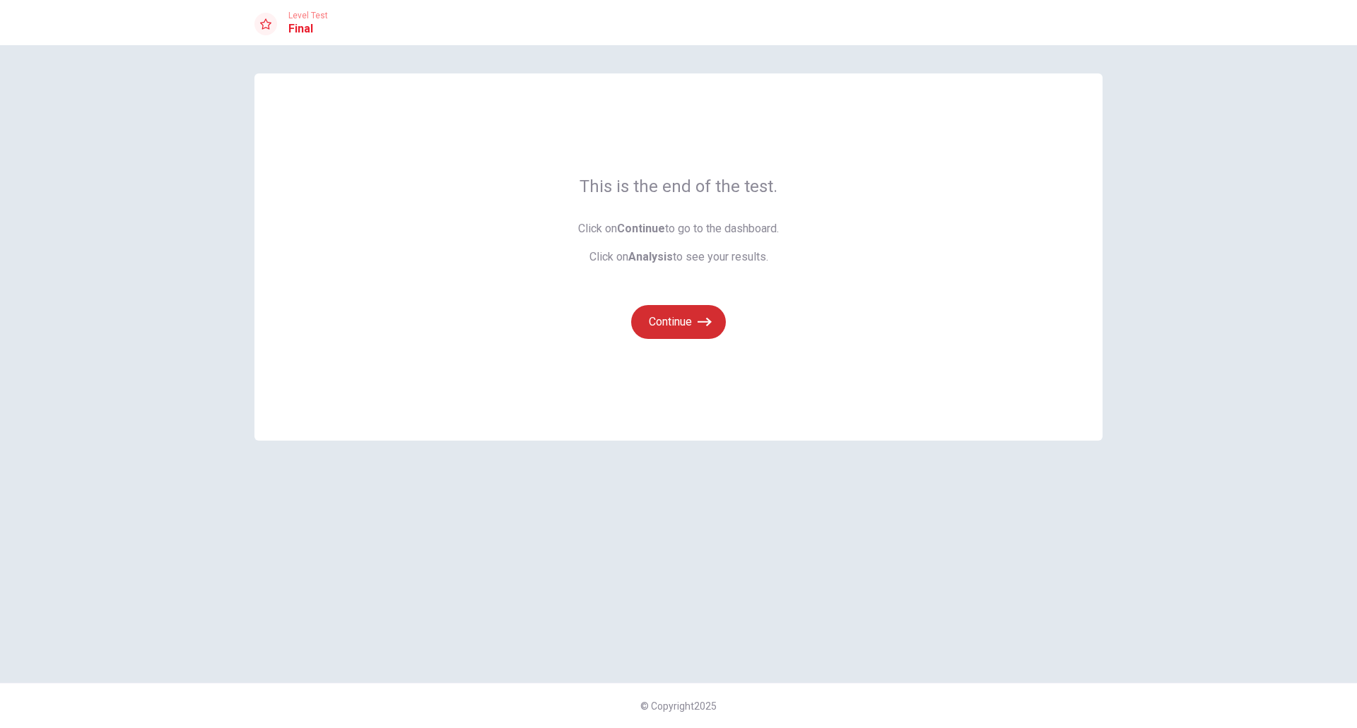
click at [697, 320] on icon "button" at bounding box center [704, 322] width 14 height 14
